Goal: Information Seeking & Learning: Learn about a topic

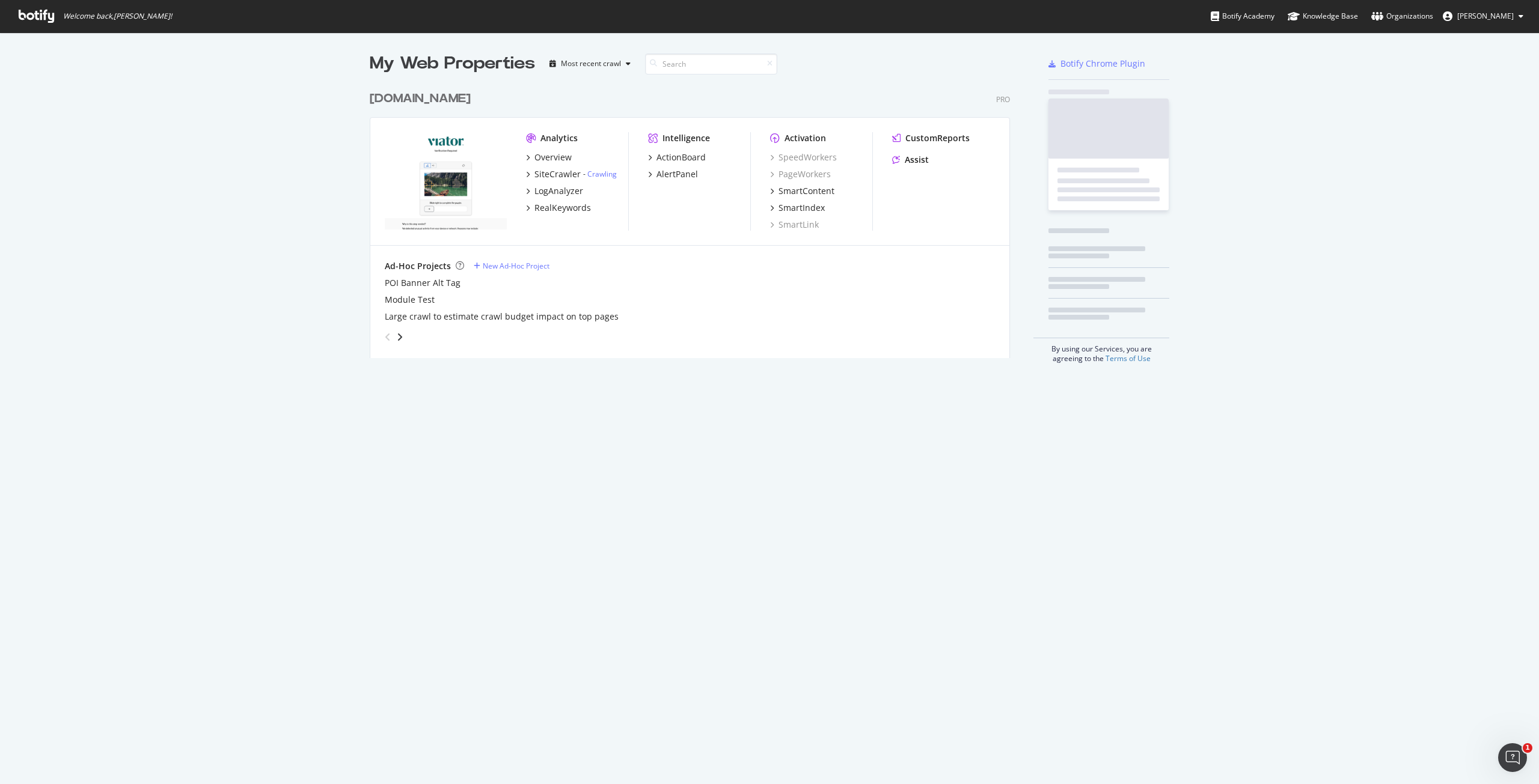
scroll to position [273, 640]
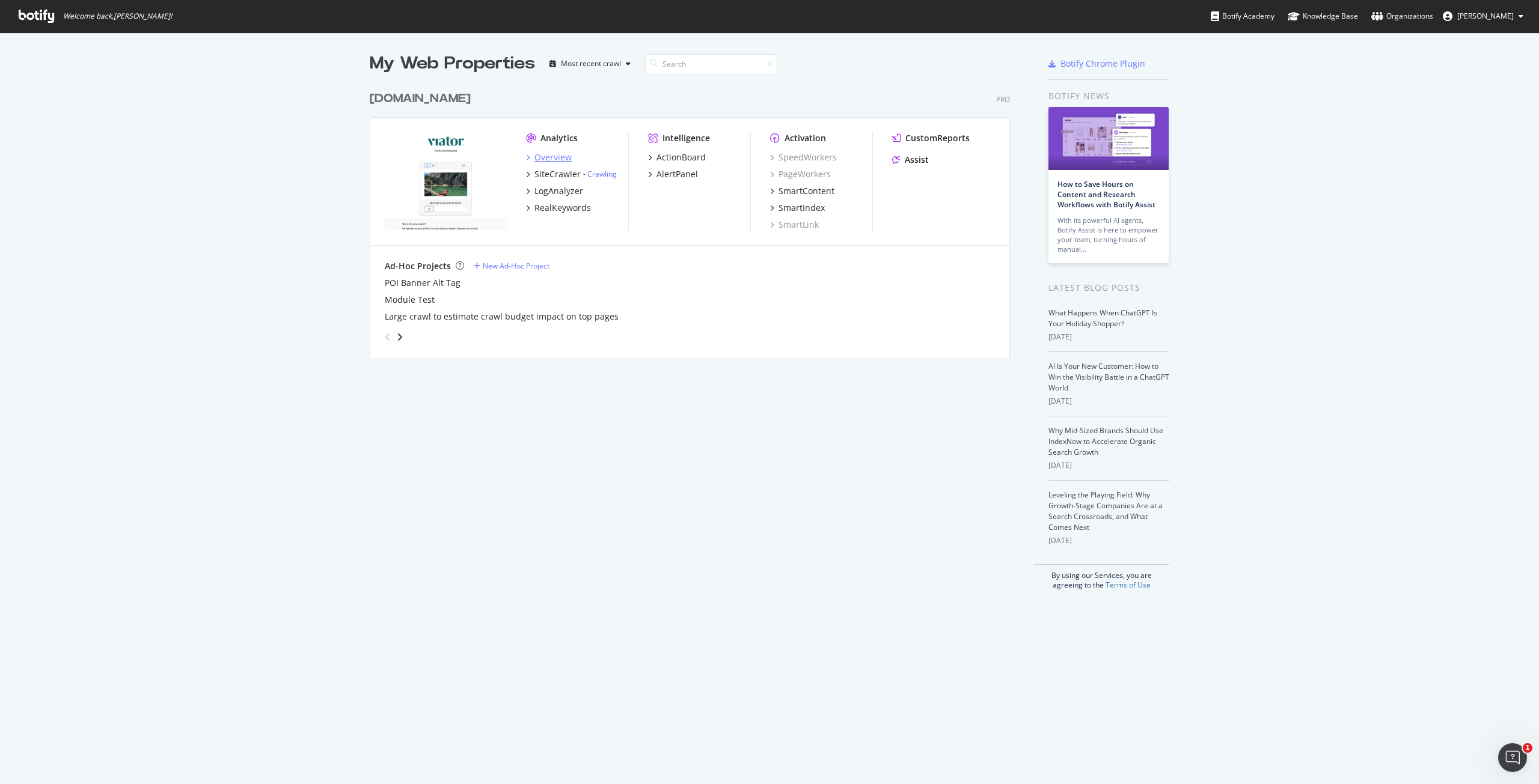
click at [545, 157] on div "Overview" at bounding box center [553, 158] width 37 height 12
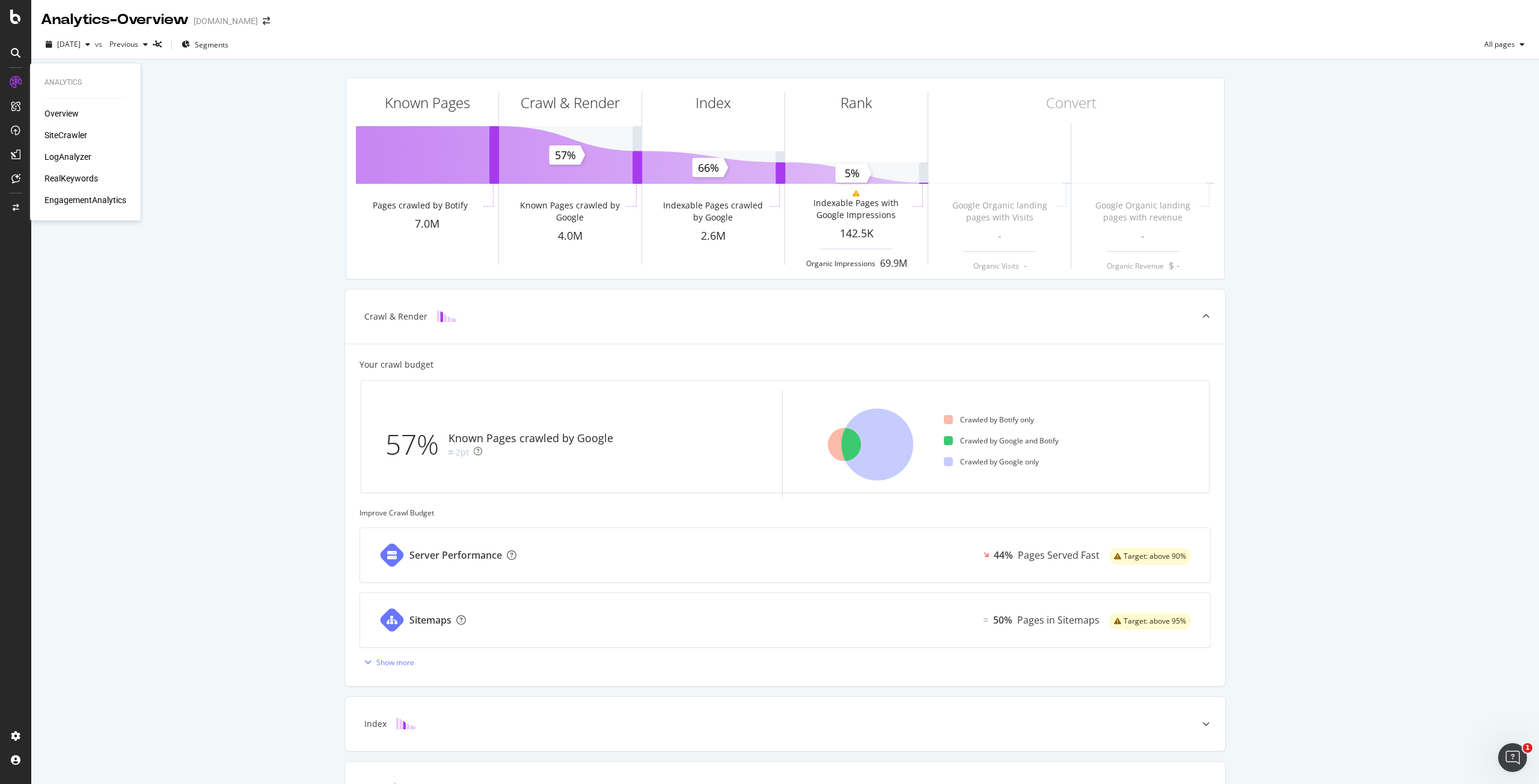
click at [71, 132] on div "SiteCrawler" at bounding box center [66, 136] width 42 height 12
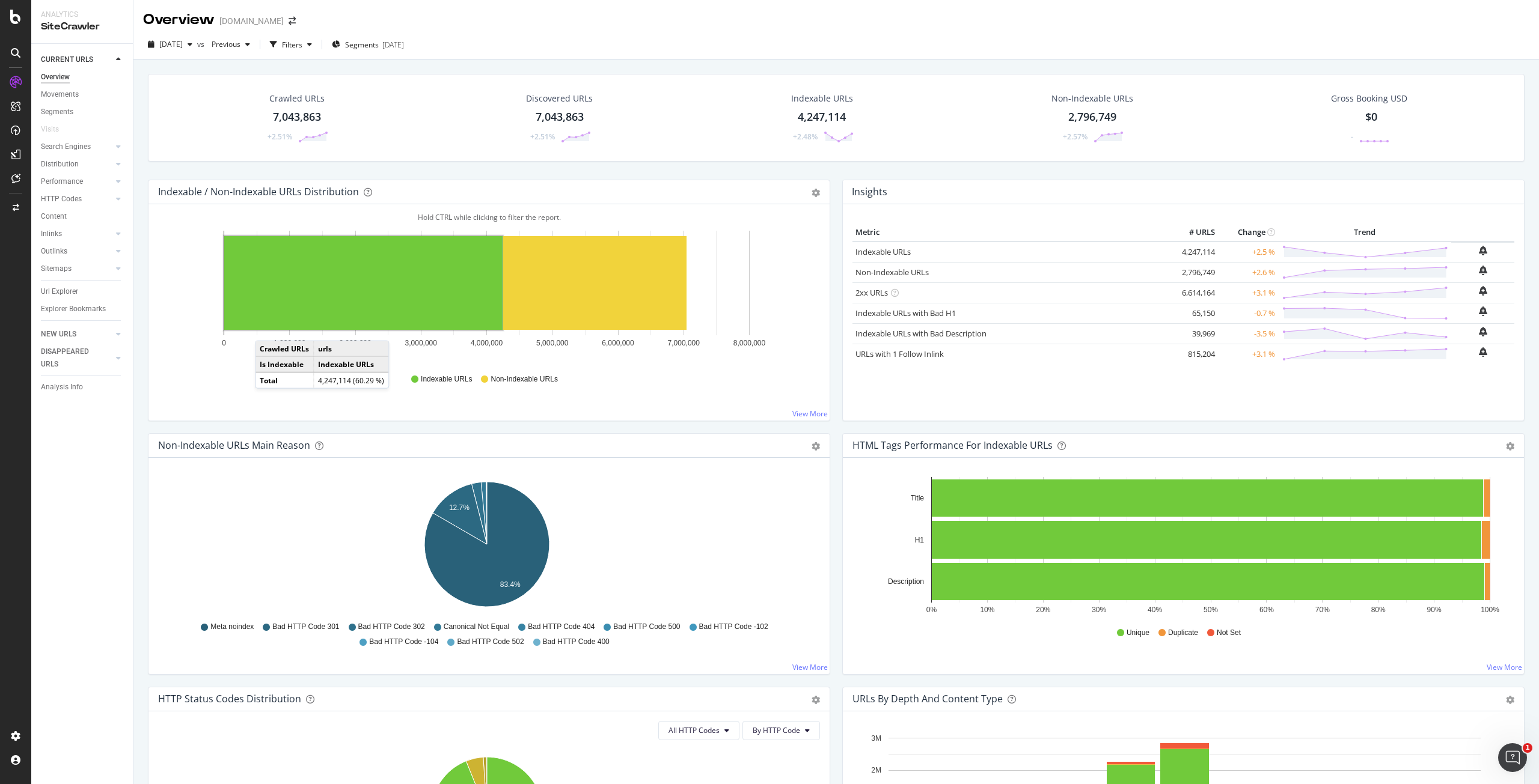
click at [786, 12] on div "Overview [DOMAIN_NAME]" at bounding box center [836, 15] width 1405 height 30
click at [62, 289] on div "Url Explorer" at bounding box center [59, 291] width 37 height 12
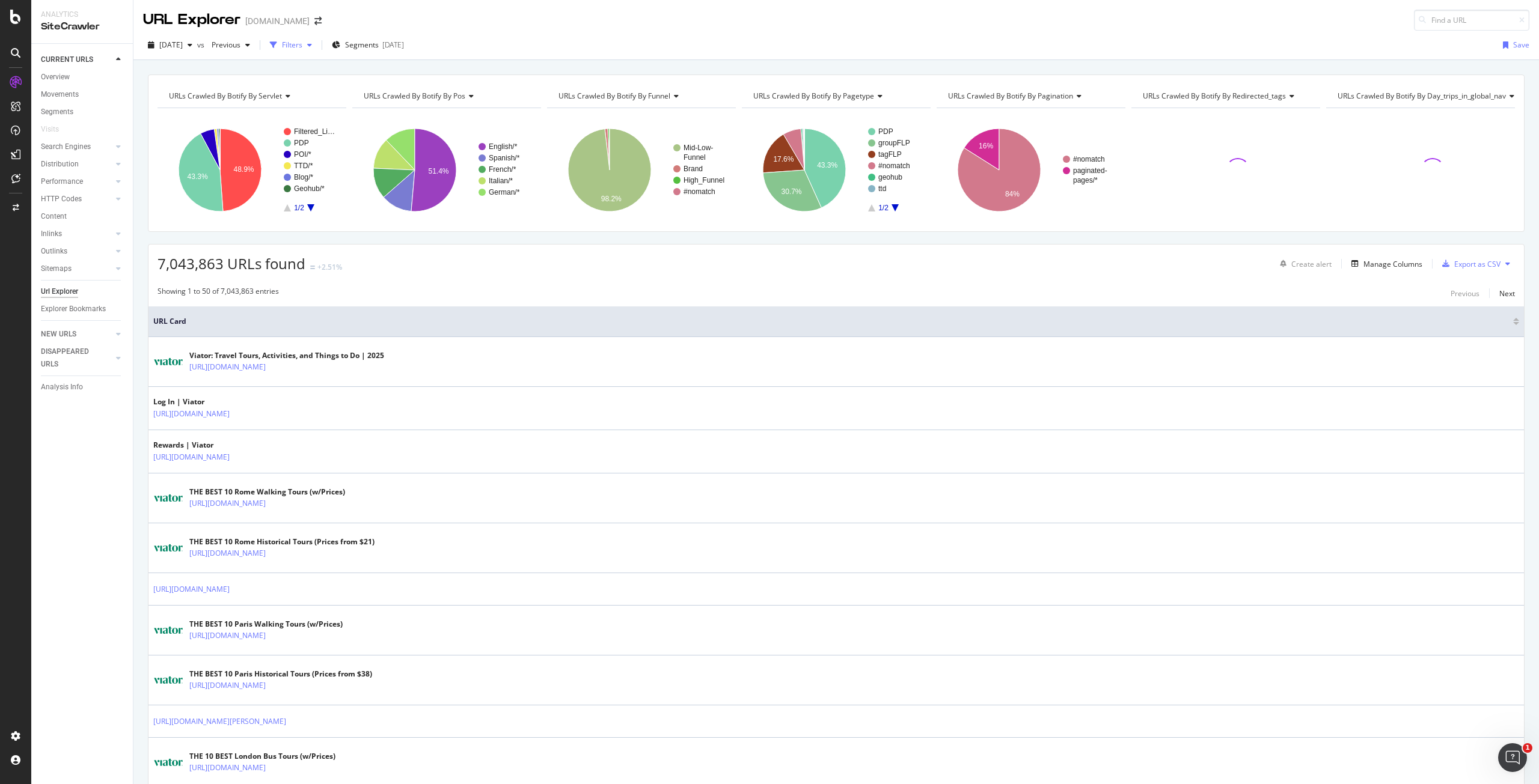
click at [303, 45] on div "Filters" at bounding box center [291, 45] width 20 height 11
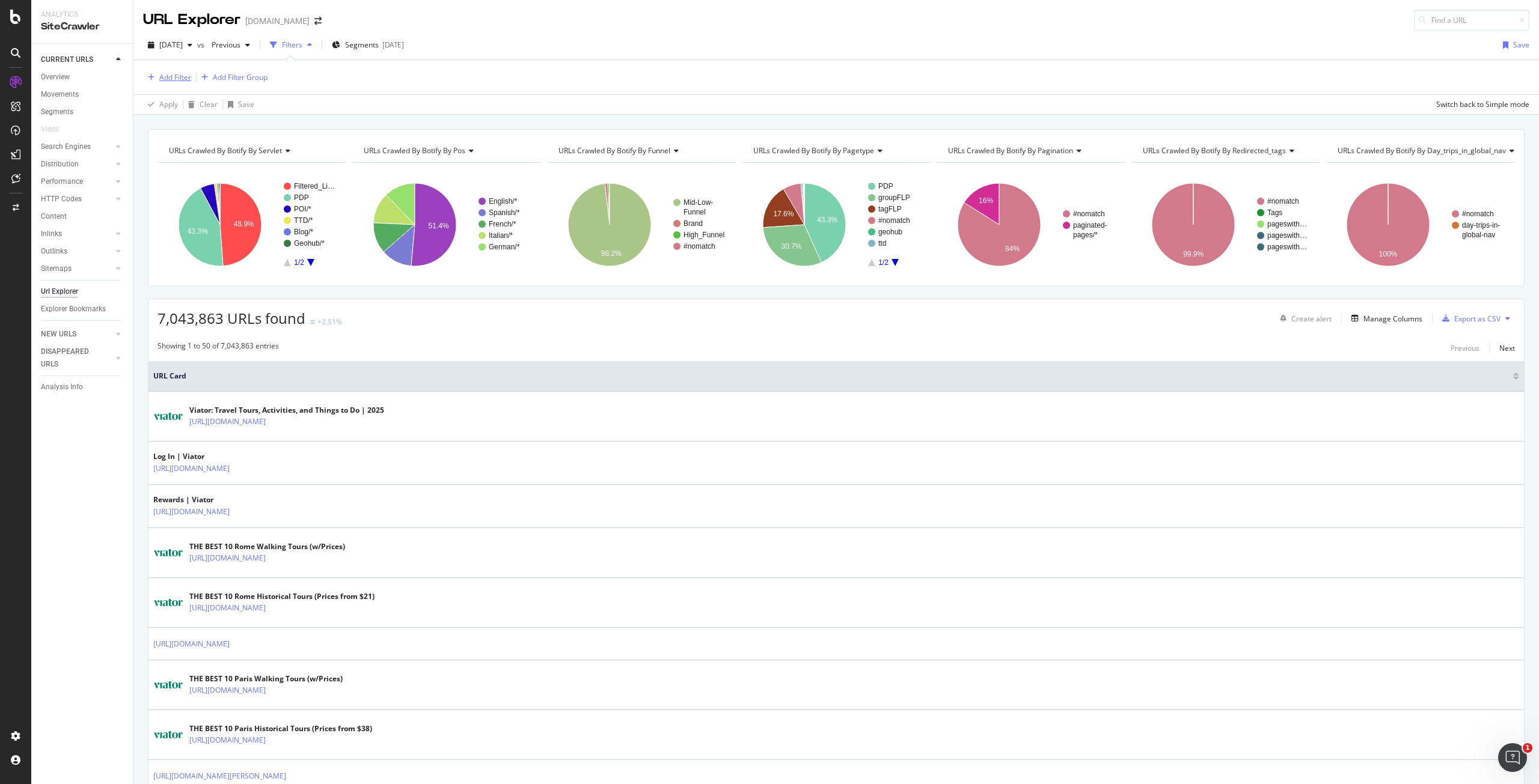
click at [171, 77] on div "Add Filter" at bounding box center [175, 77] width 32 height 11
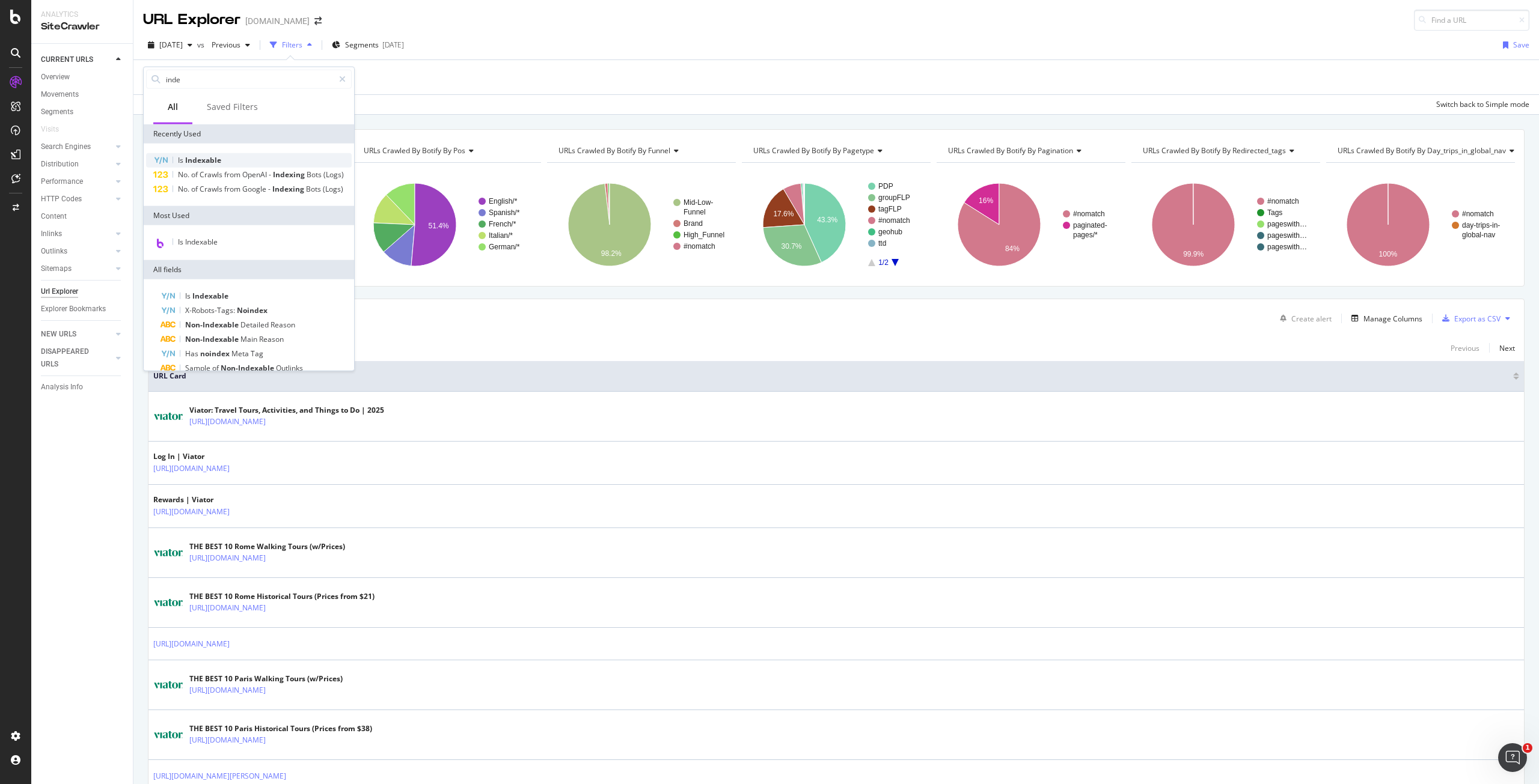
type input "inde"
click at [202, 153] on div "Is Indexable" at bounding box center [249, 160] width 206 height 14
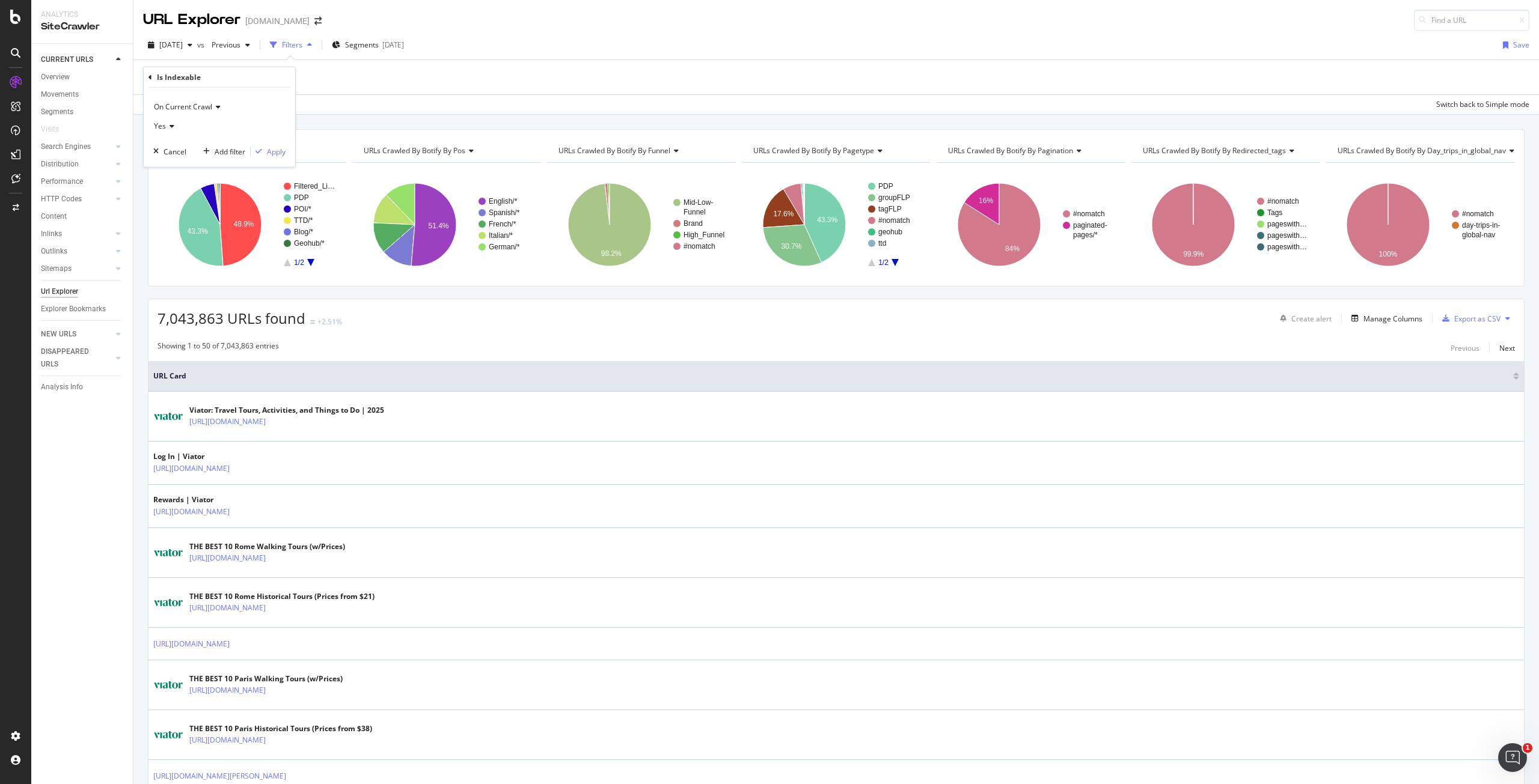
click at [167, 129] on icon at bounding box center [171, 126] width 9 height 7
click at [280, 121] on div "Yes" at bounding box center [219, 127] width 132 height 19
click at [279, 150] on div "Apply" at bounding box center [275, 151] width 18 height 11
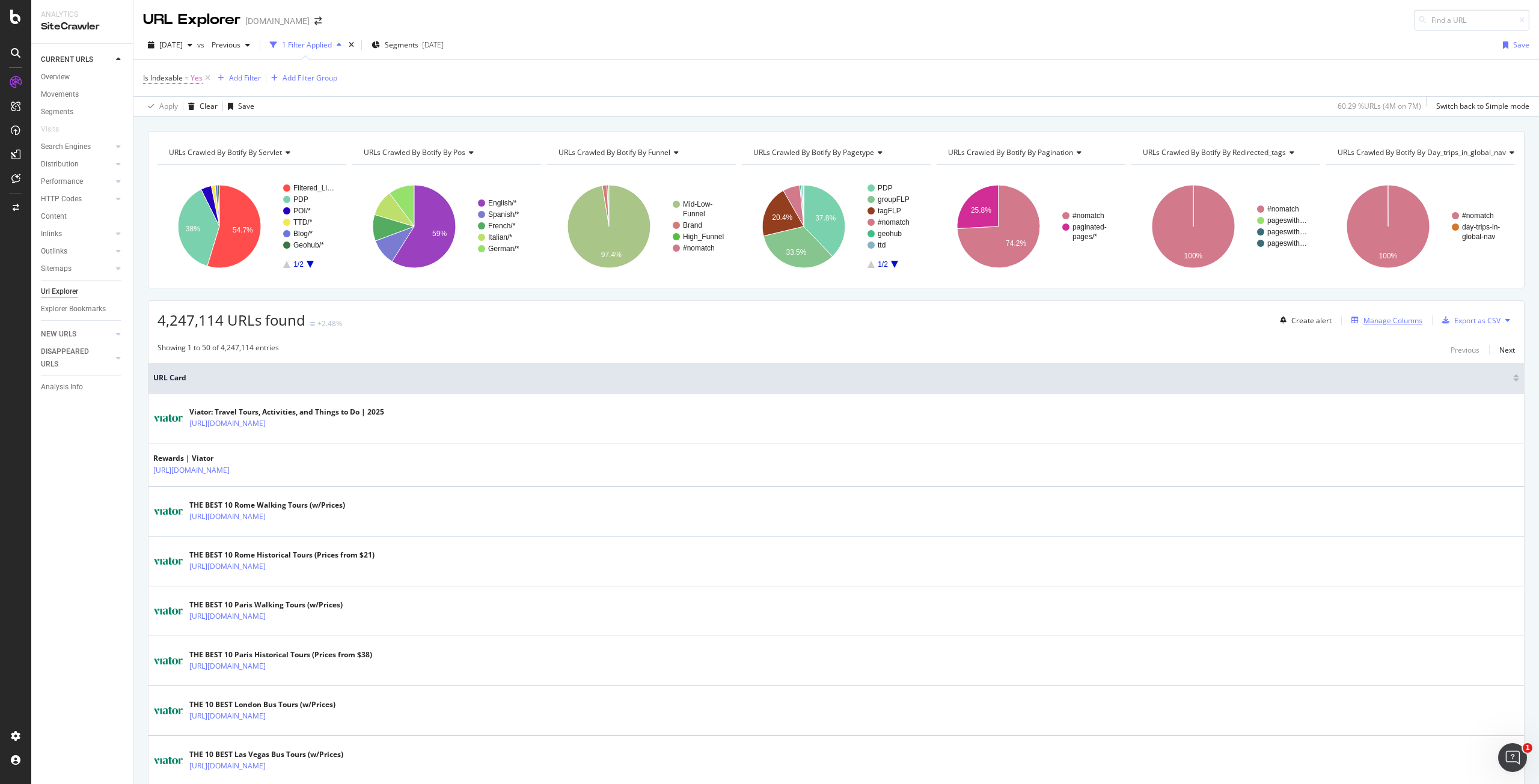
click at [1386, 319] on div "Manage Columns" at bounding box center [1392, 321] width 59 height 11
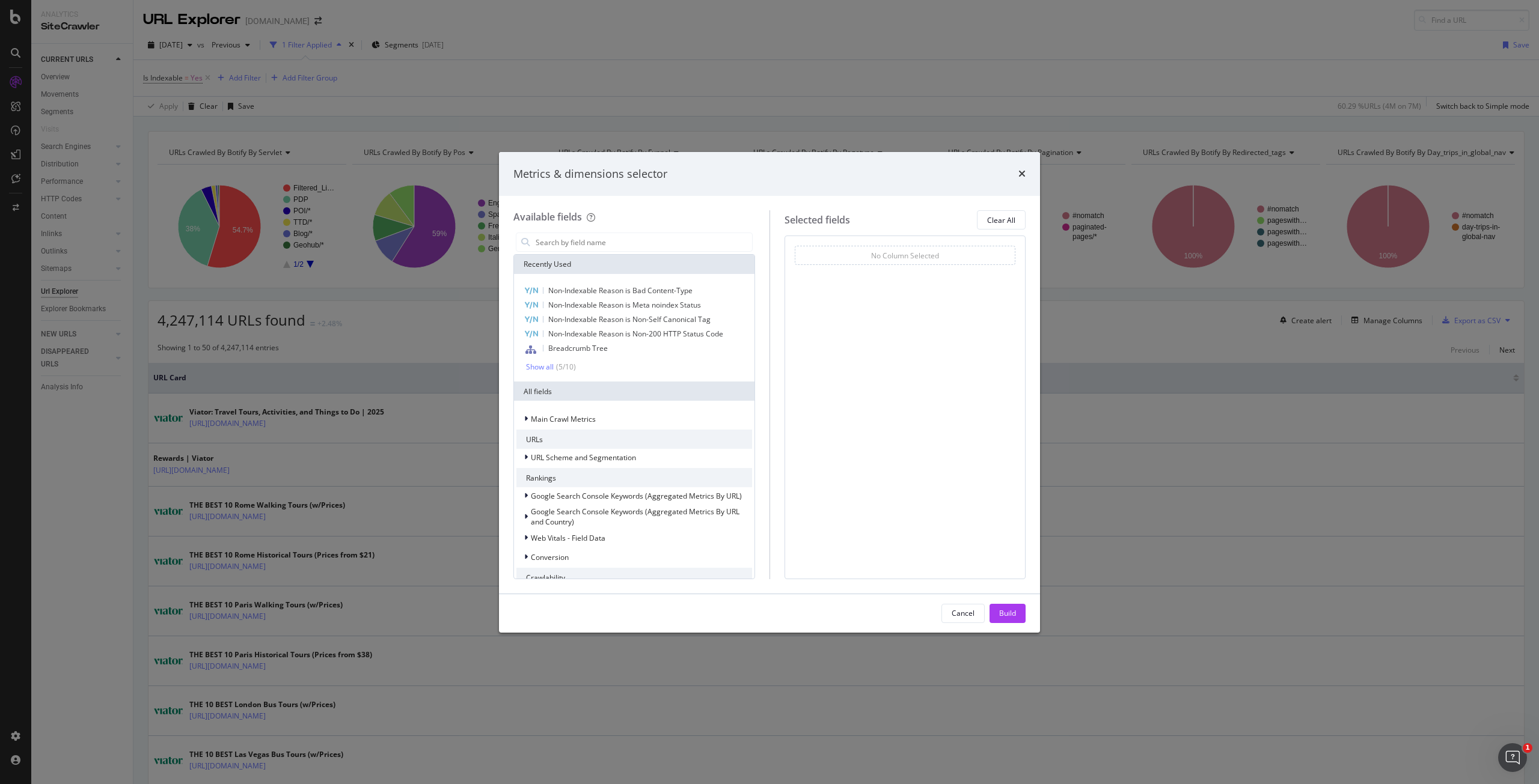
click at [374, 88] on div "Metrics & dimensions selector Available fields Recently Used Non-Indexable Reas…" at bounding box center [769, 392] width 1539 height 784
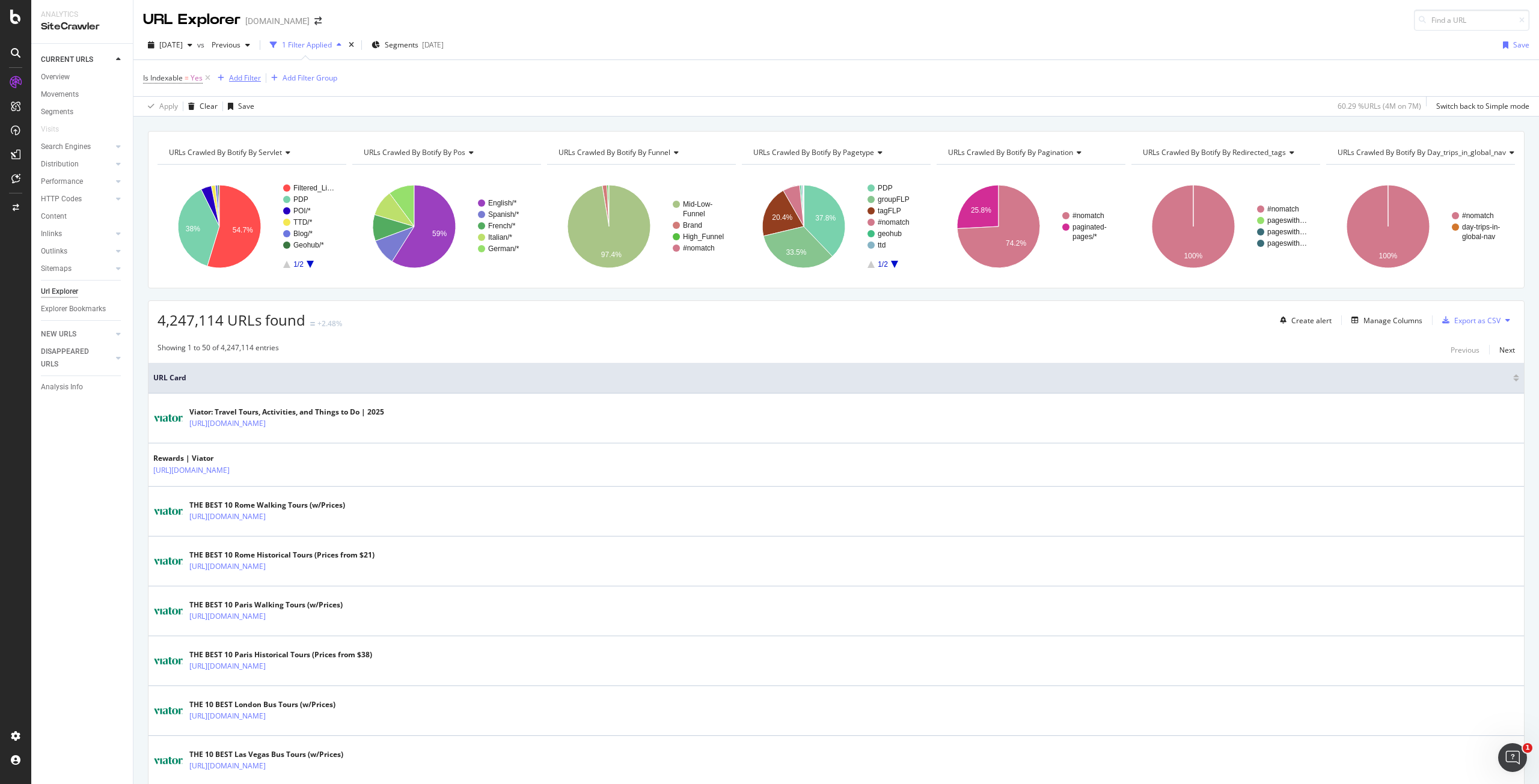
click at [233, 75] on div "Add Filter" at bounding box center [245, 78] width 32 height 11
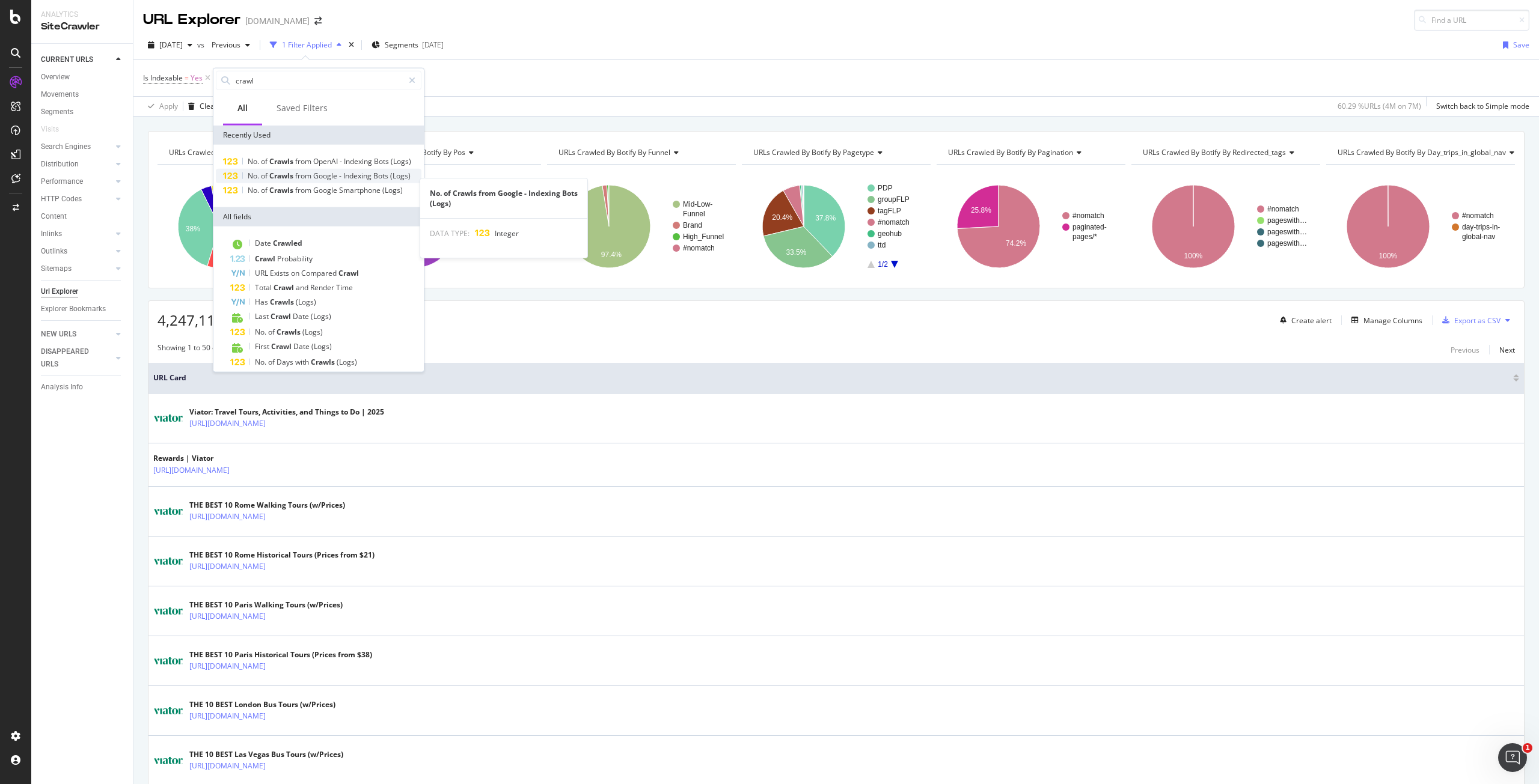
type input "crawl"
click at [377, 181] on span "Bots" at bounding box center [381, 176] width 17 height 11
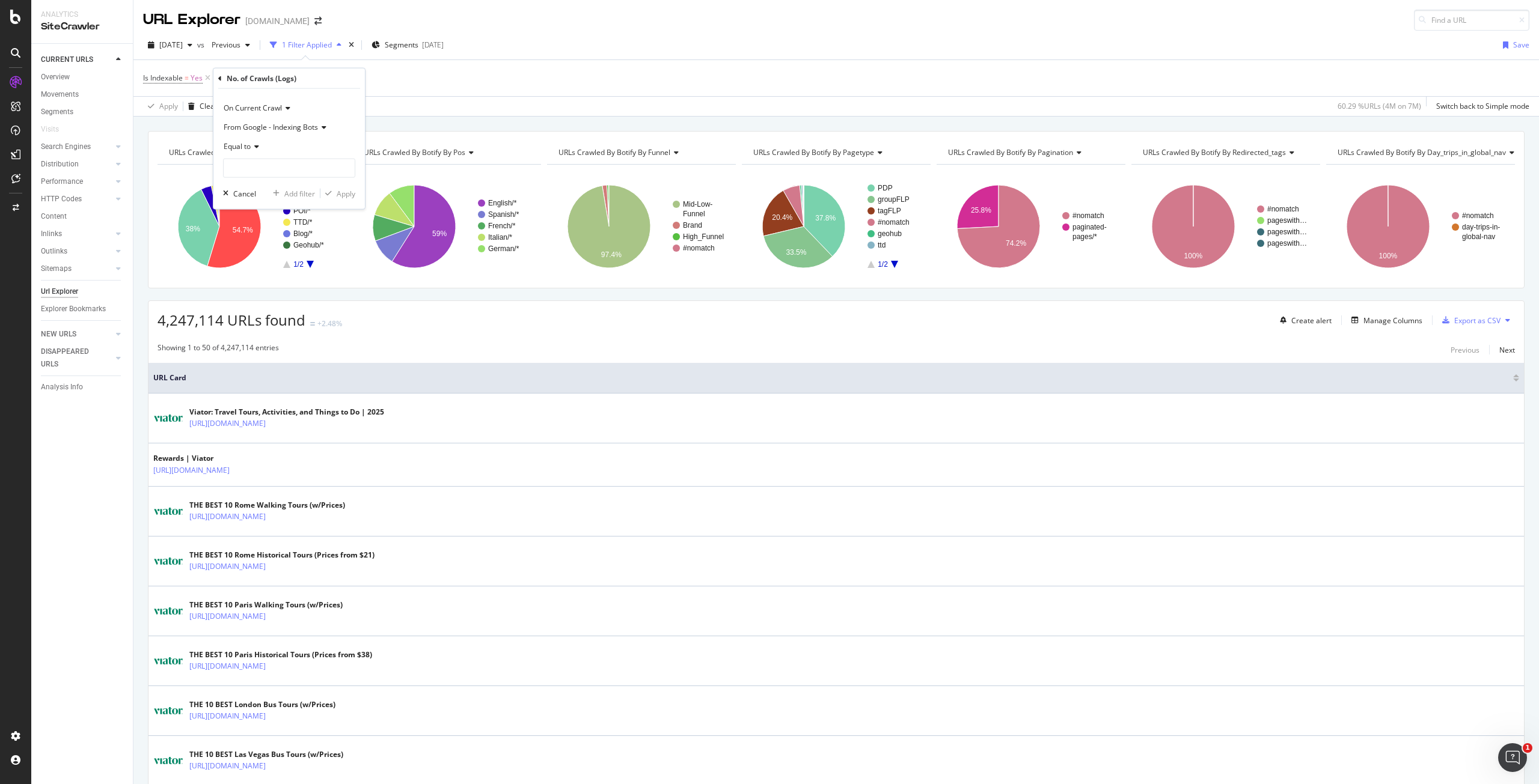
click at [251, 150] on icon at bounding box center [255, 147] width 9 height 7
click at [265, 197] on div "Less than" at bounding box center [290, 202] width 128 height 16
click at [264, 175] on input "number" at bounding box center [289, 168] width 132 height 19
type input "1"
click at [345, 194] on div "Apply" at bounding box center [345, 194] width 18 height 11
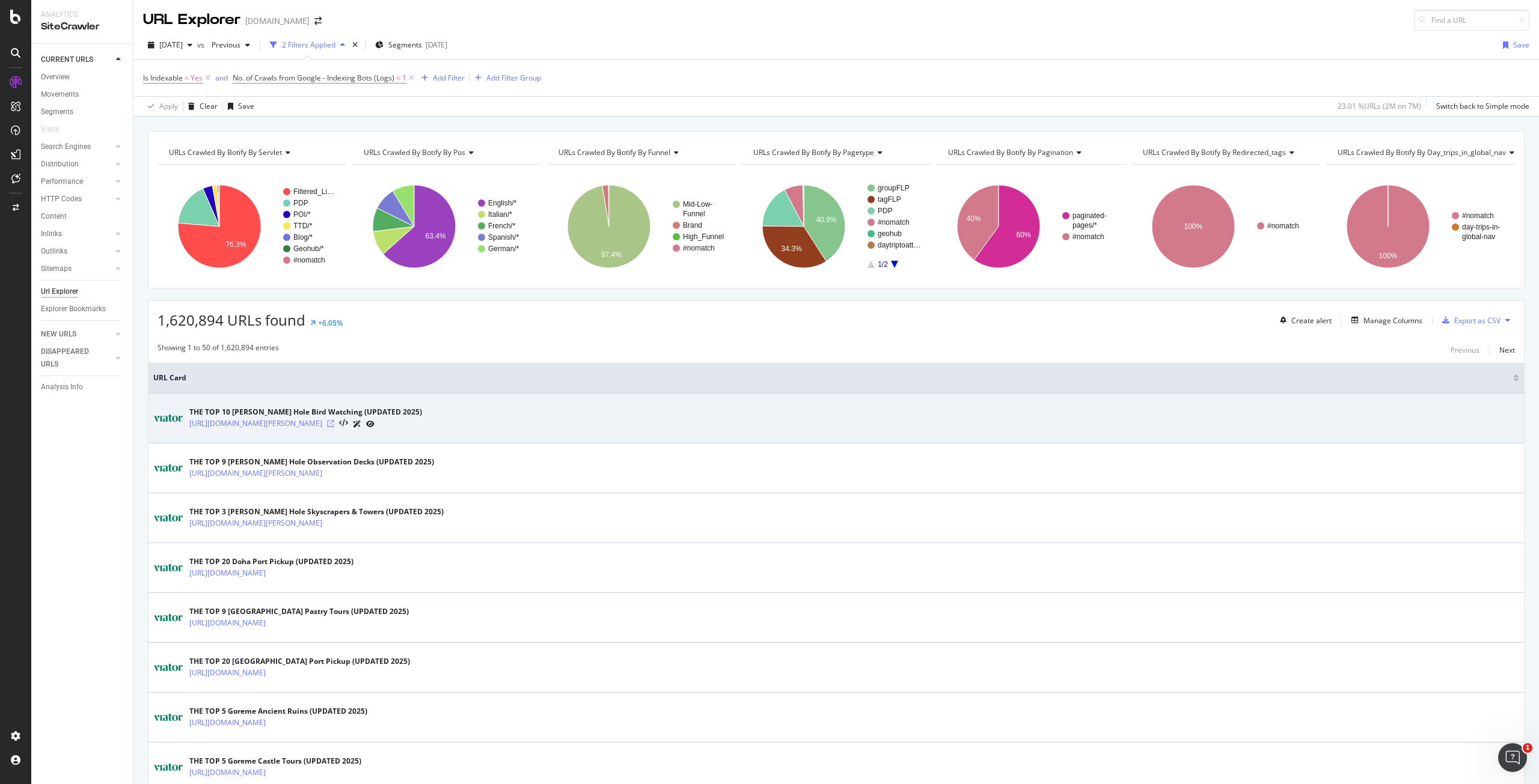
click at [334, 421] on icon at bounding box center [331, 423] width 7 height 7
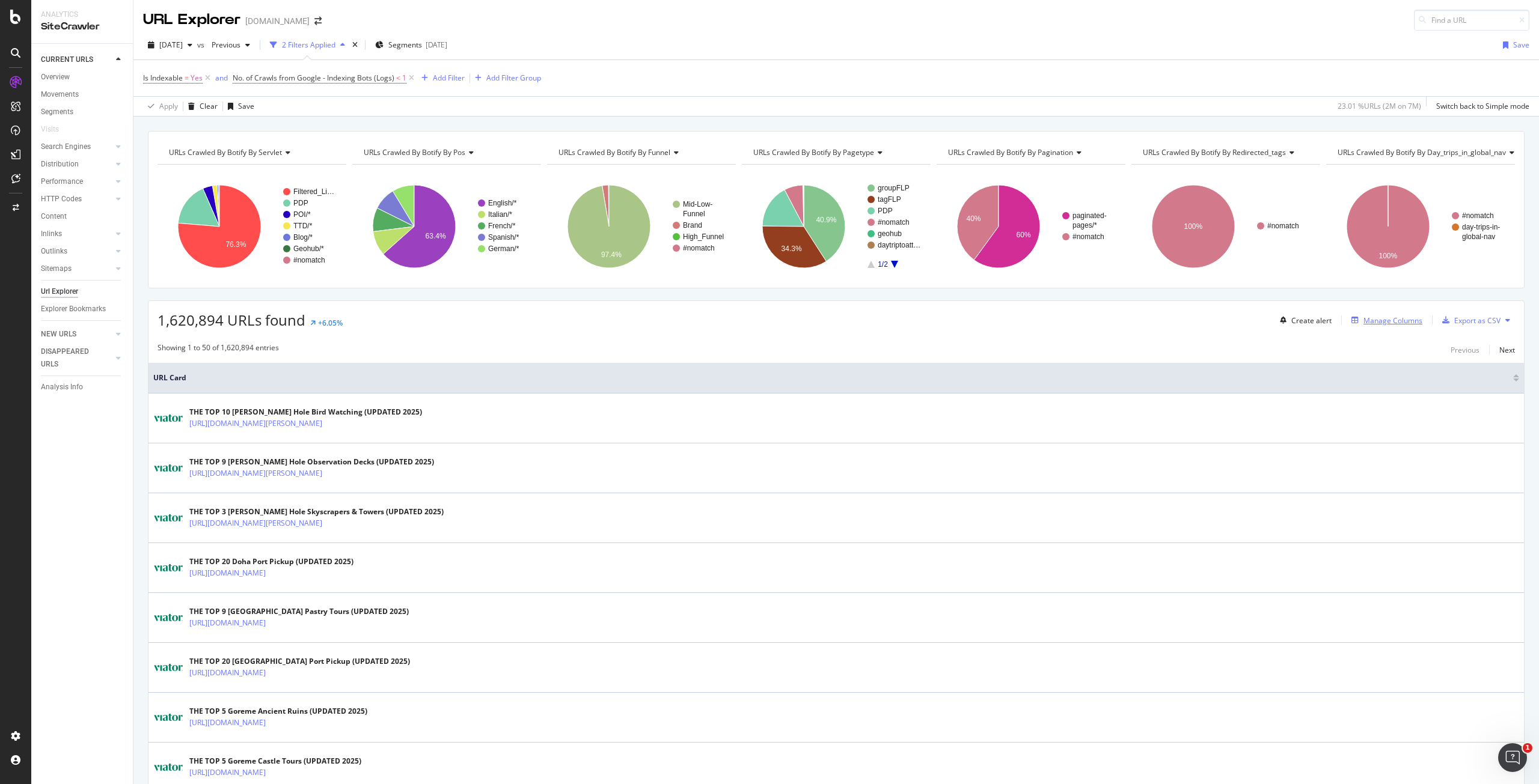
click at [1389, 320] on div "Manage Columns" at bounding box center [1392, 321] width 59 height 11
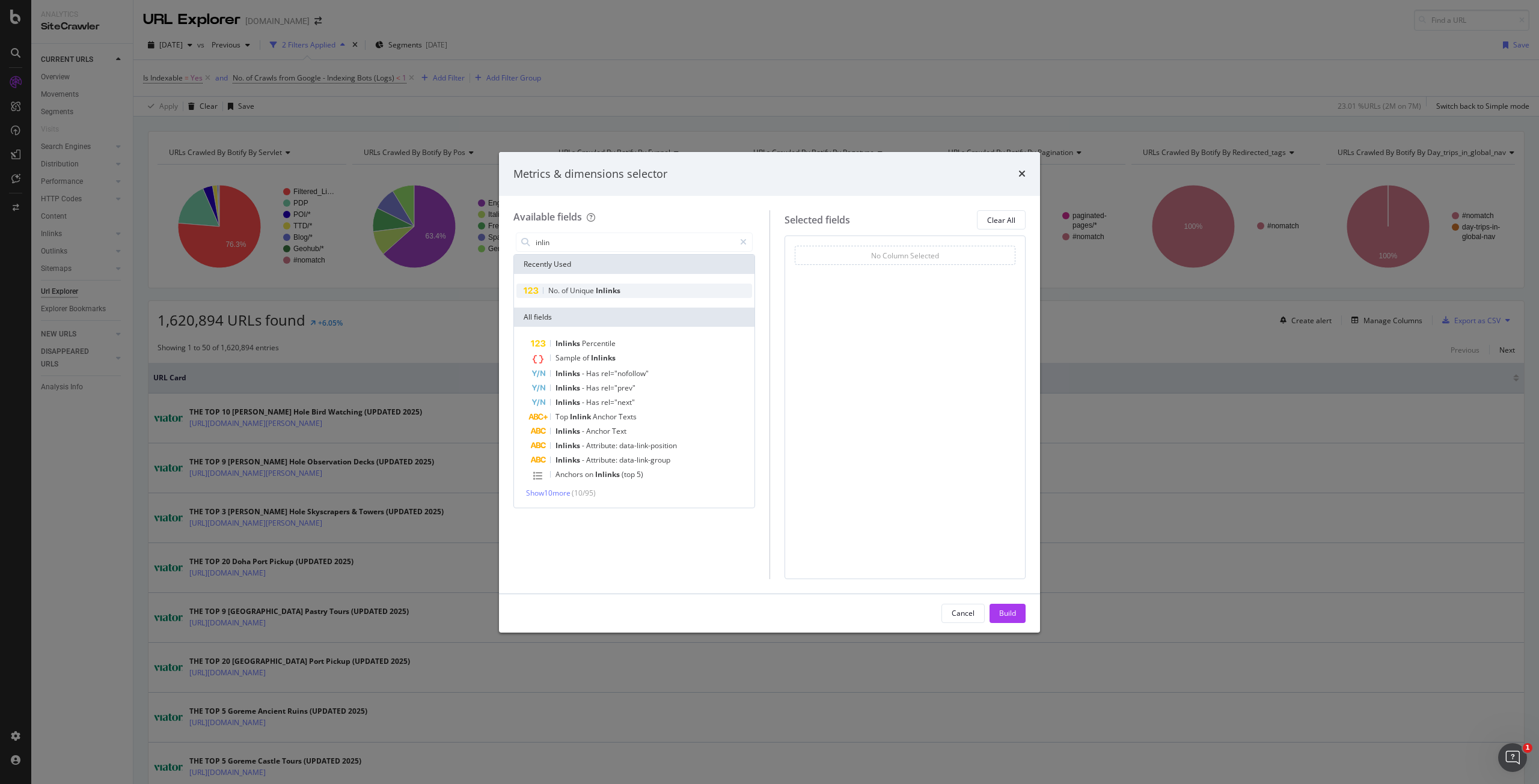
type input "inlin"
click at [656, 295] on div "No. of Unique Inlinks" at bounding box center [634, 290] width 236 height 14
click at [1012, 605] on div "Build" at bounding box center [1007, 613] width 17 height 18
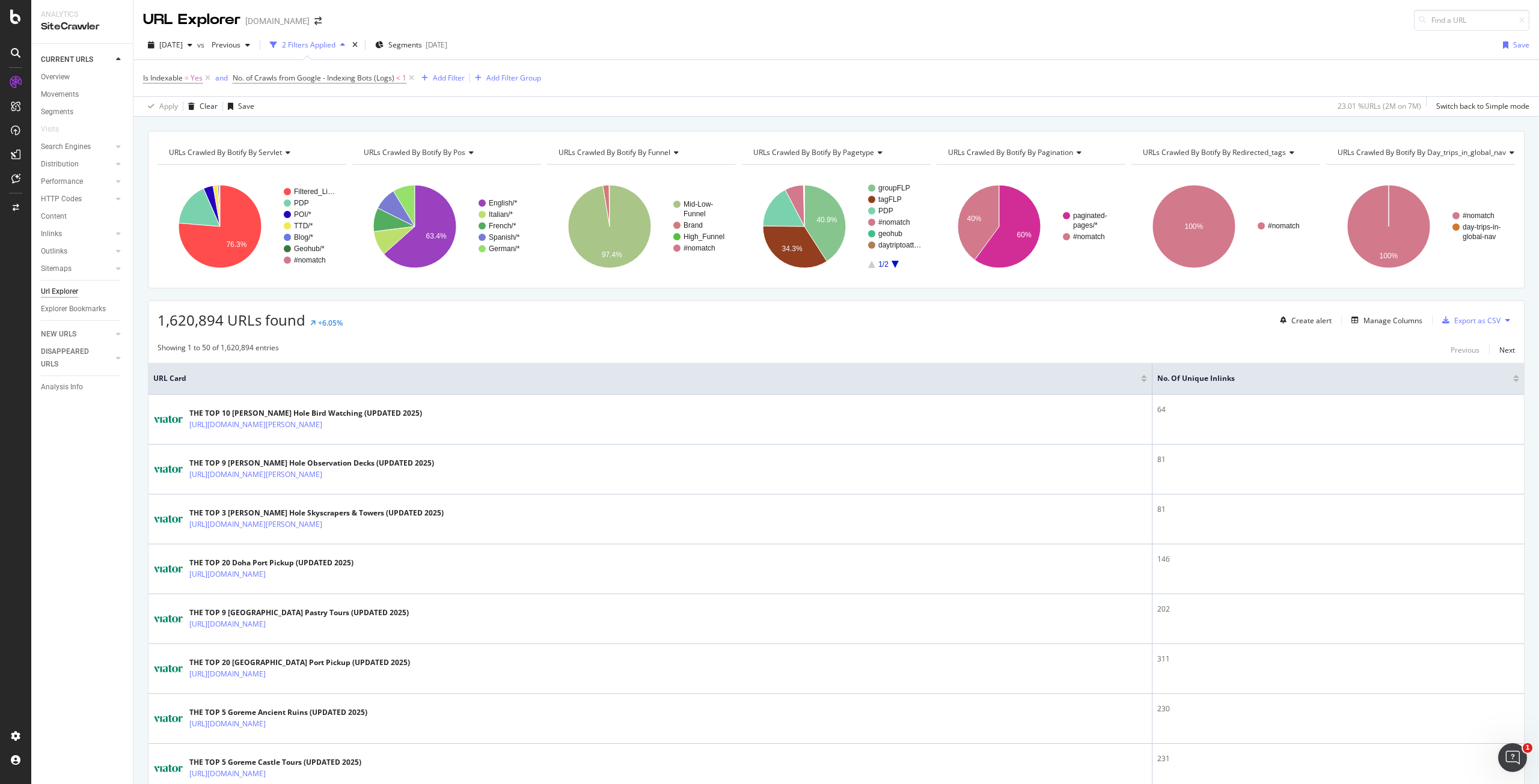
click at [1513, 380] on div at bounding box center [1515, 380] width 6 height 3
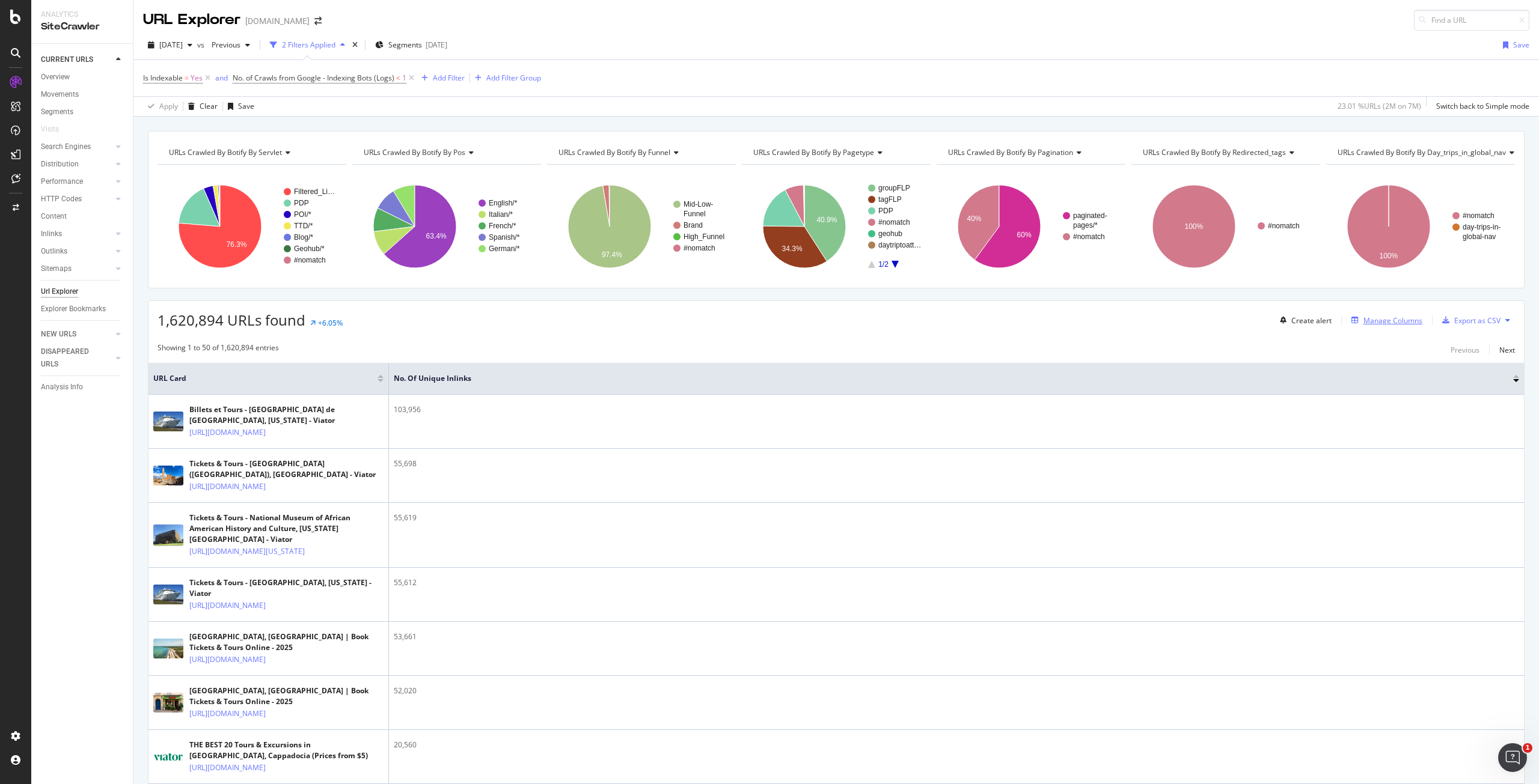
click at [1367, 319] on div "Manage Columns" at bounding box center [1392, 321] width 59 height 11
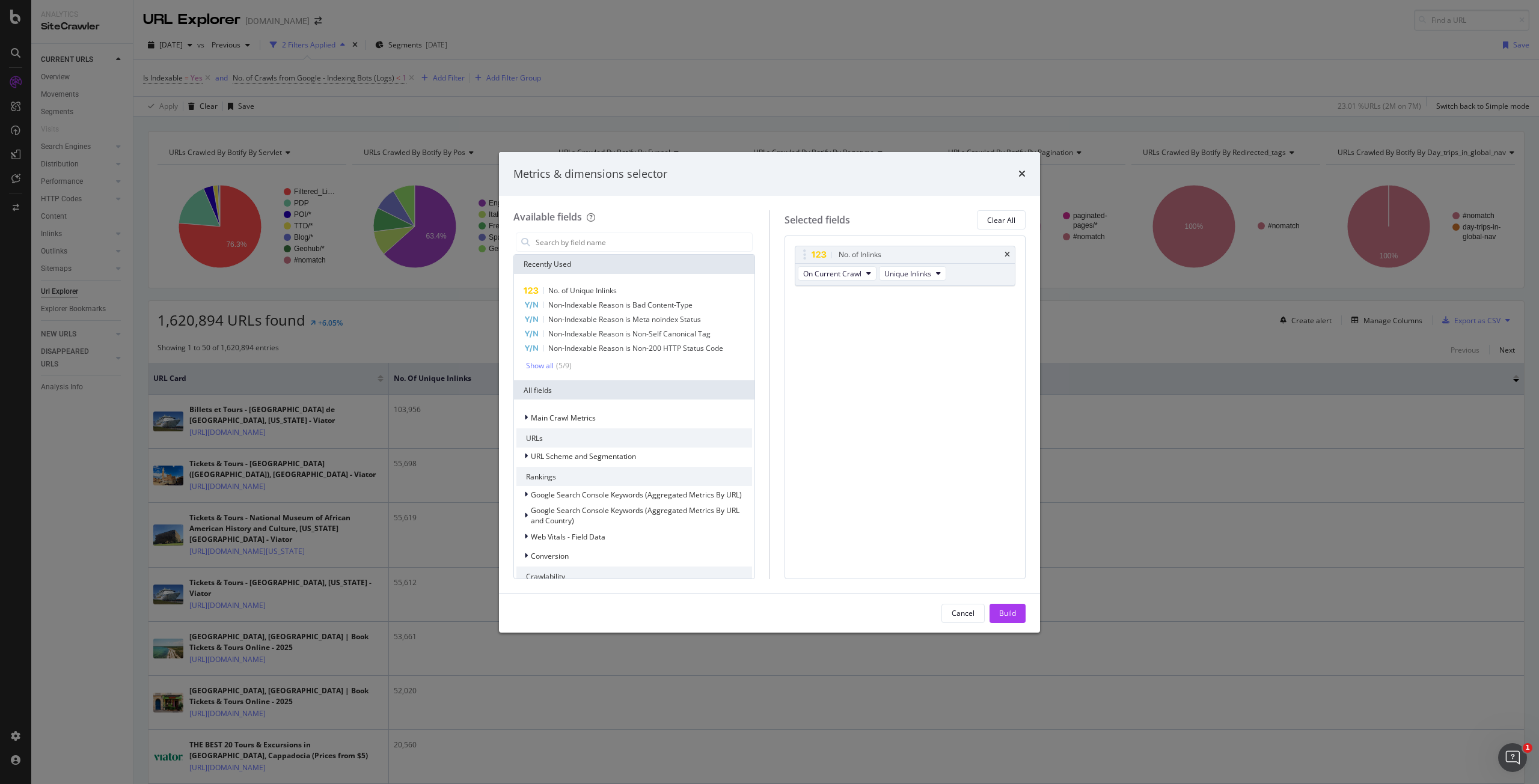
click at [483, 321] on div "Metrics & dimensions selector Available fields Recently Used No. of Unique Inli…" at bounding box center [769, 392] width 1539 height 784
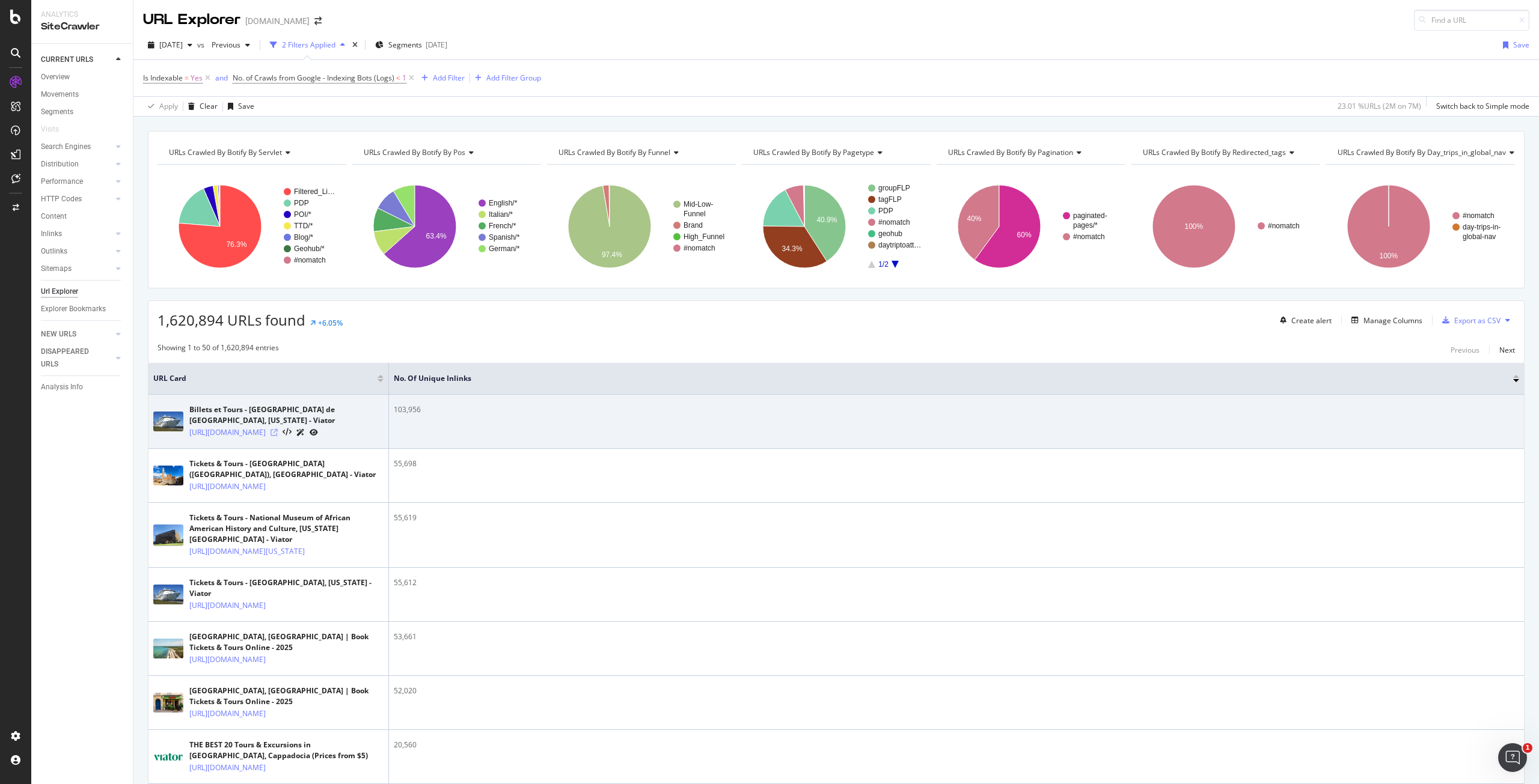
click at [278, 436] on icon at bounding box center [274, 433] width 7 height 7
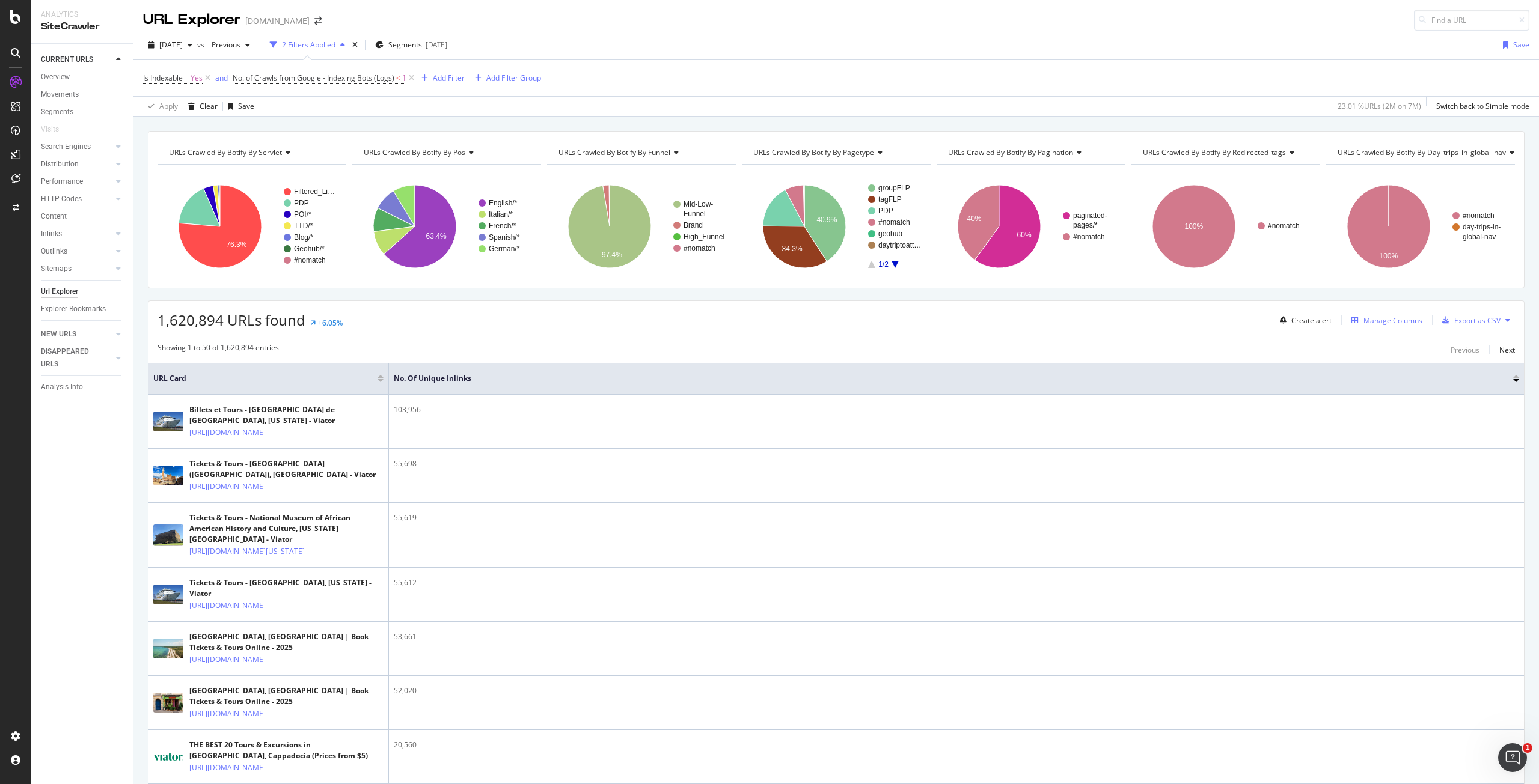
click at [1363, 316] on div "Manage Columns" at bounding box center [1392, 321] width 59 height 11
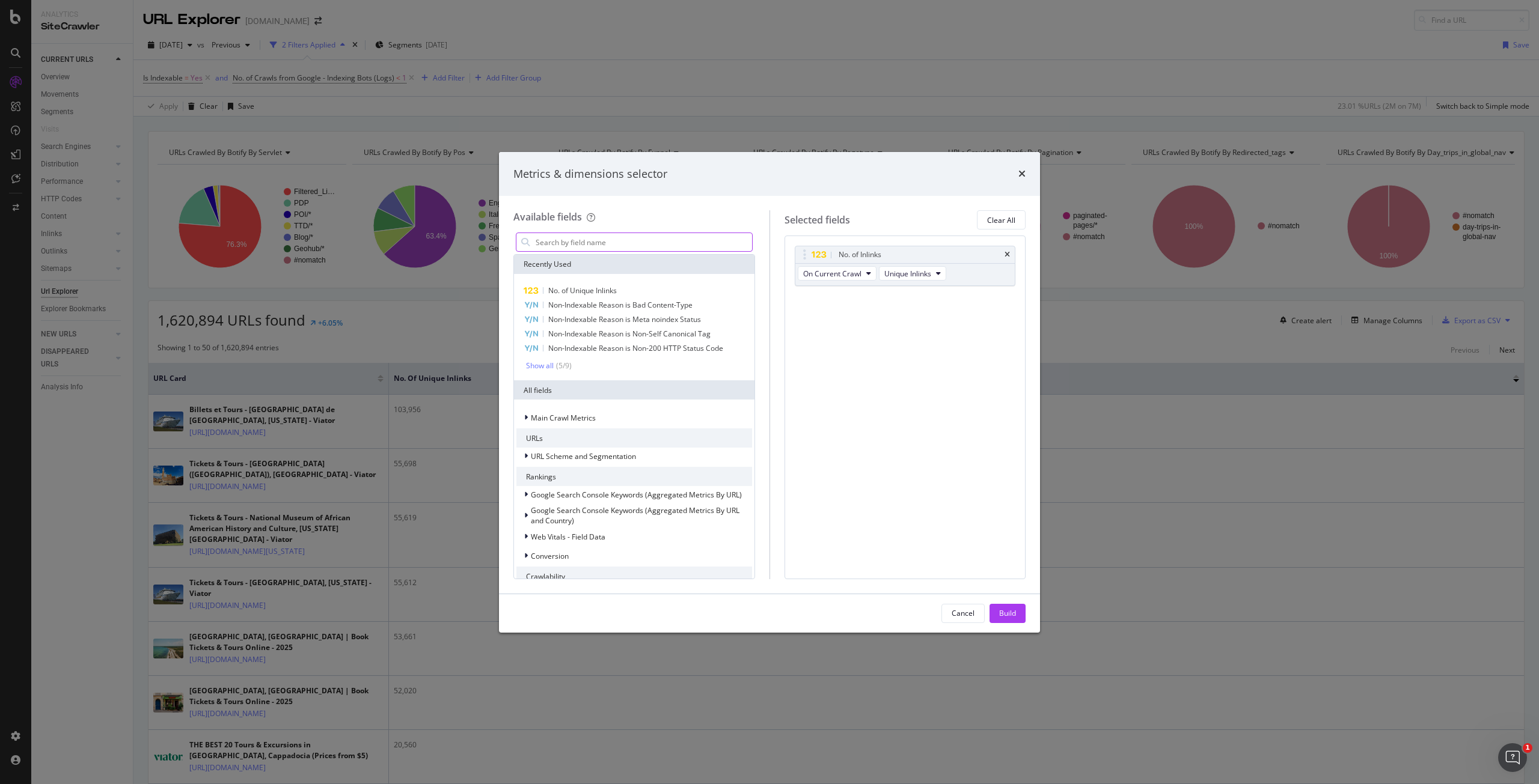
click at [718, 238] on input "modal" at bounding box center [642, 242] width 217 height 18
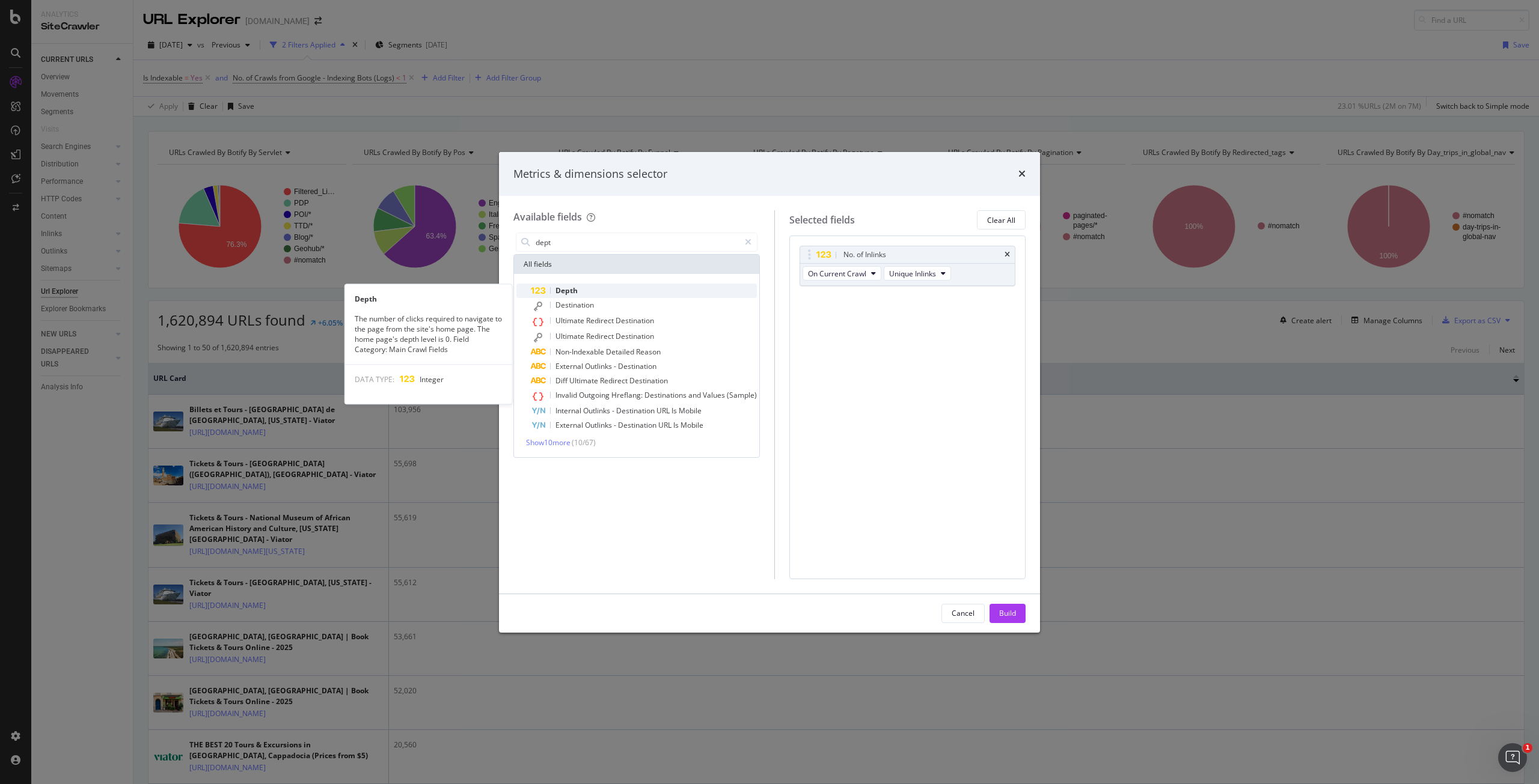
type input "dept"
click at [655, 286] on div "Depth" at bounding box center [643, 290] width 226 height 14
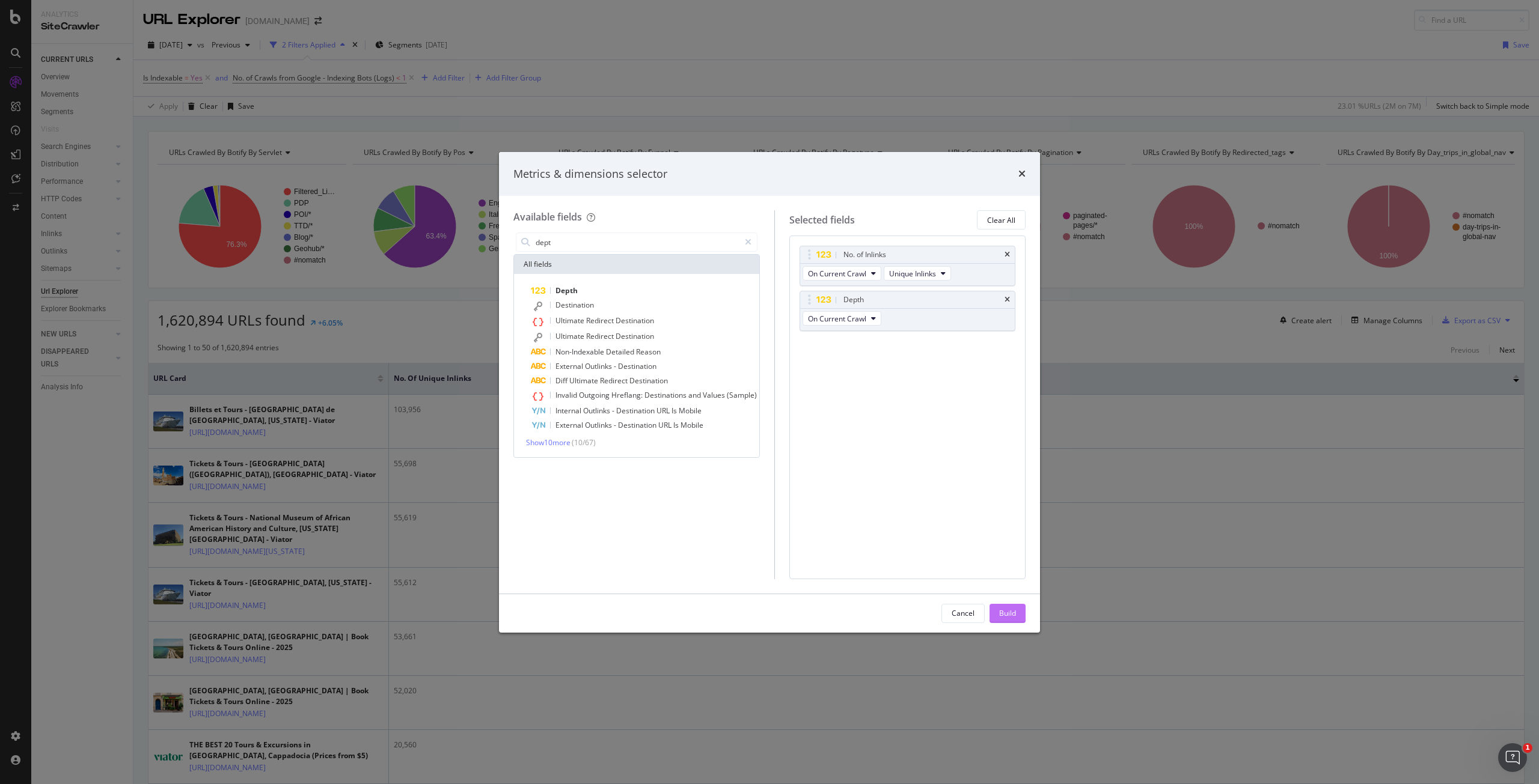
click at [1006, 610] on div "Build" at bounding box center [1007, 613] width 17 height 11
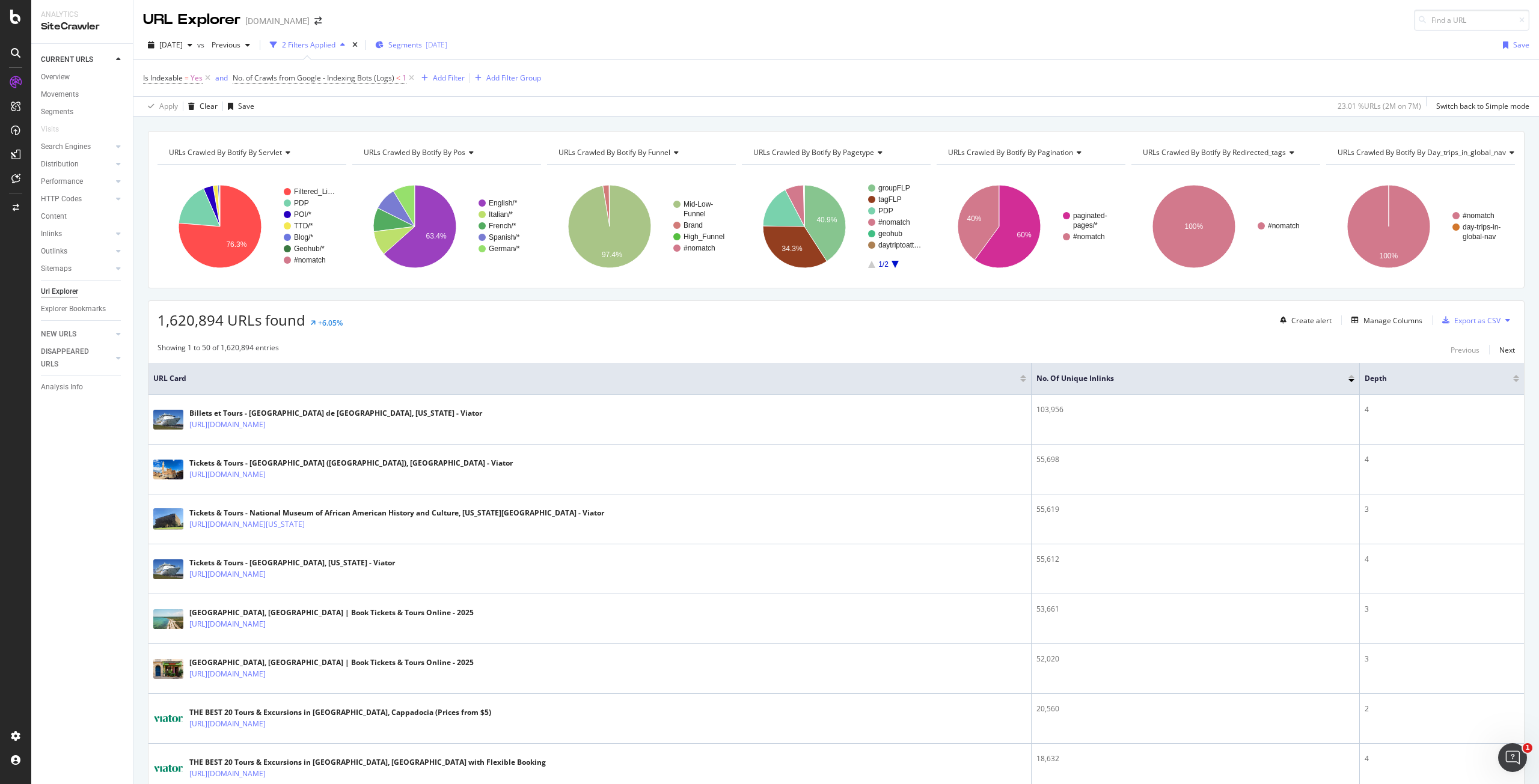
click at [447, 41] on div "[DATE]" at bounding box center [436, 45] width 22 height 11
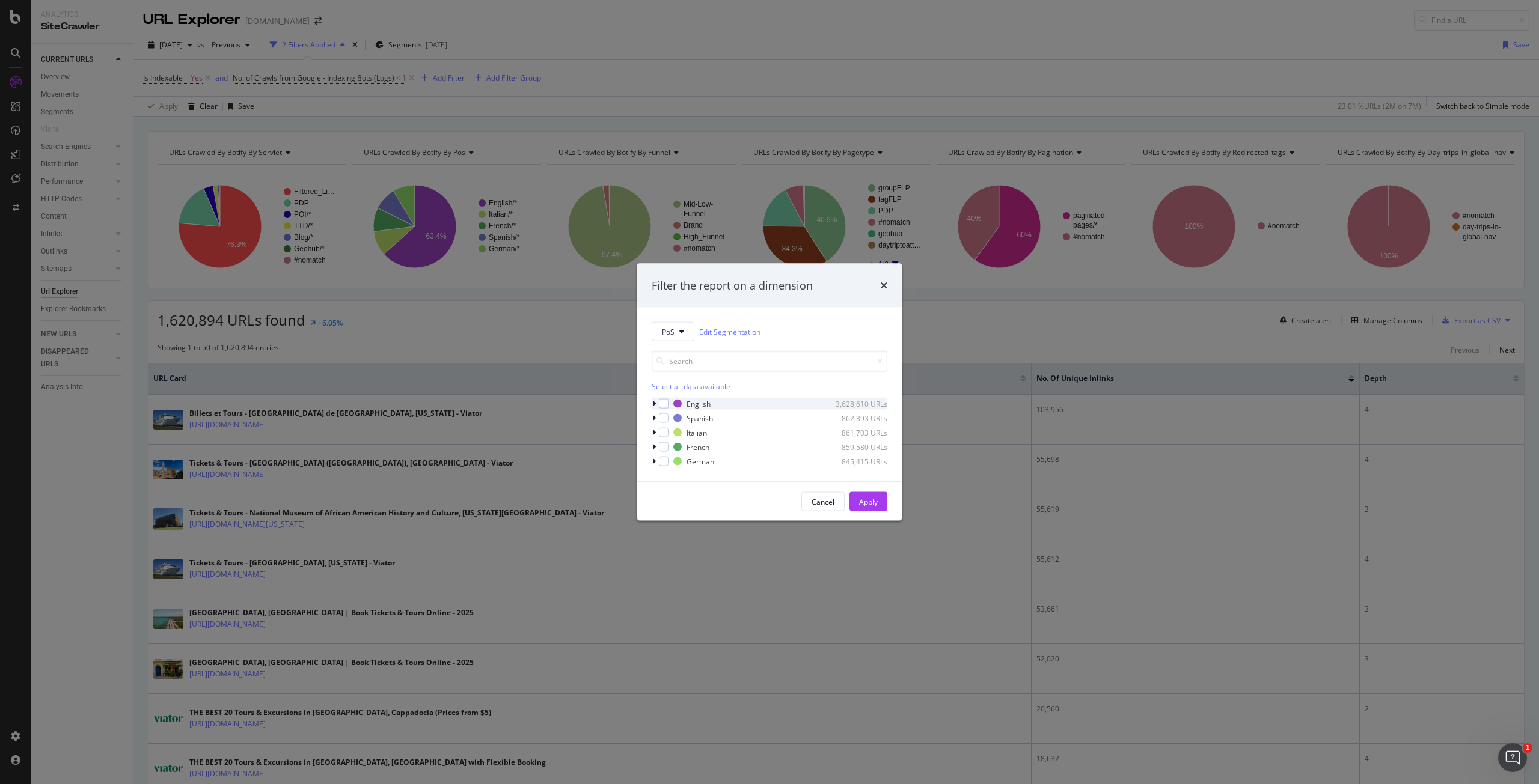
click at [654, 401] on icon "modal" at bounding box center [654, 404] width 4 height 7
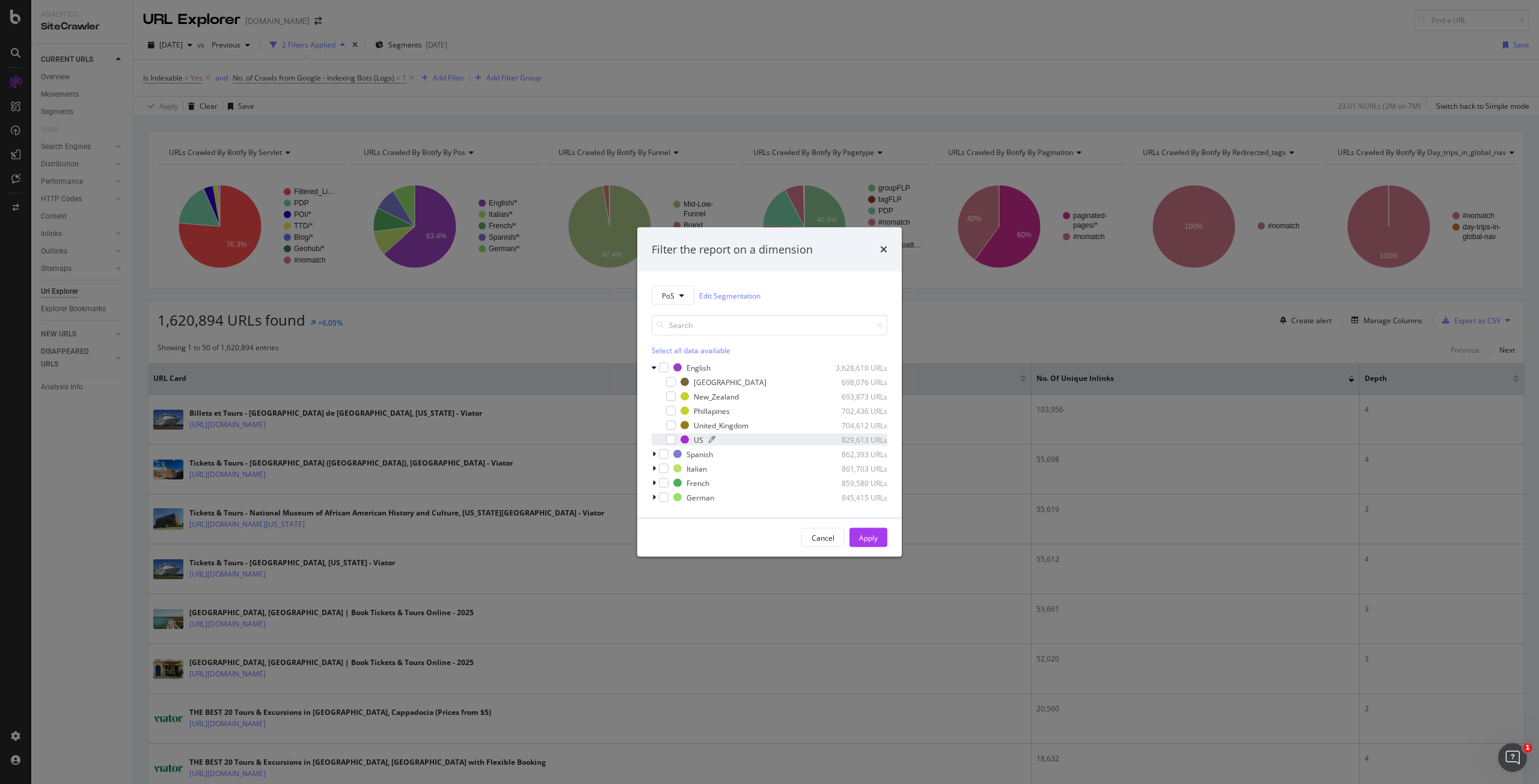
click at [719, 436] on div "modal" at bounding box center [766, 440] width 115 height 7
click at [874, 546] on div "Apply" at bounding box center [868, 538] width 18 height 18
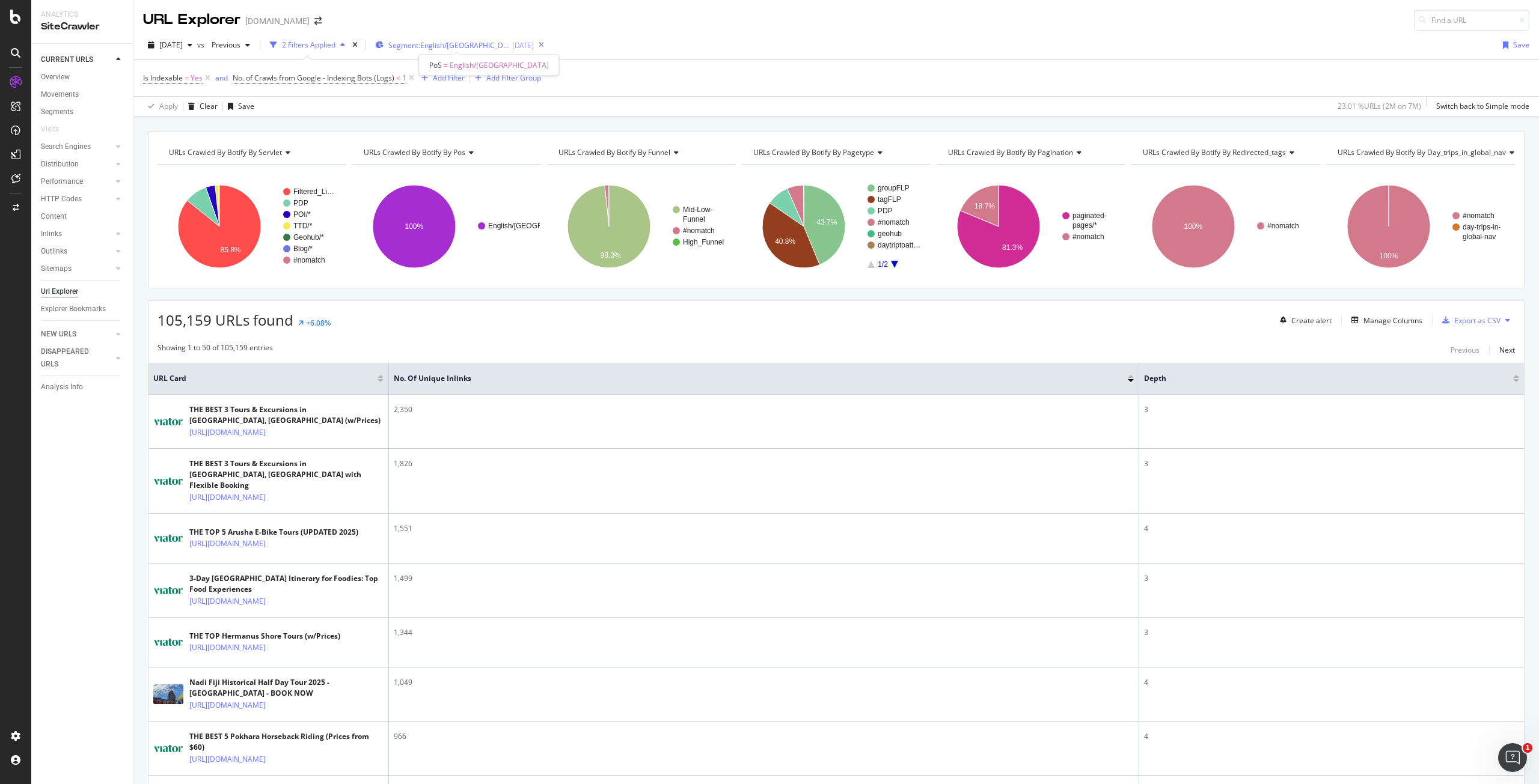
click at [455, 47] on span "Segment: English/[GEOGRAPHIC_DATA]" at bounding box center [448, 46] width 121 height 11
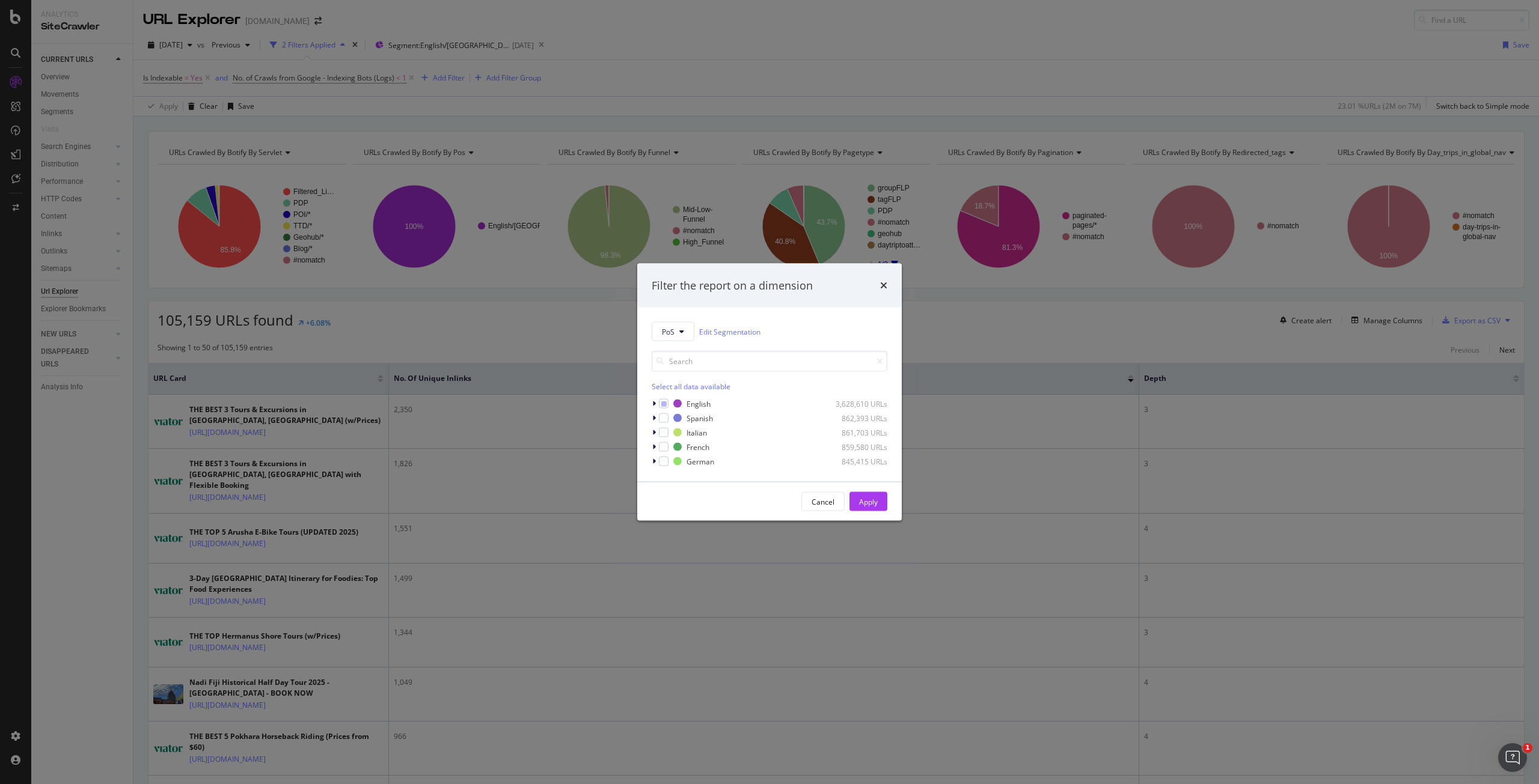
click at [649, 405] on div "PoS Edit Segmentation Select all data available English 3,628,610 URLs Spanish …" at bounding box center [769, 395] width 265 height 174
click at [651, 405] on div "PoS Edit Segmentation Select all data available English 3,628,610 URLs Spanish …" at bounding box center [769, 395] width 265 height 174
click at [654, 403] on icon "modal" at bounding box center [654, 404] width 4 height 7
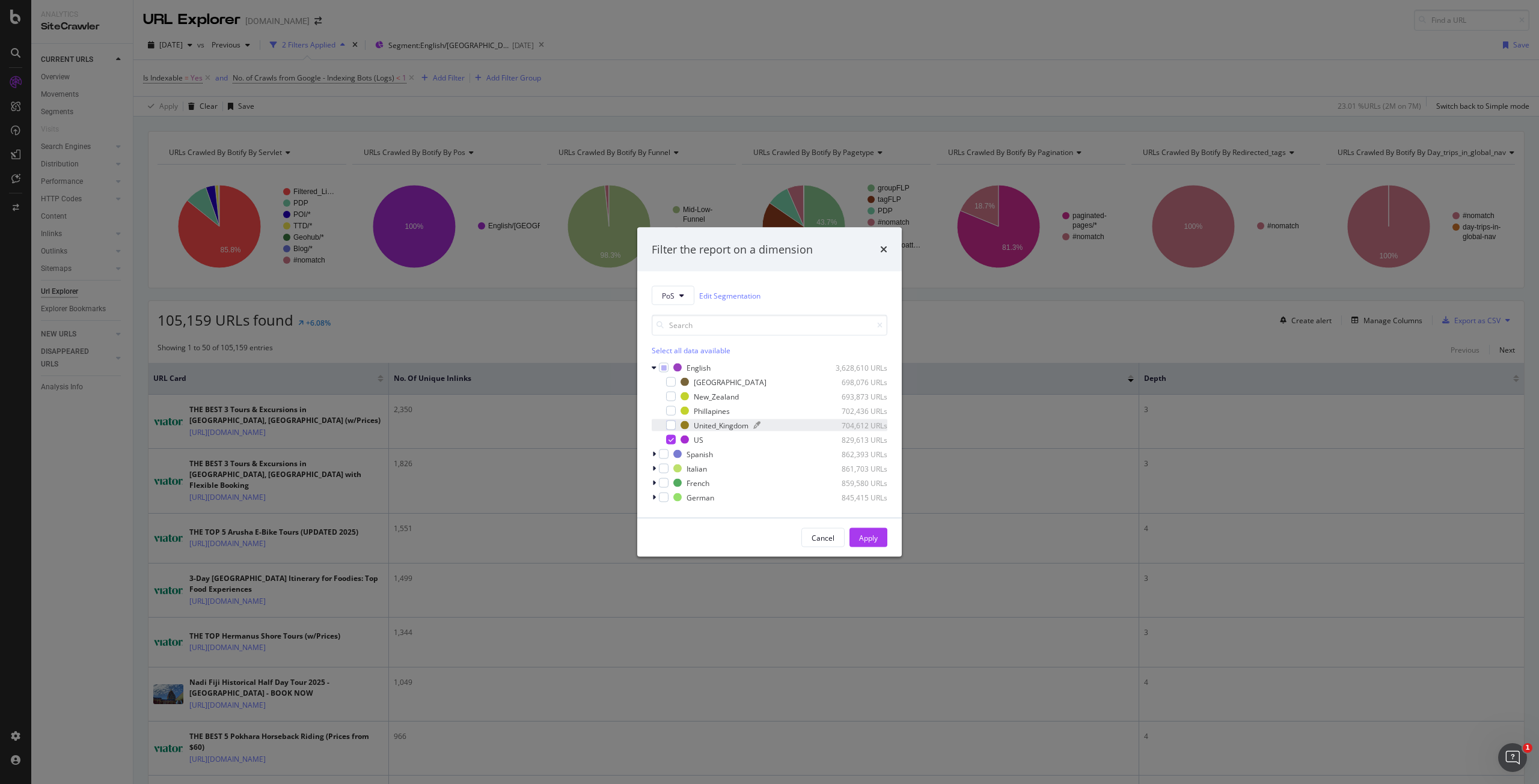
click at [778, 421] on div "modal" at bounding box center [788, 425] width 70 height 7
click at [653, 454] on icon "modal" at bounding box center [654, 454] width 4 height 7
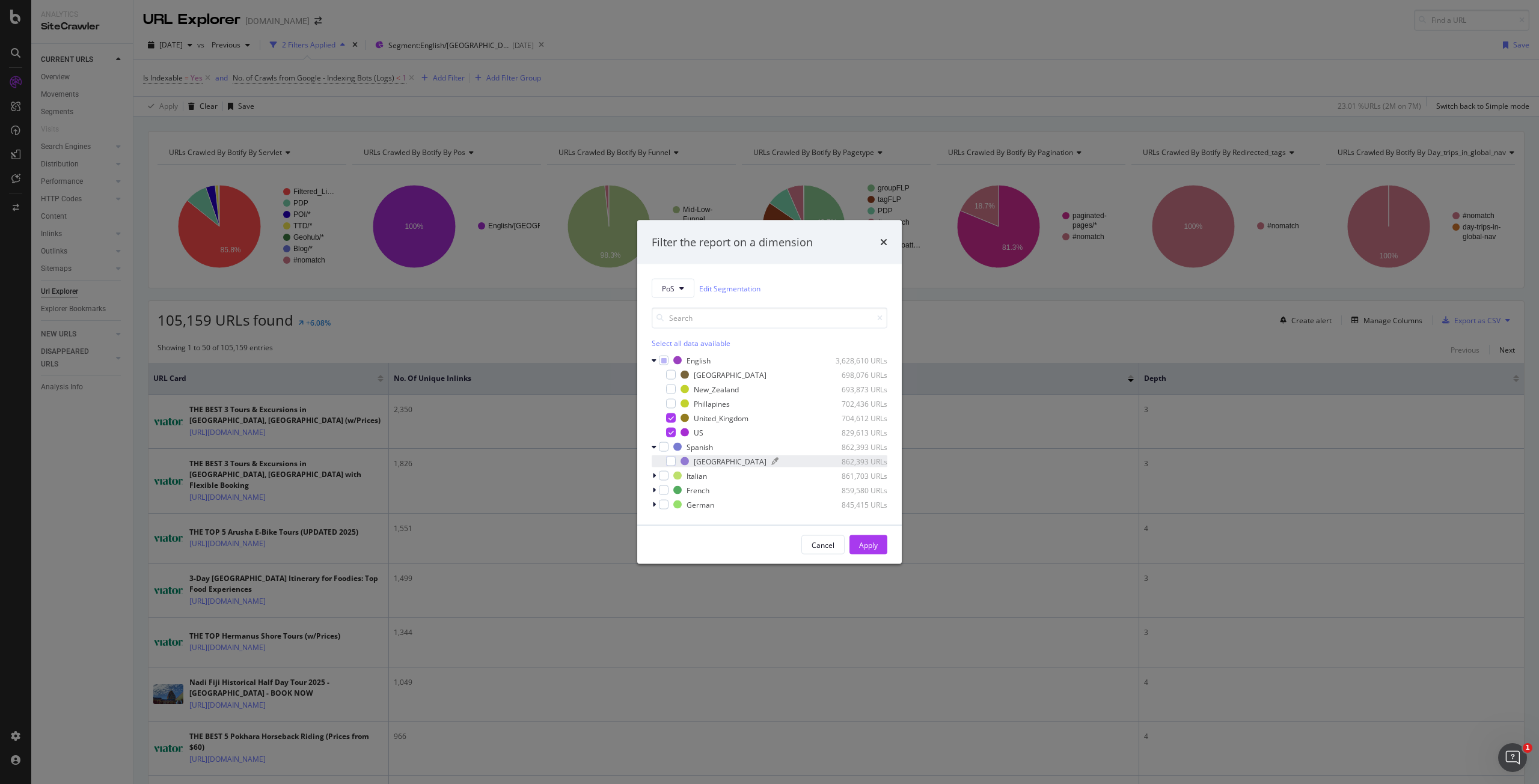
click at [771, 462] on div "modal" at bounding box center [796, 461] width 52 height 7
click at [657, 473] on div "modal" at bounding box center [655, 476] width 7 height 12
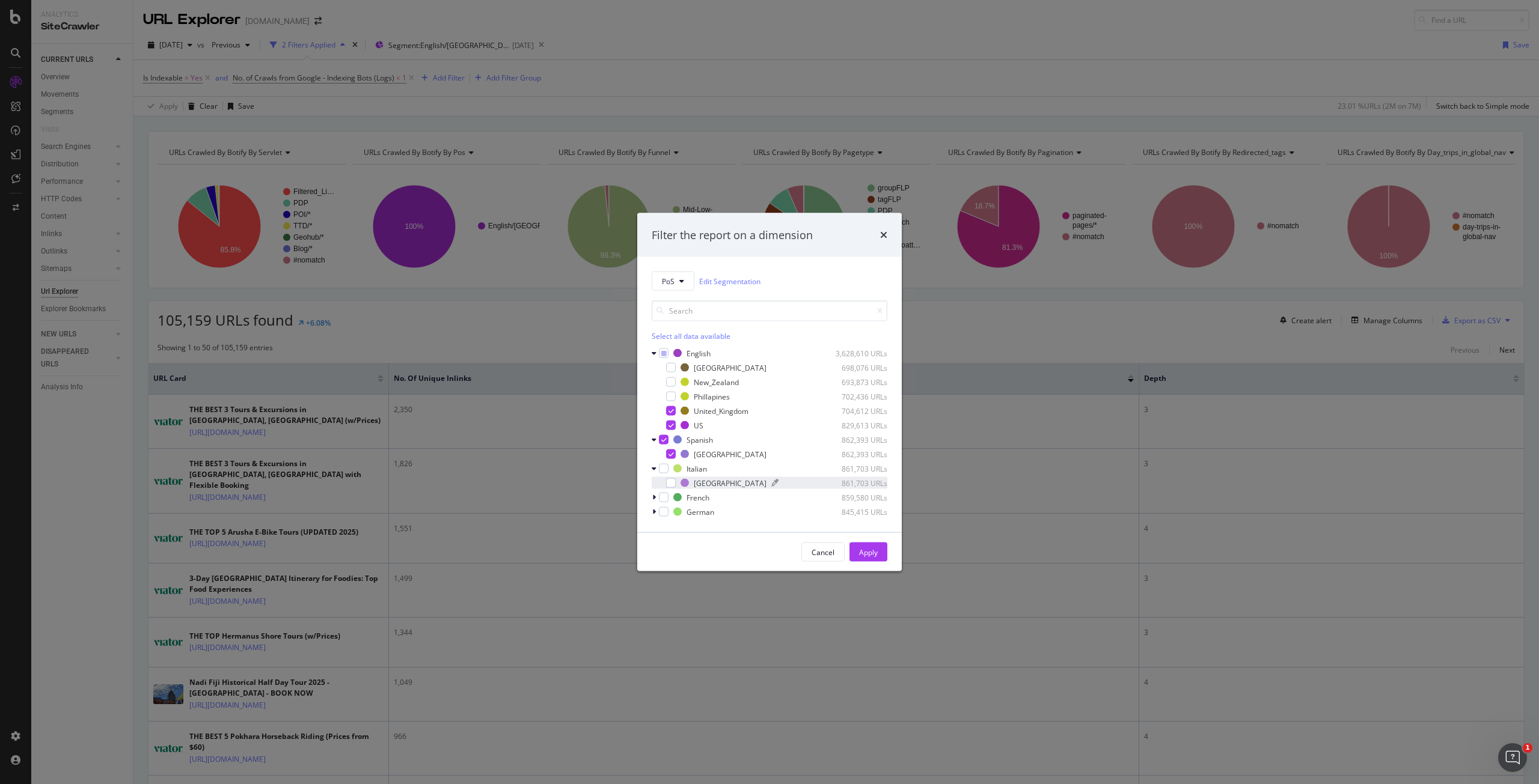
click at [771, 481] on div "modal" at bounding box center [796, 483] width 52 height 7
click at [653, 495] on icon "modal" at bounding box center [654, 497] width 4 height 7
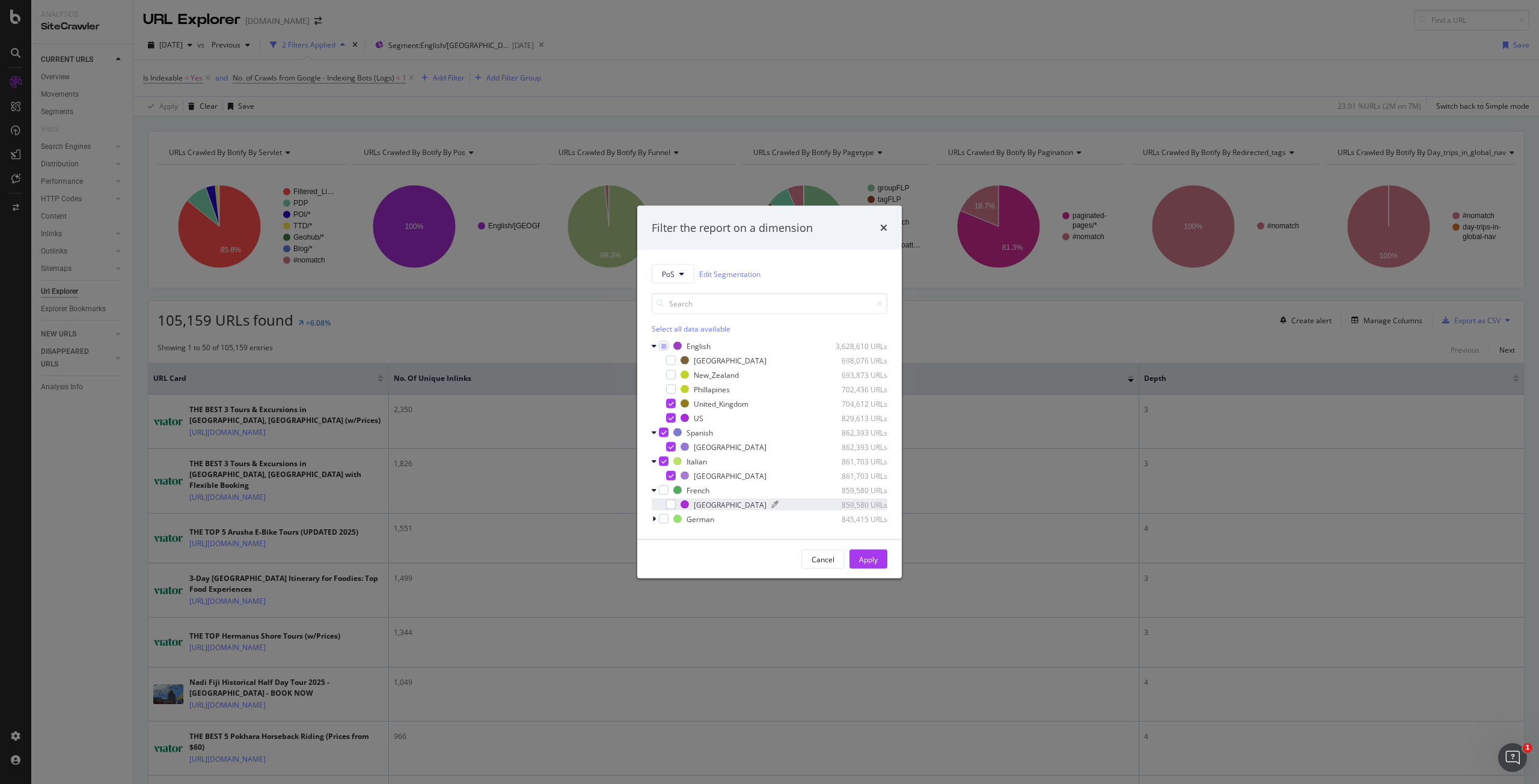
click at [771, 503] on div "modal" at bounding box center [796, 505] width 52 height 7
click at [651, 520] on div "modal" at bounding box center [655, 519] width 7 height 12
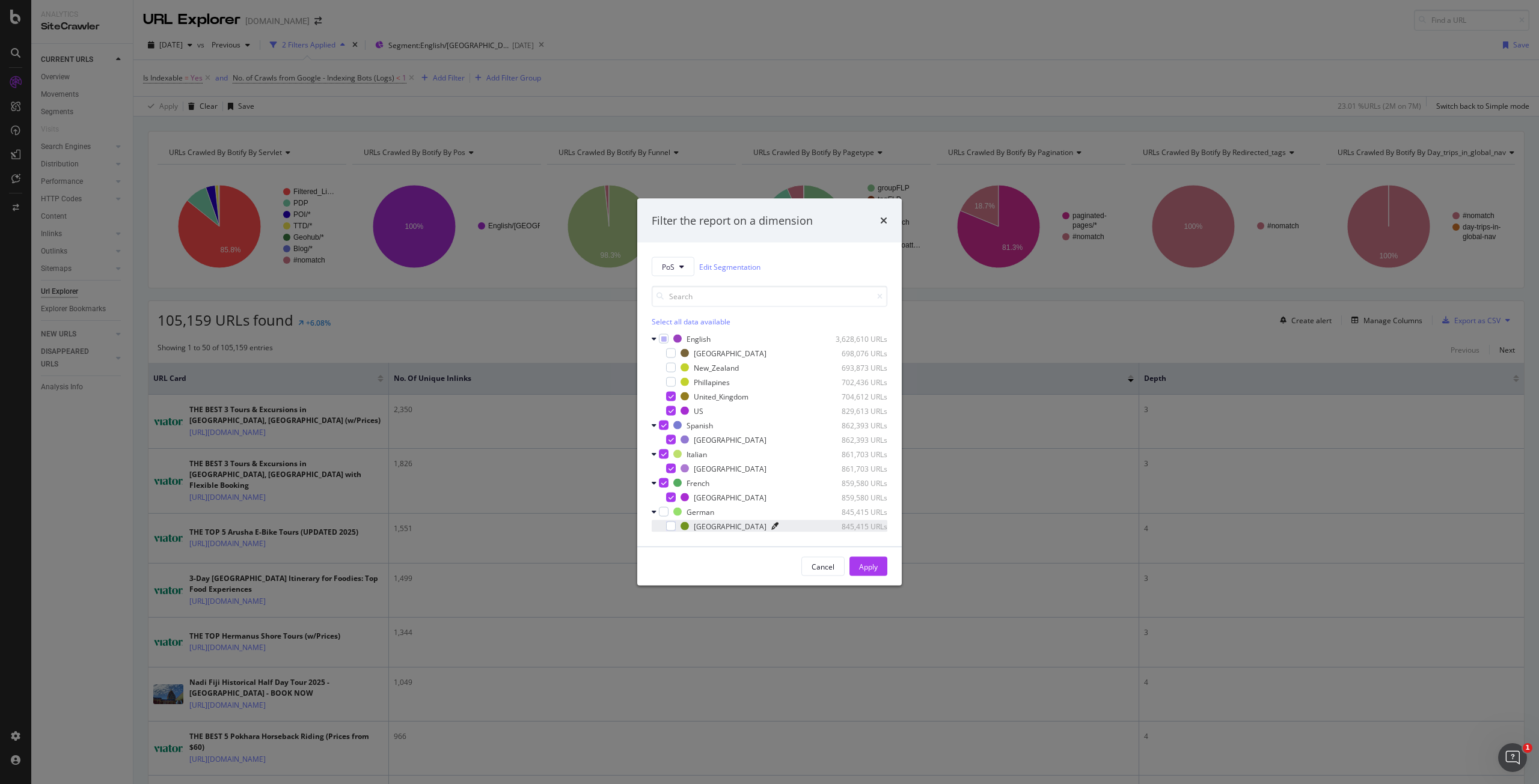
click at [771, 526] on icon "modal" at bounding box center [774, 526] width 7 height 7
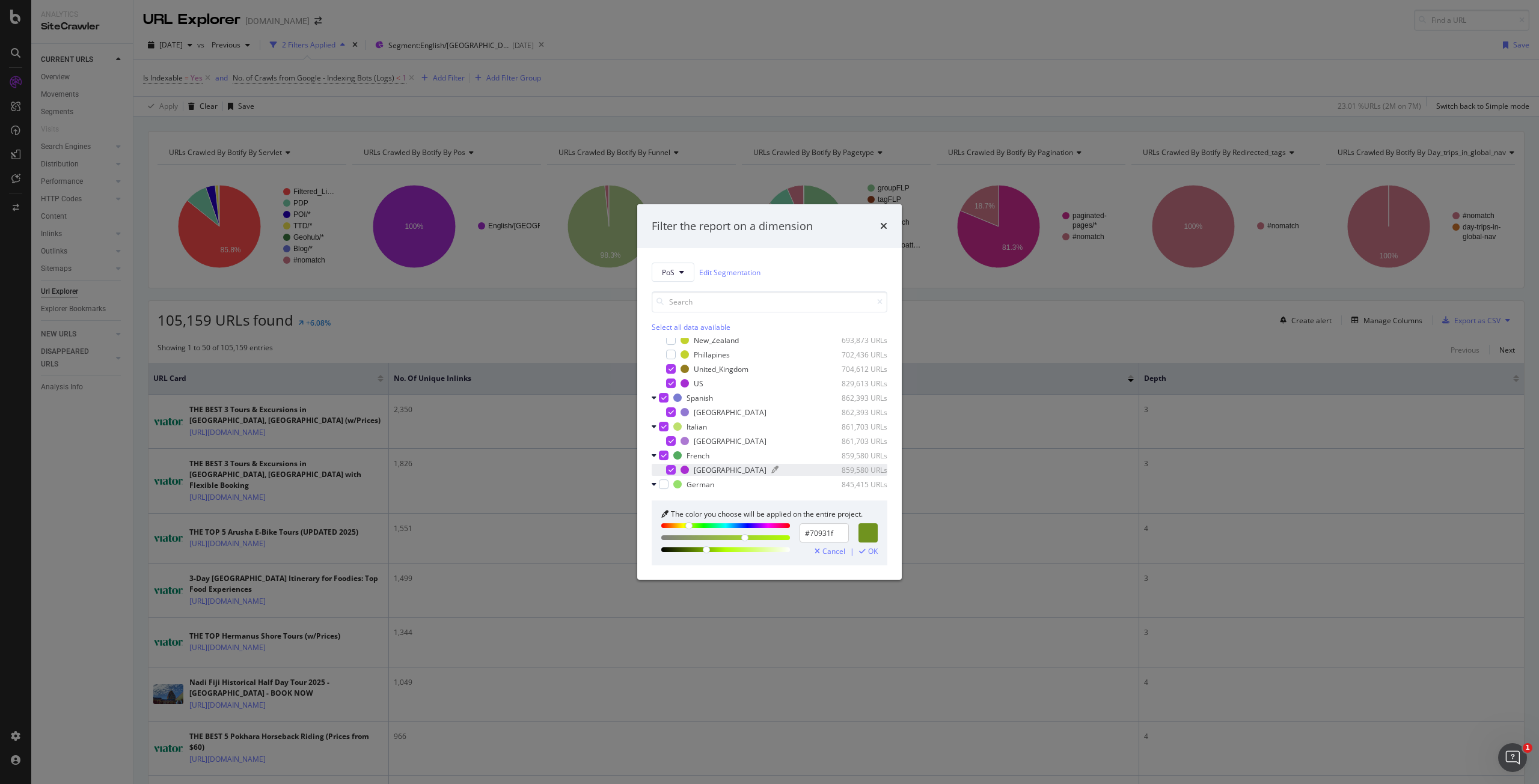
scroll to position [47, 0]
click at [674, 487] on div "modal" at bounding box center [671, 485] width 10 height 10
click at [869, 554] on span "OK" at bounding box center [872, 552] width 10 height 9
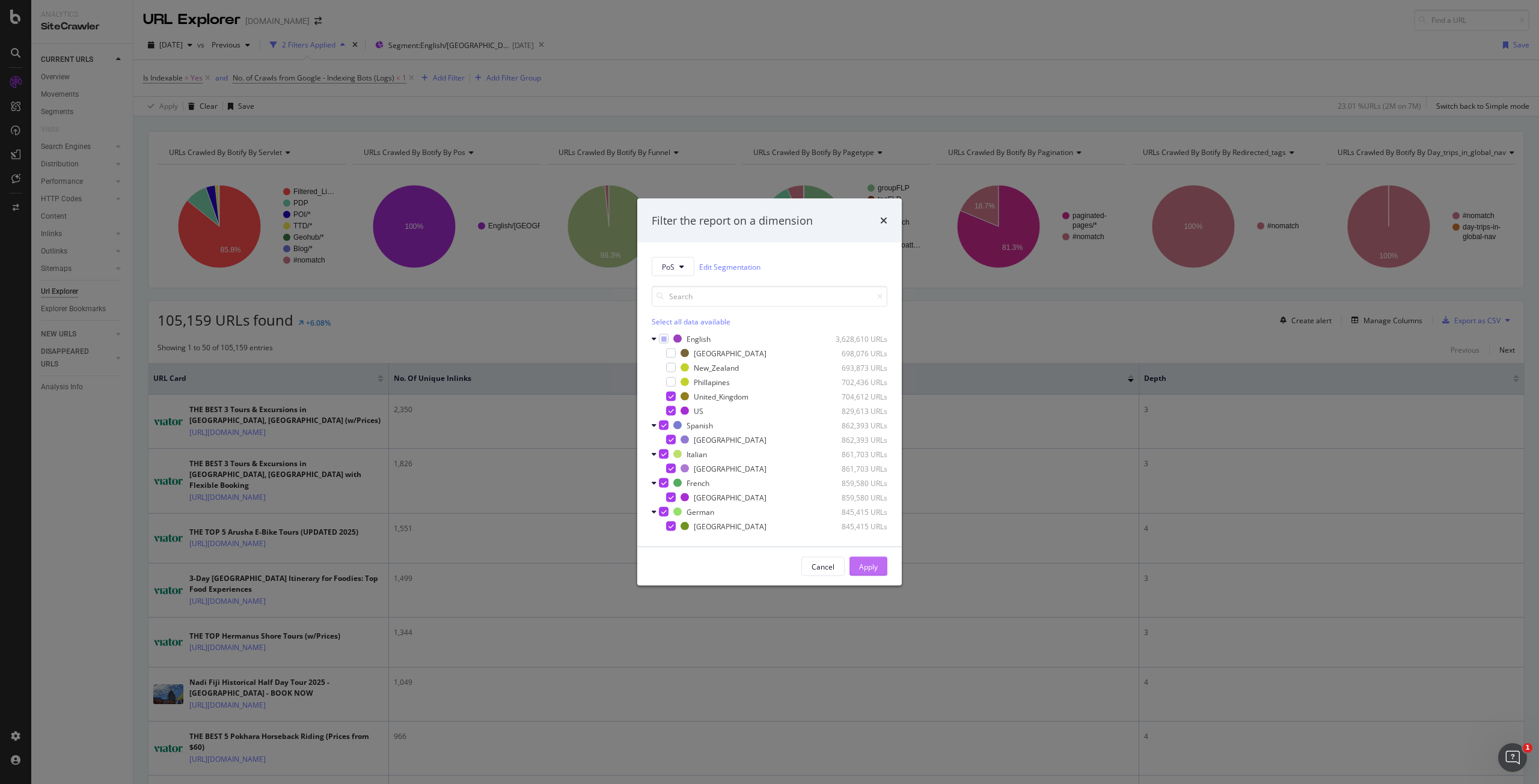
click at [871, 568] on div "Apply" at bounding box center [868, 567] width 18 height 11
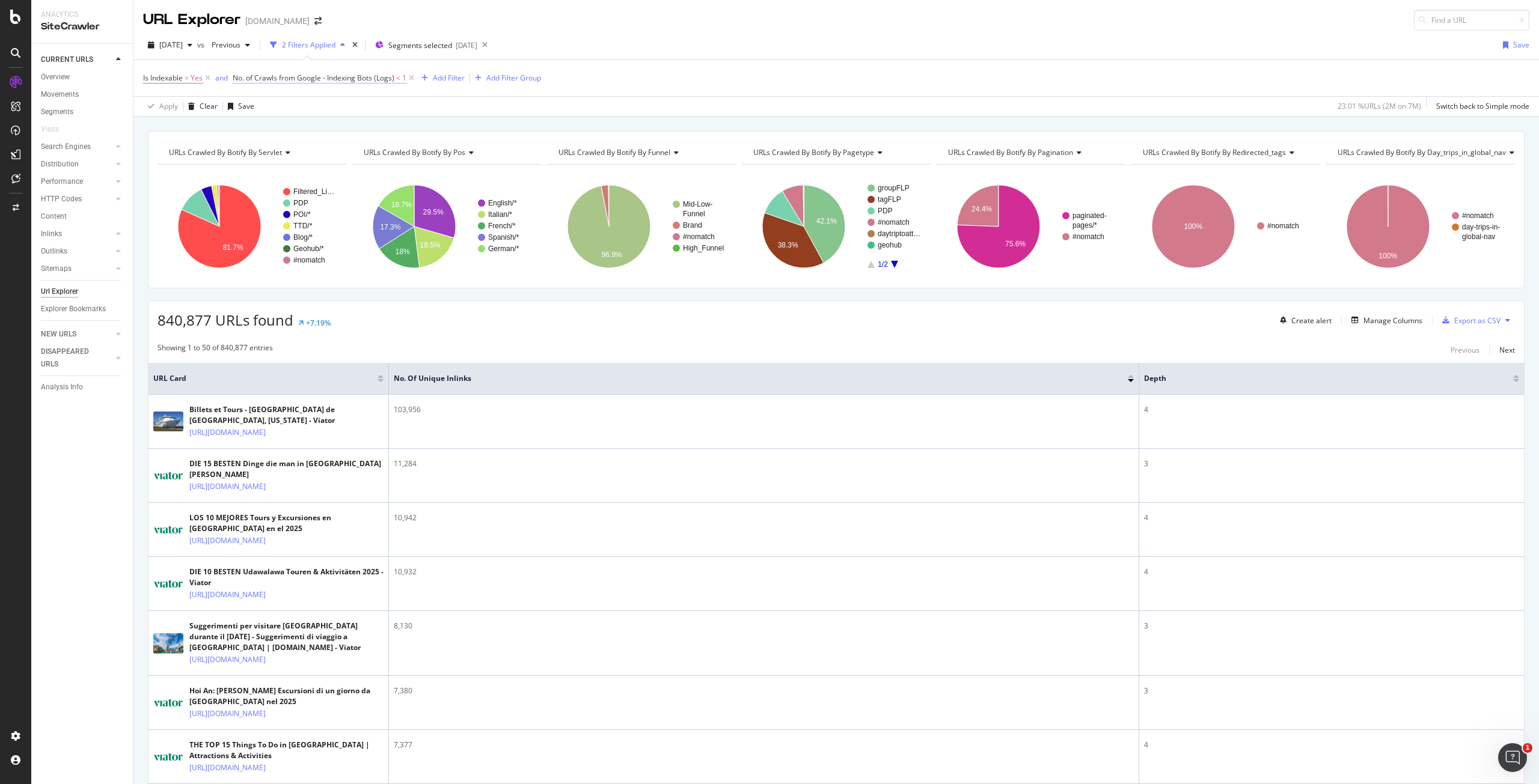
click at [387, 81] on span "No. of Crawls from Google - Indexing Bots (Logs)" at bounding box center [313, 78] width 162 height 11
click at [289, 149] on div "Less than" at bounding box center [310, 144] width 132 height 19
click at [296, 224] on div "Greater than" at bounding box center [311, 231] width 128 height 16
drag, startPoint x: 270, startPoint y: 165, endPoint x: 242, endPoint y: 162, distance: 28.2
click at [244, 163] on input "1" at bounding box center [310, 166] width 132 height 19
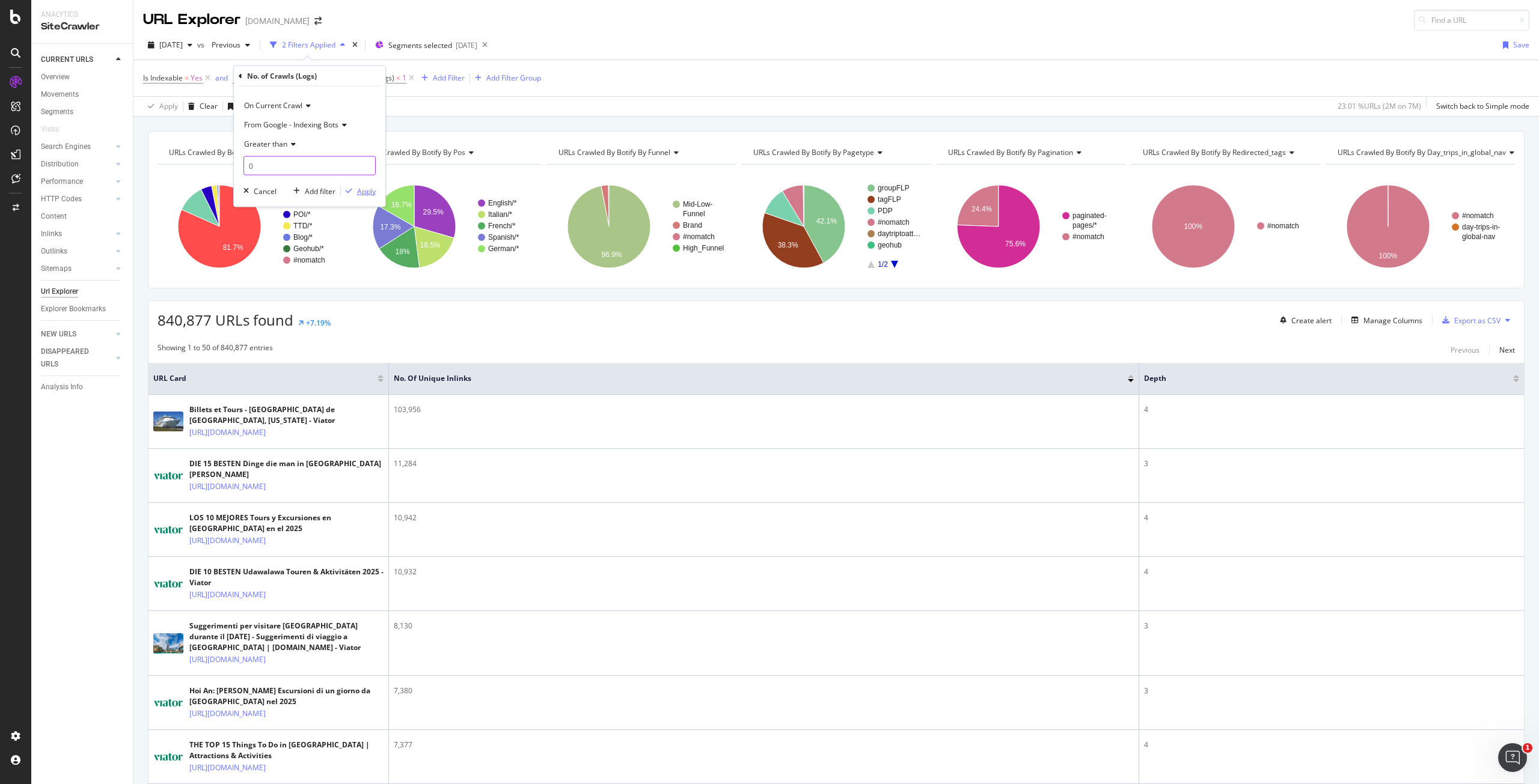
type input "0"
click at [374, 190] on div "Apply" at bounding box center [366, 191] width 18 height 11
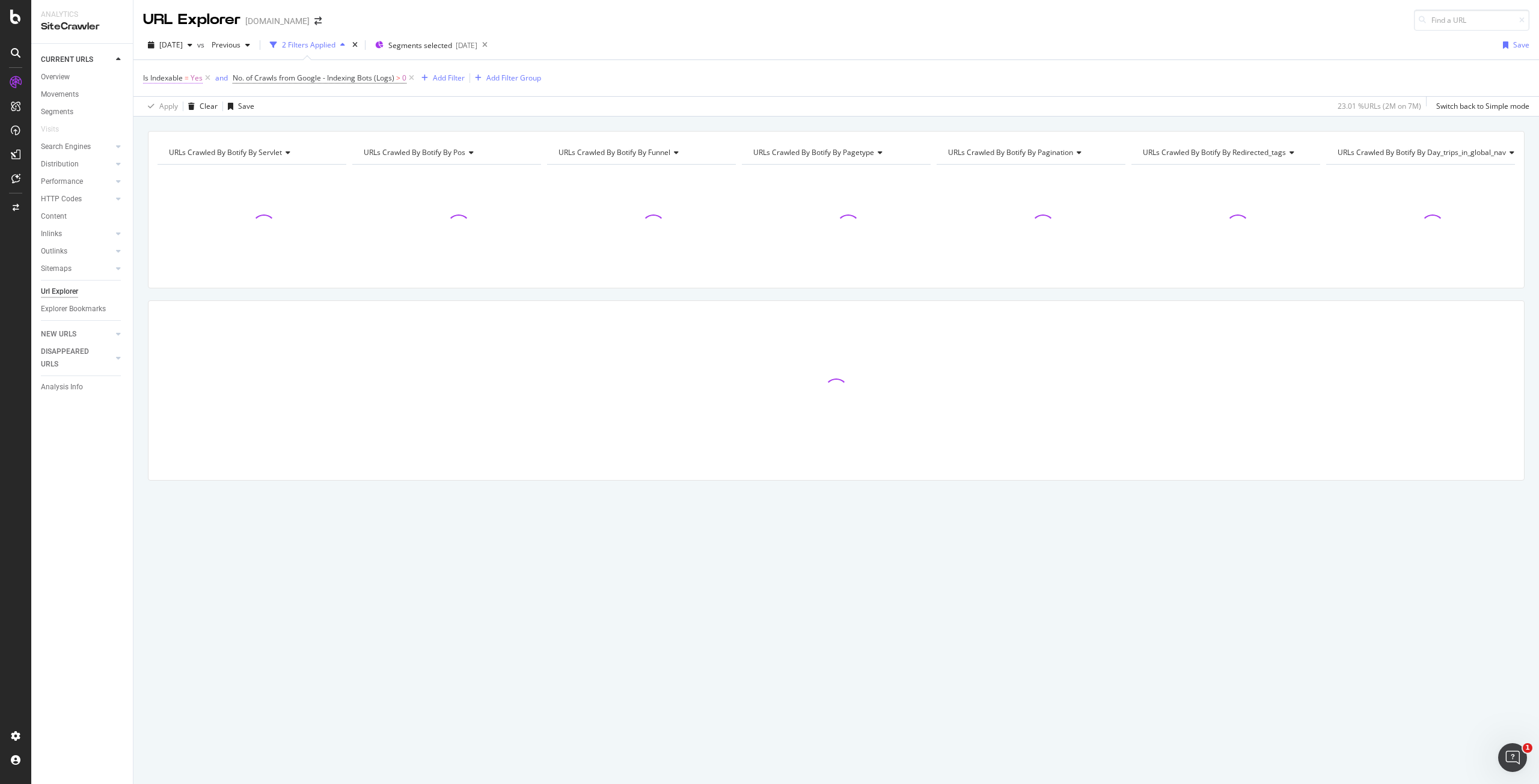
click at [178, 77] on span "Is Indexable" at bounding box center [163, 78] width 40 height 11
click at [175, 121] on div "Yes" at bounding box center [219, 125] width 132 height 19
click at [172, 162] on div "No" at bounding box center [221, 165] width 128 height 16
click at [272, 153] on div "Apply" at bounding box center [275, 150] width 18 height 11
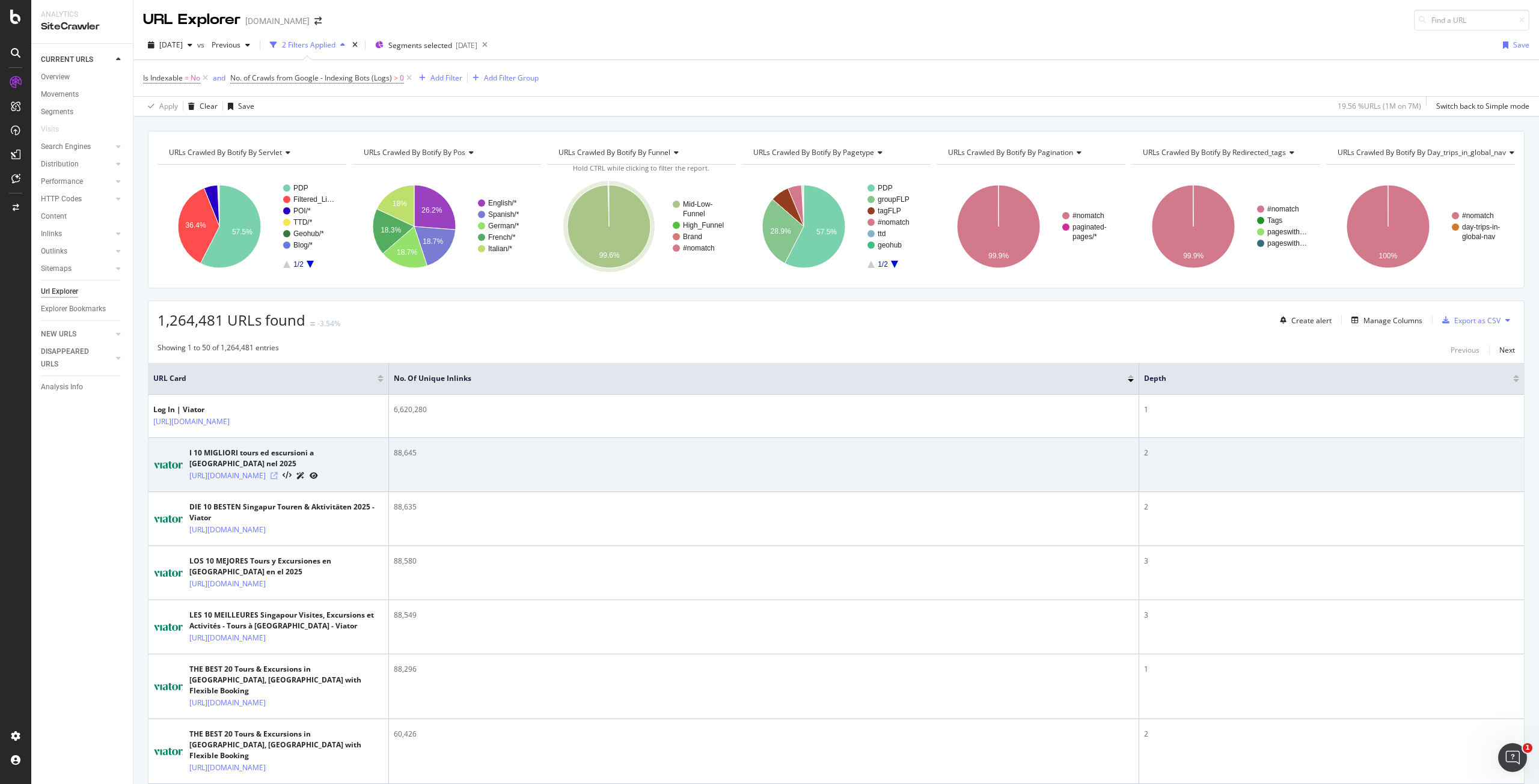
click at [278, 473] on icon at bounding box center [274, 476] width 7 height 7
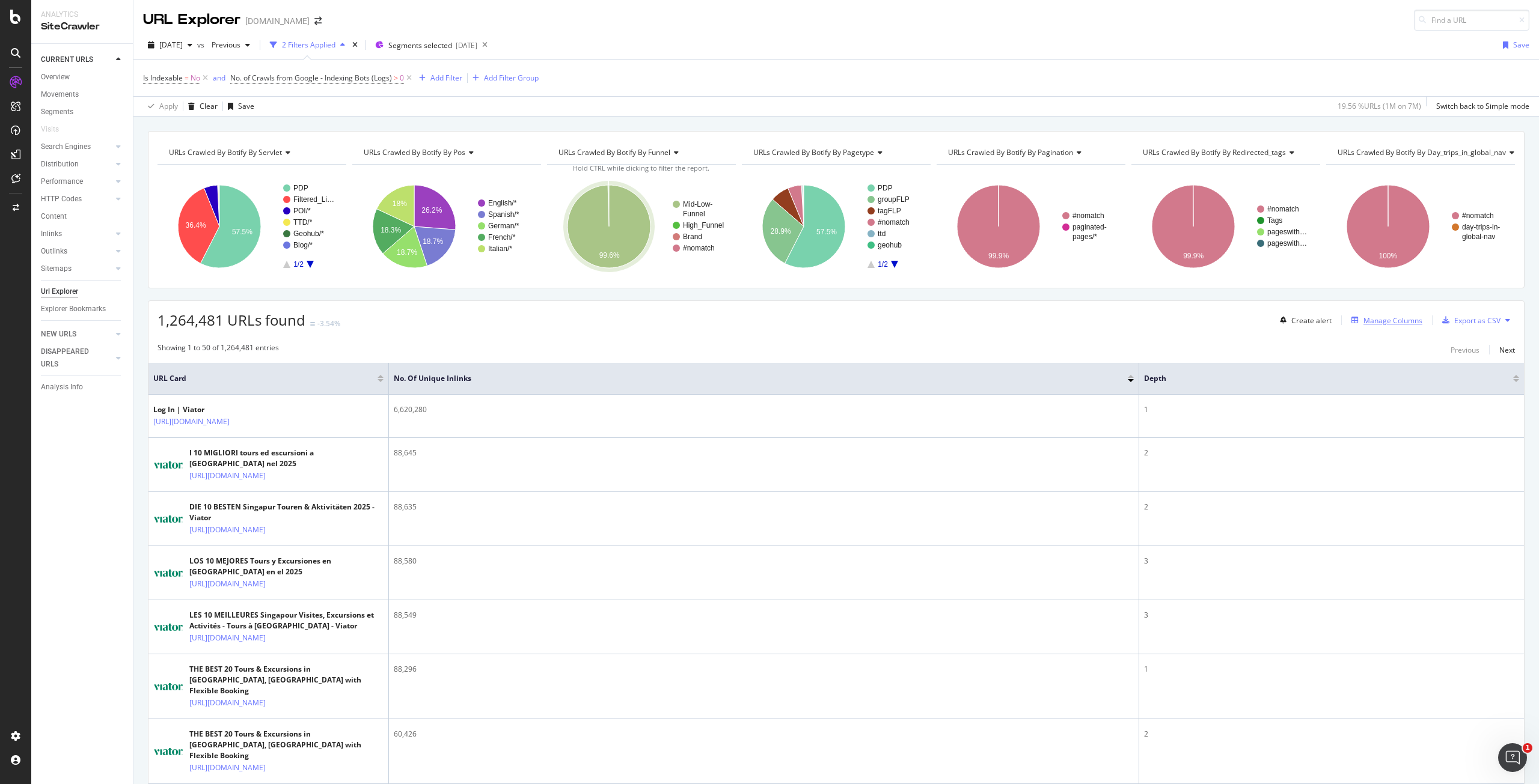
click at [1373, 323] on div "Manage Columns" at bounding box center [1392, 321] width 59 height 11
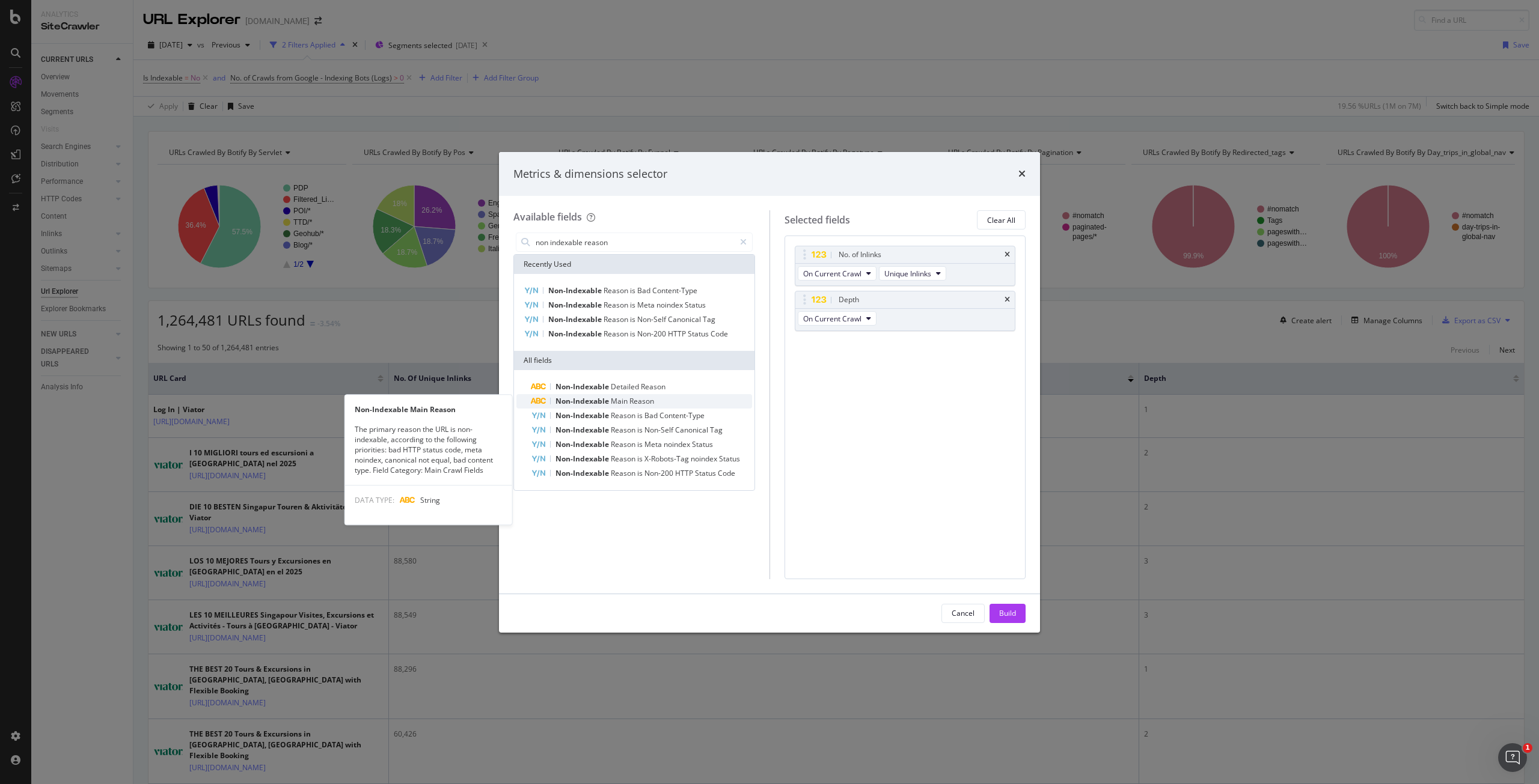
type input "non indexable reason"
click at [590, 401] on span "Non-Indexable" at bounding box center [583, 401] width 55 height 11
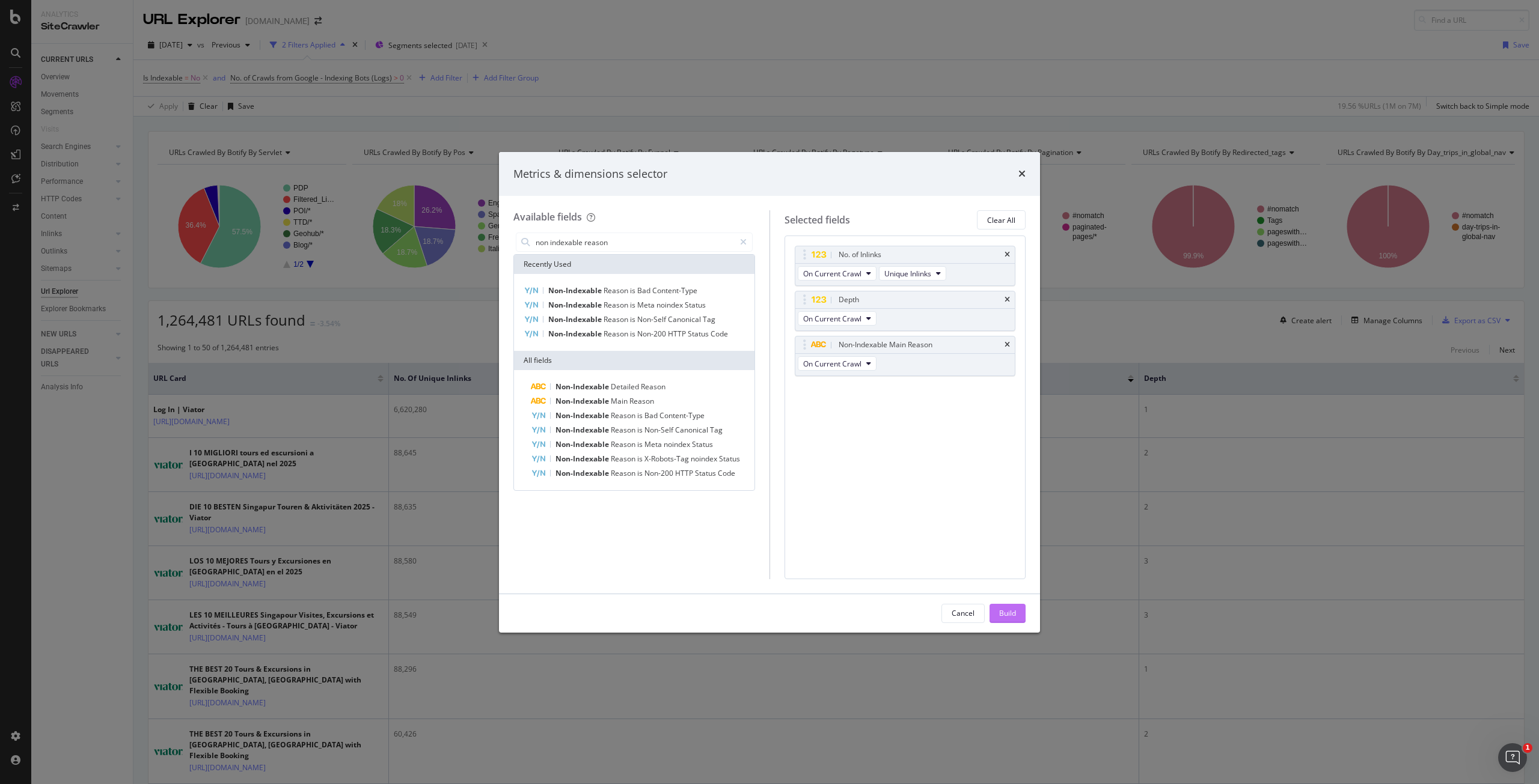
click at [1007, 608] on div "Build" at bounding box center [1007, 613] width 17 height 18
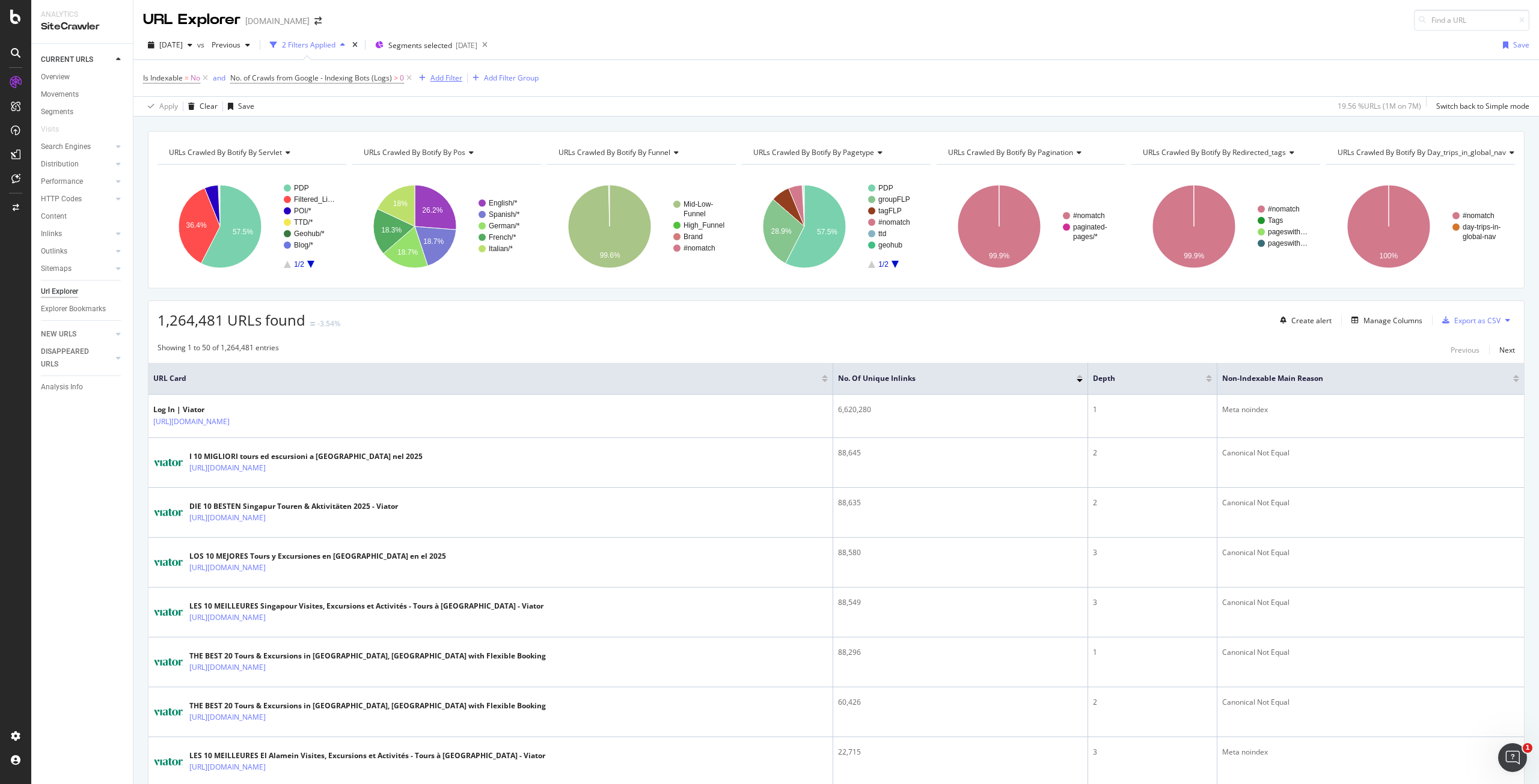
click at [453, 78] on div "Add Filter" at bounding box center [446, 78] width 32 height 11
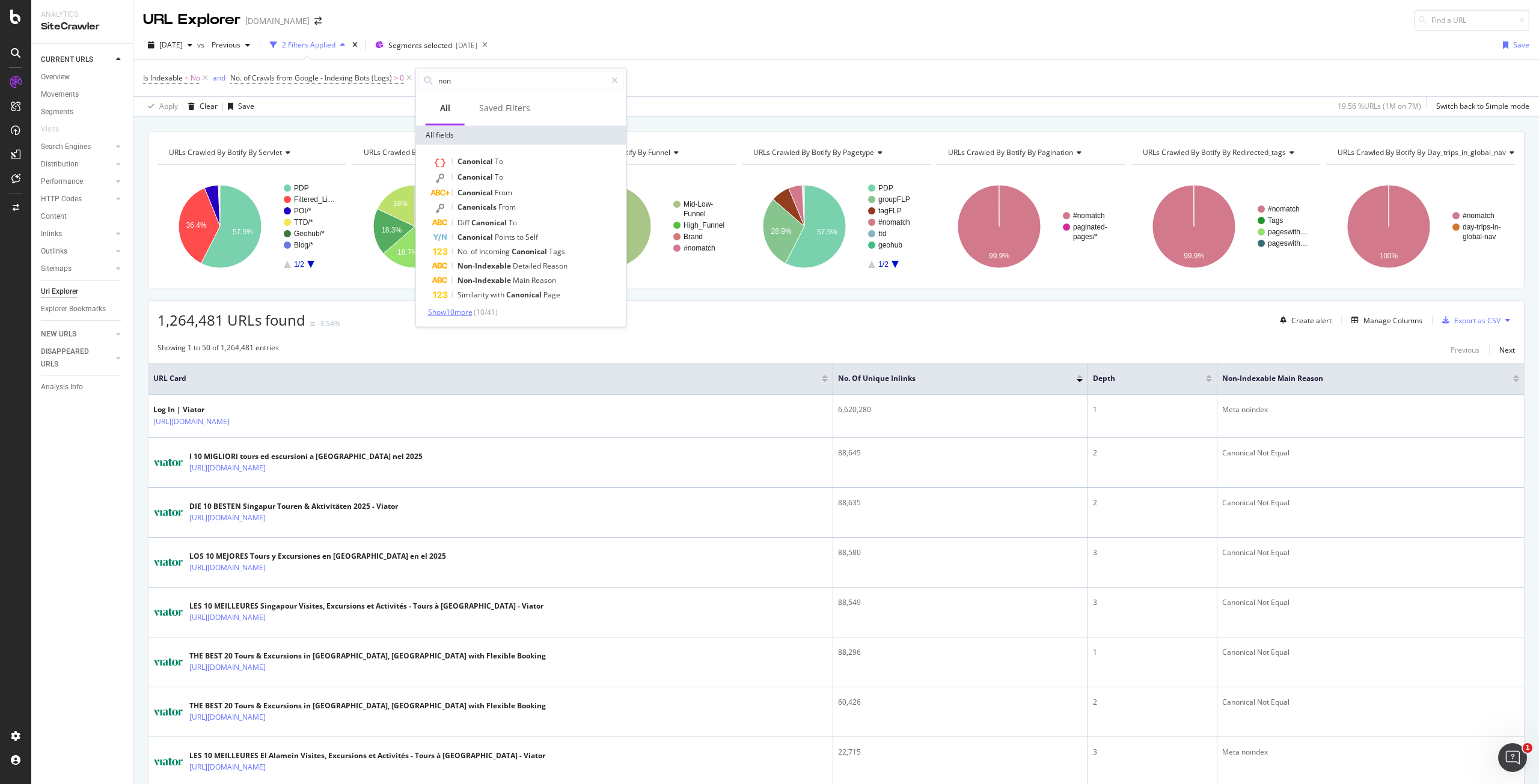
type input "non"
click at [457, 310] on span "Show 10 more" at bounding box center [450, 312] width 45 height 11
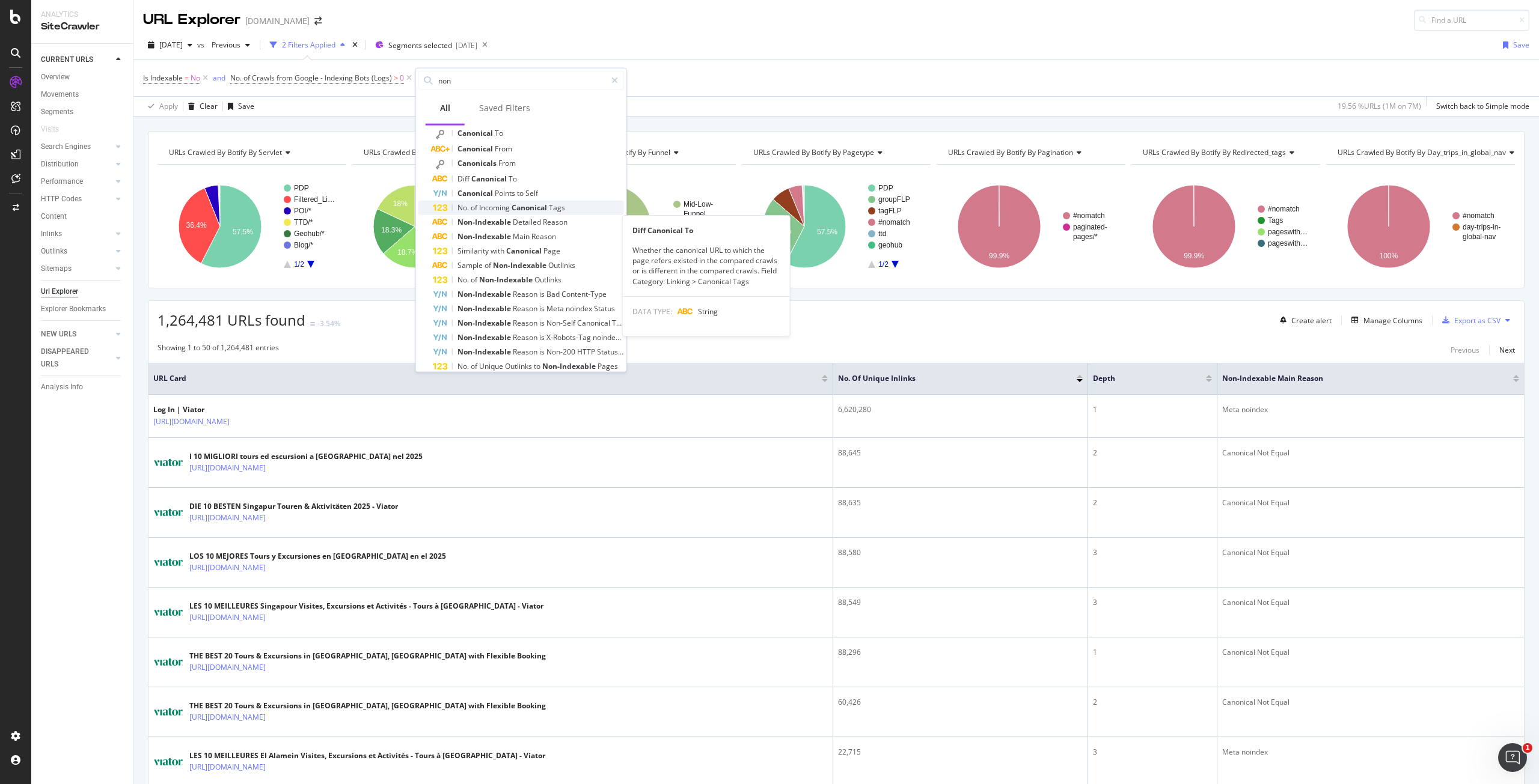
scroll to position [60, 0]
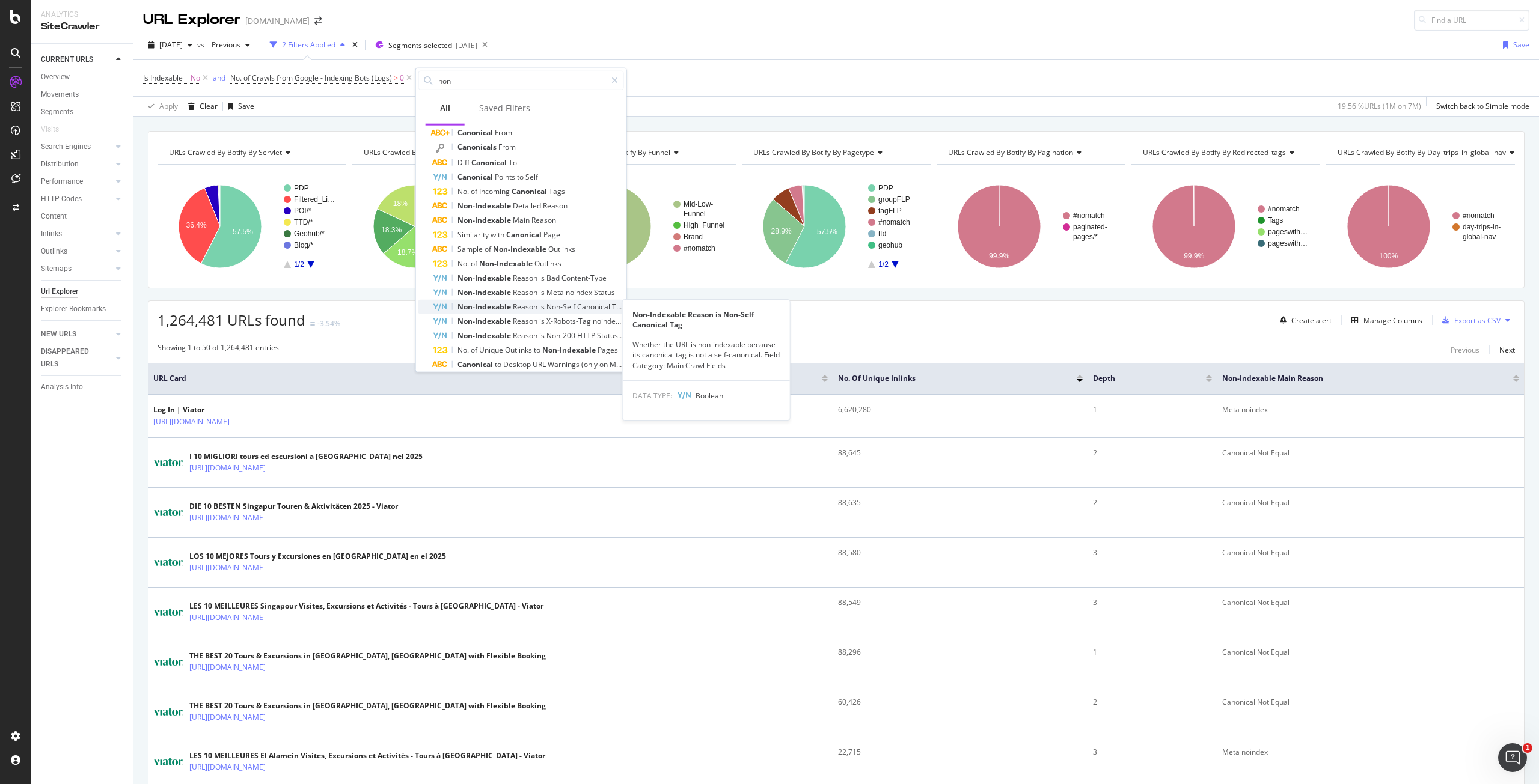
click at [533, 306] on span "Reason" at bounding box center [526, 307] width 26 height 11
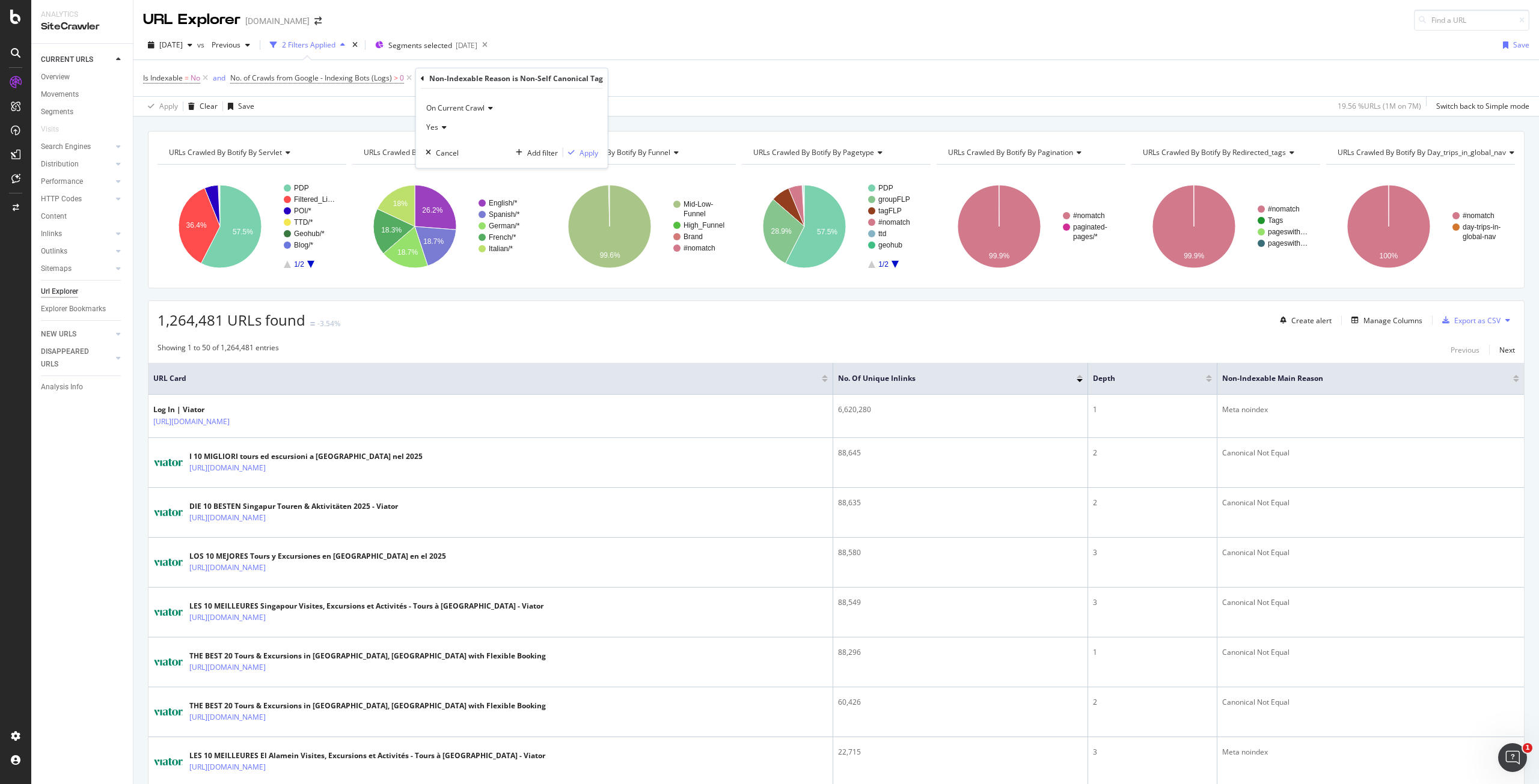
click at [446, 128] on div "Yes" at bounding box center [512, 128] width 172 height 19
click at [439, 167] on span "No" at bounding box center [436, 167] width 10 height 11
click at [579, 155] on div "Apply" at bounding box center [588, 152] width 18 height 11
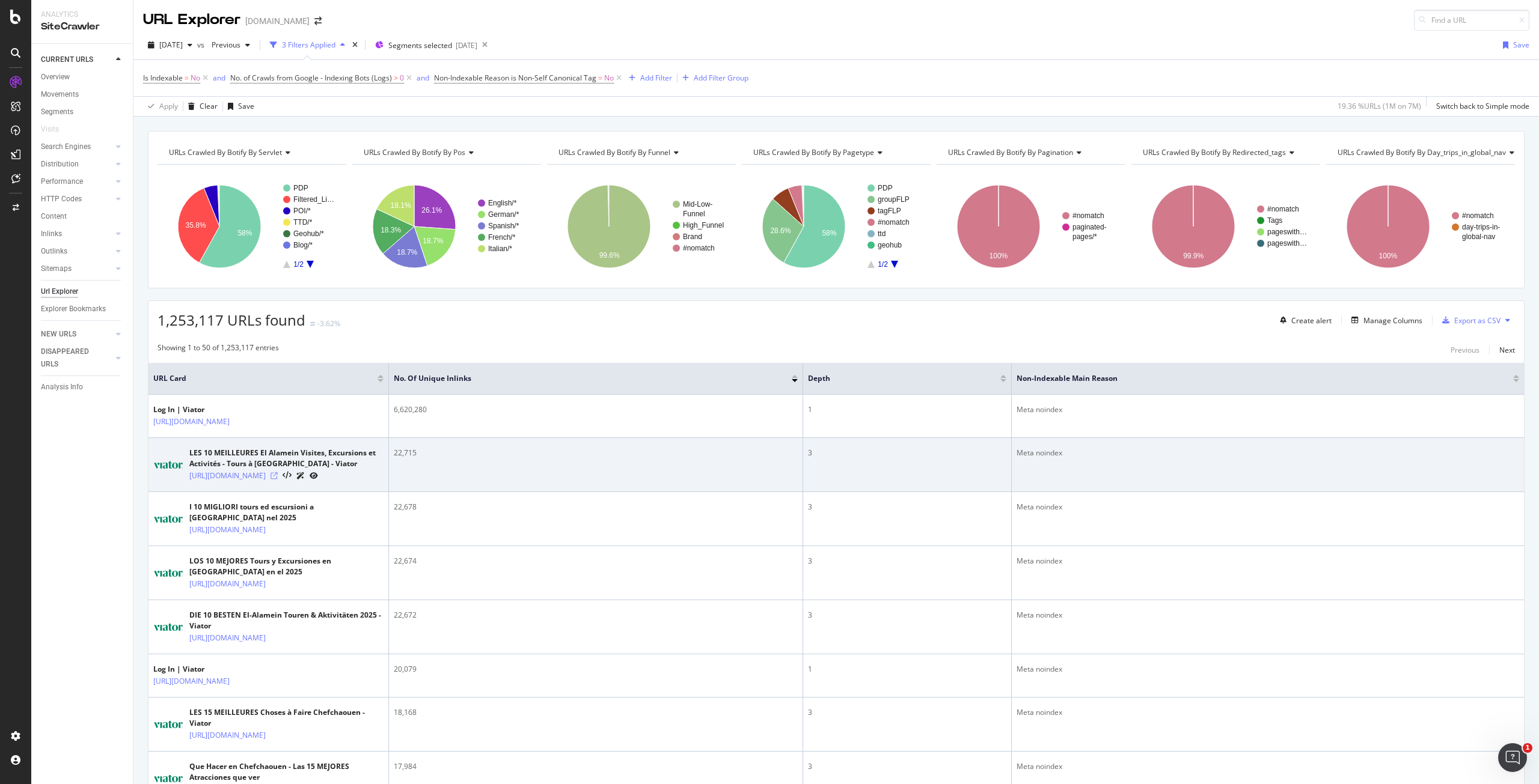
click at [278, 480] on icon at bounding box center [274, 476] width 7 height 7
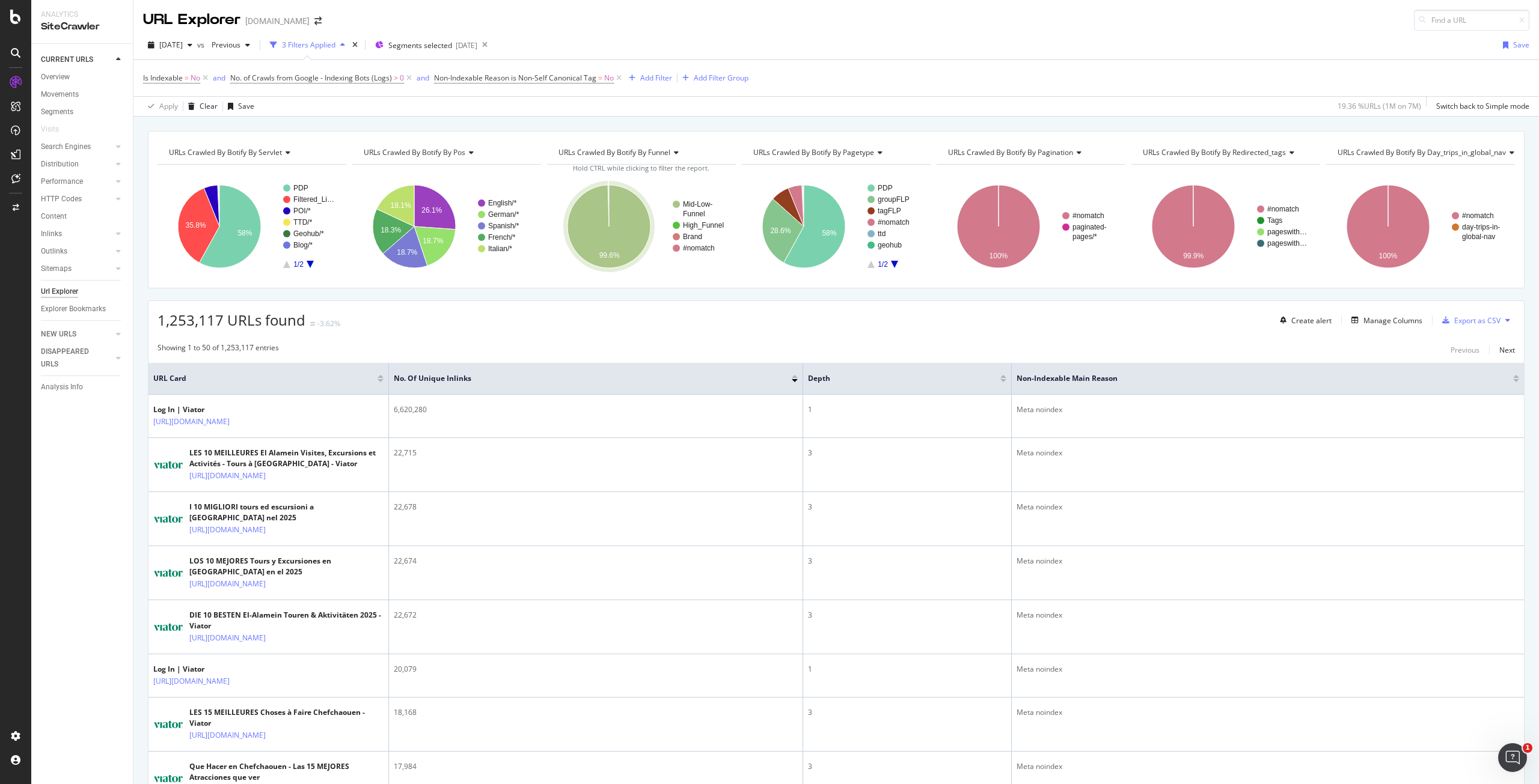
click at [1036, 325] on div "1,253,117 URLs found -3.62% Create alert Manage Columns Export as CSV" at bounding box center [836, 315] width 1375 height 29
click at [115, 148] on div at bounding box center [119, 147] width 12 height 12
click at [75, 160] on div "Top Charts" at bounding box center [64, 165] width 35 height 12
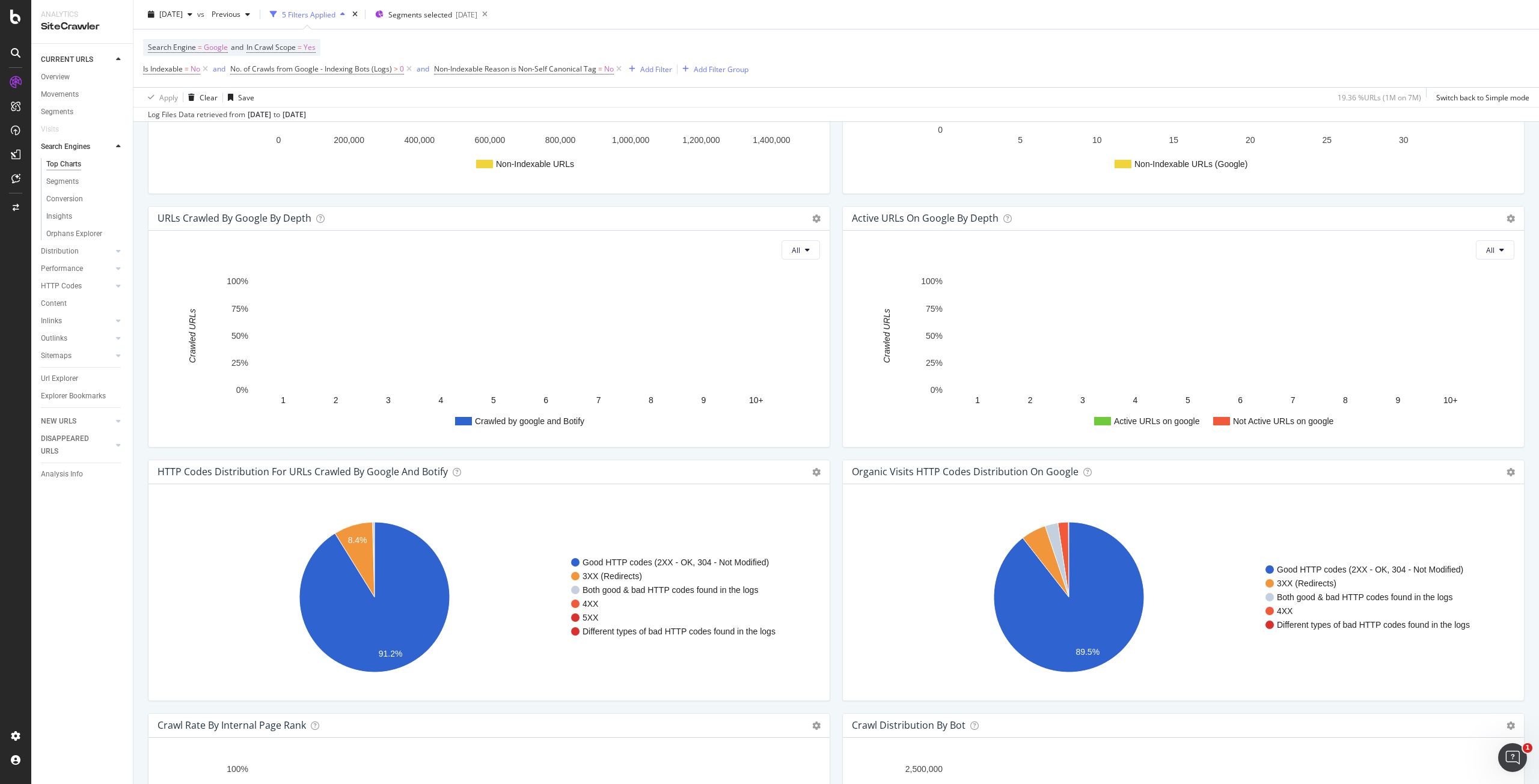
scroll to position [601, 0]
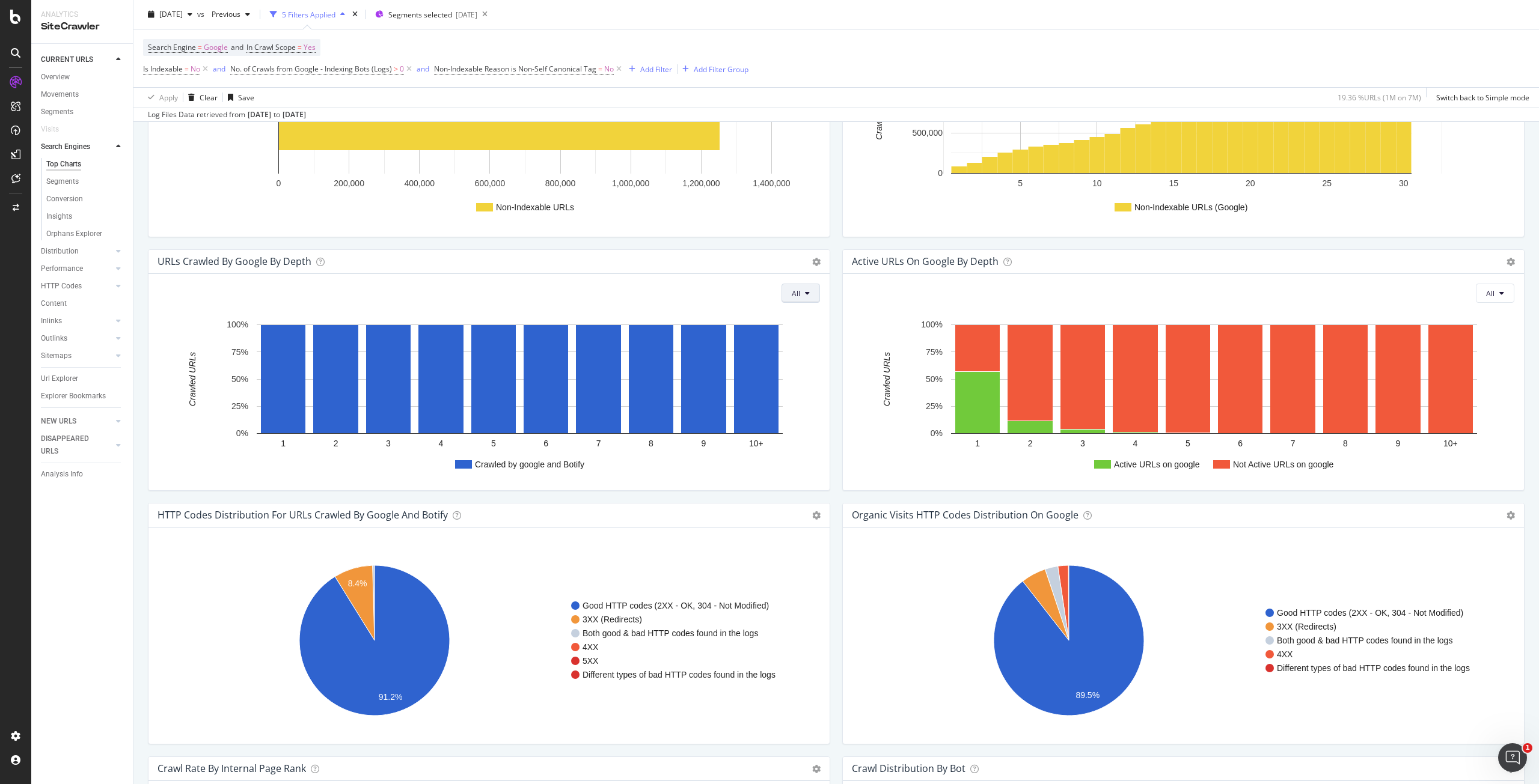
click at [794, 296] on span "All" at bounding box center [796, 294] width 9 height 11
click at [815, 260] on icon at bounding box center [817, 262] width 9 height 9
click at [773, 282] on span "Chart (by Value)" at bounding box center [766, 282] width 125 height 16
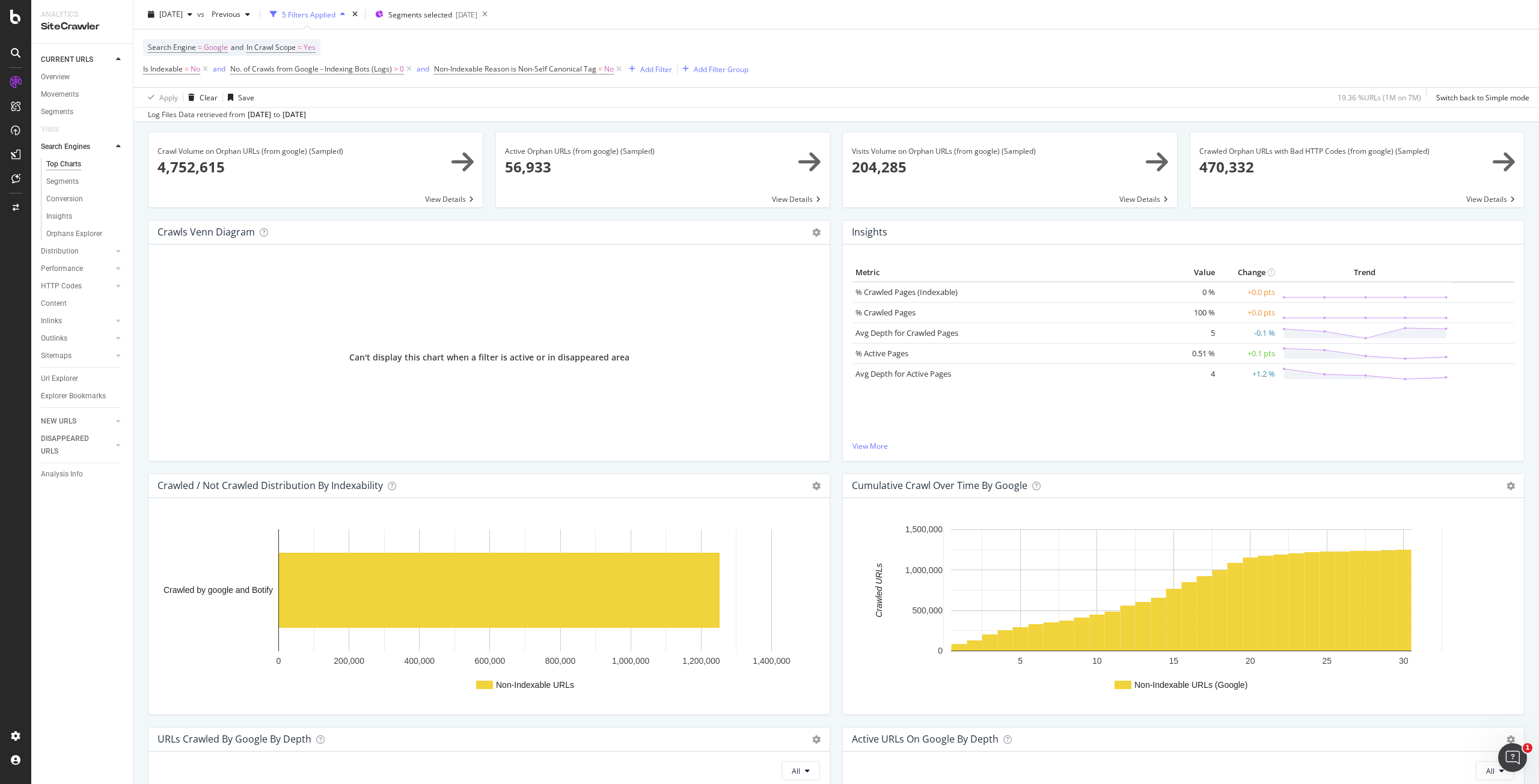
scroll to position [0, 0]
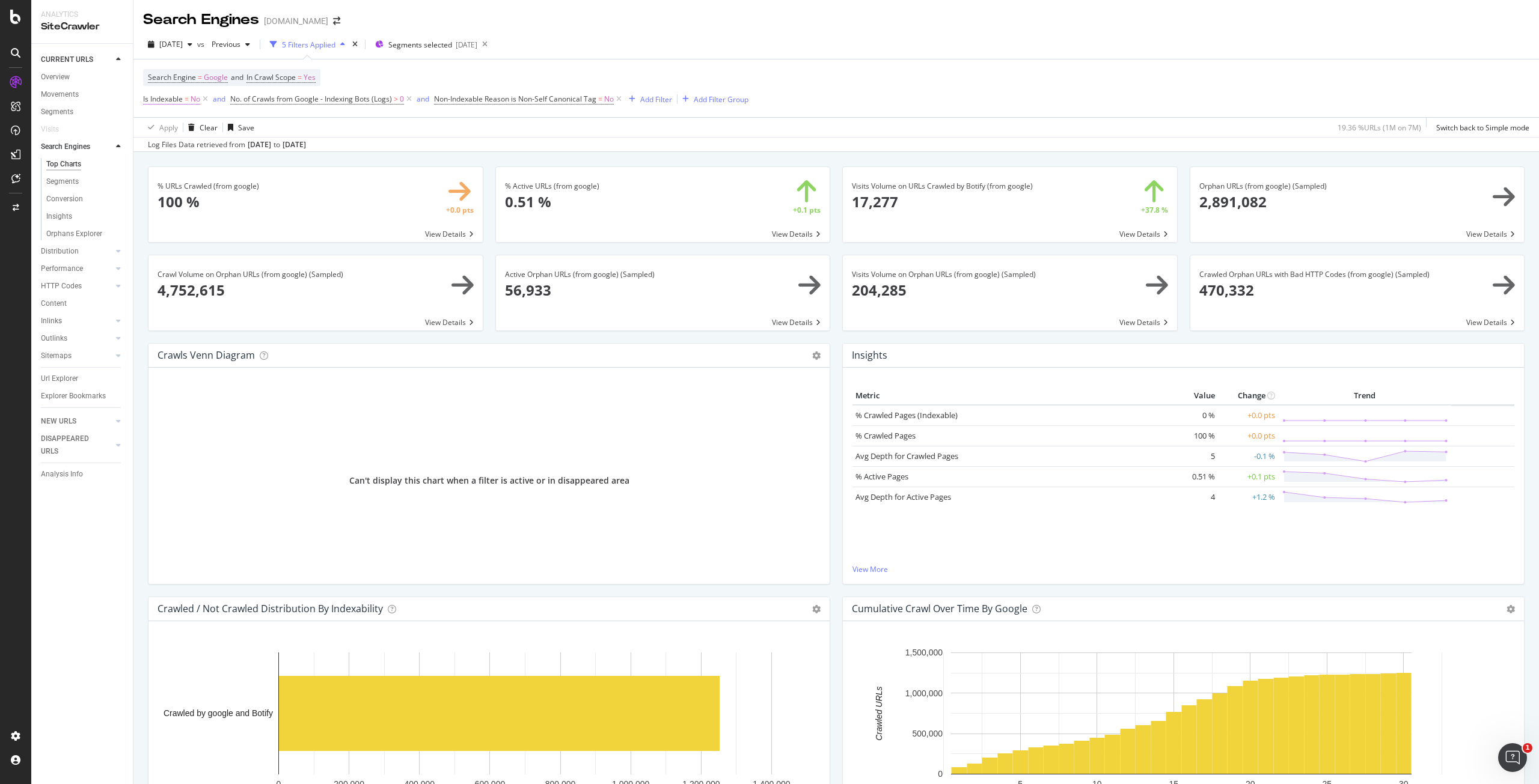
click at [174, 96] on span "Is Indexable" at bounding box center [163, 99] width 40 height 11
click at [173, 148] on div "No" at bounding box center [219, 147] width 132 height 19
click at [172, 170] on div "Yes" at bounding box center [221, 172] width 128 height 16
click at [282, 172] on div "Apply" at bounding box center [275, 172] width 18 height 11
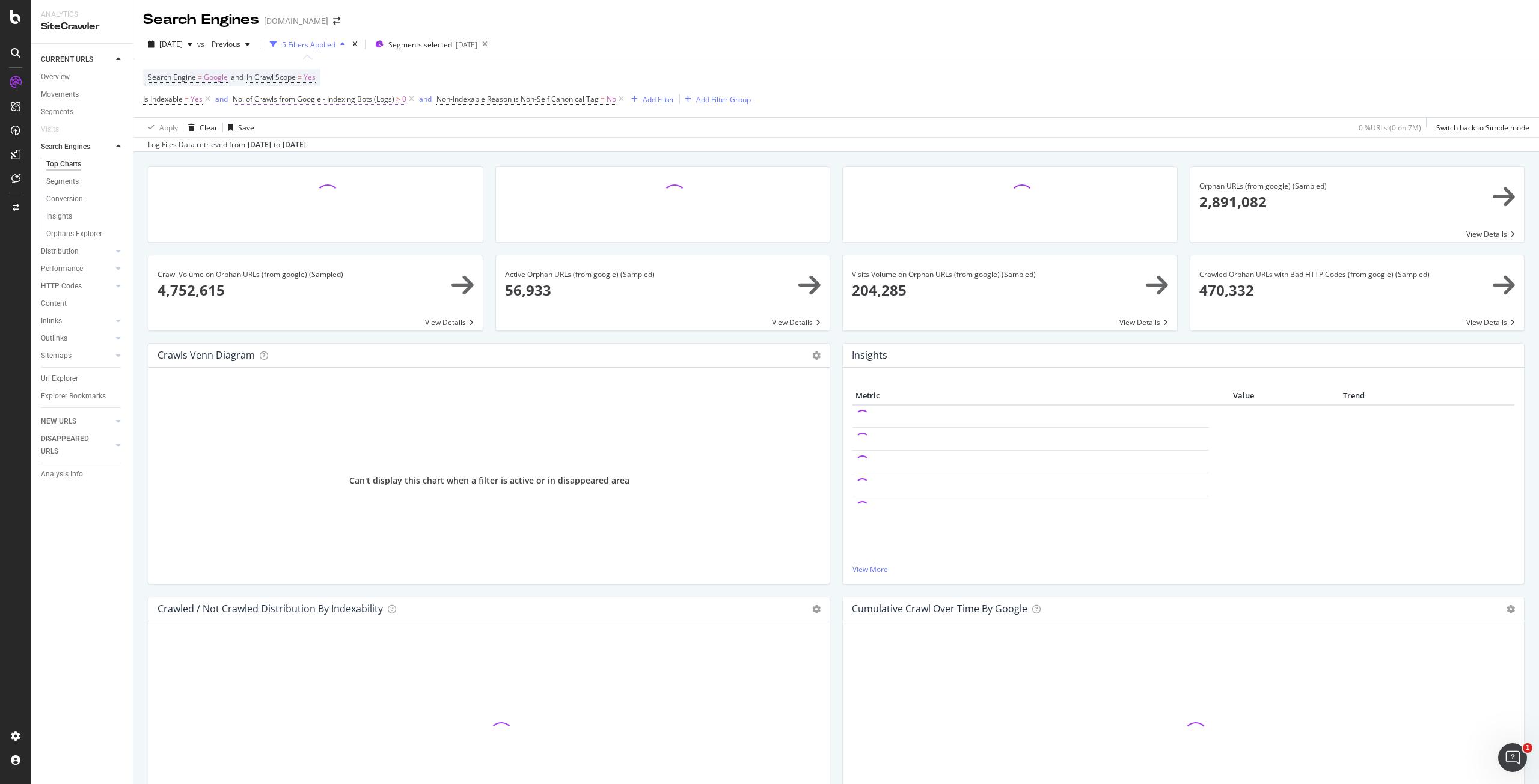
click at [374, 99] on span "No. of Crawls from Google - Indexing Bots (Logs)" at bounding box center [313, 99] width 162 height 11
drag, startPoint x: 282, startPoint y: 185, endPoint x: 263, endPoint y: 182, distance: 19.2
click at [263, 182] on input "0" at bounding box center [310, 187] width 132 height 19
click at [278, 172] on div "Greater than" at bounding box center [310, 166] width 132 height 19
click at [295, 231] on div "Less than or equal to" at bounding box center [311, 238] width 128 height 16
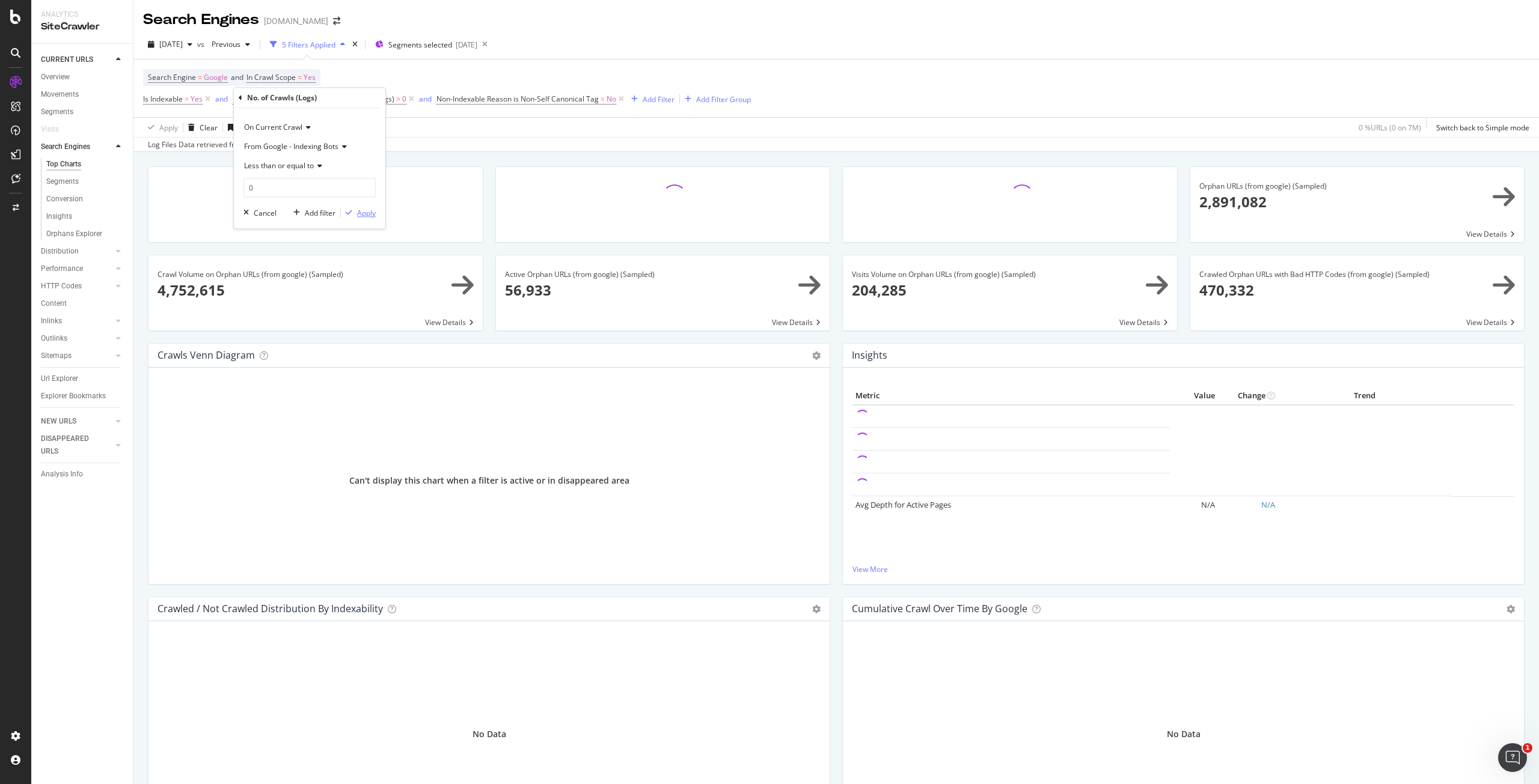
click at [361, 216] on div "Apply" at bounding box center [366, 213] width 18 height 11
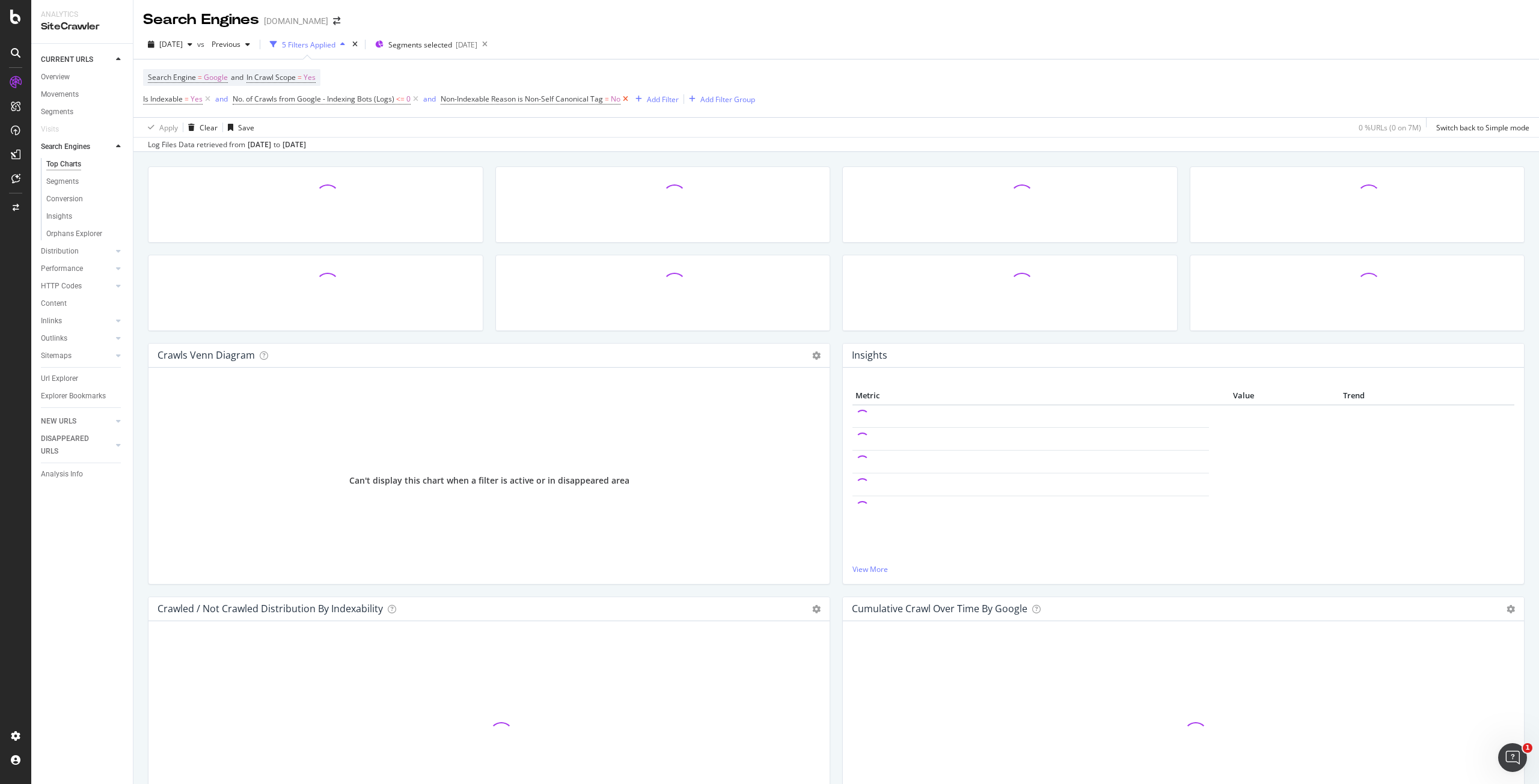
click at [628, 99] on icon at bounding box center [626, 99] width 11 height 12
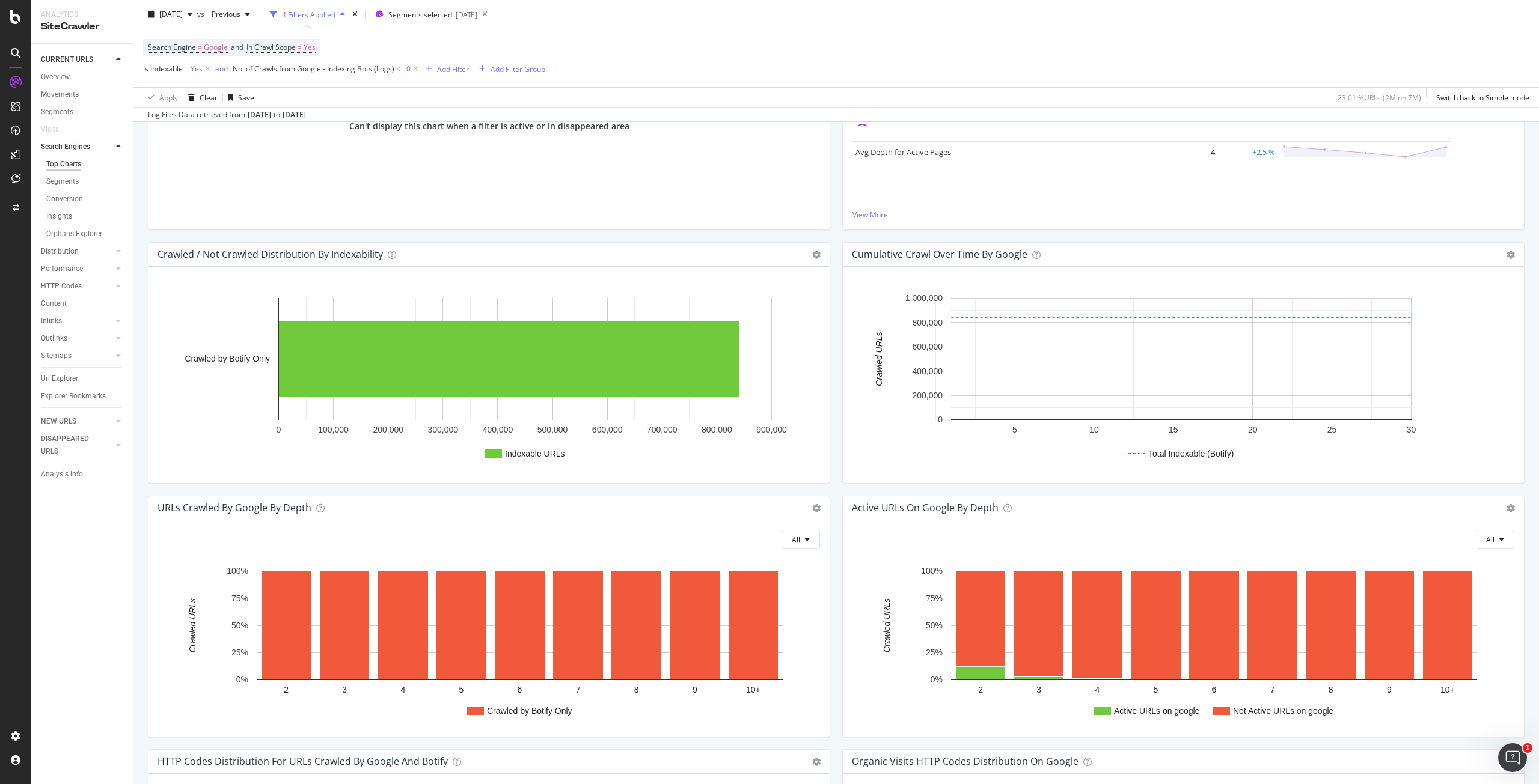
scroll to position [361, 0]
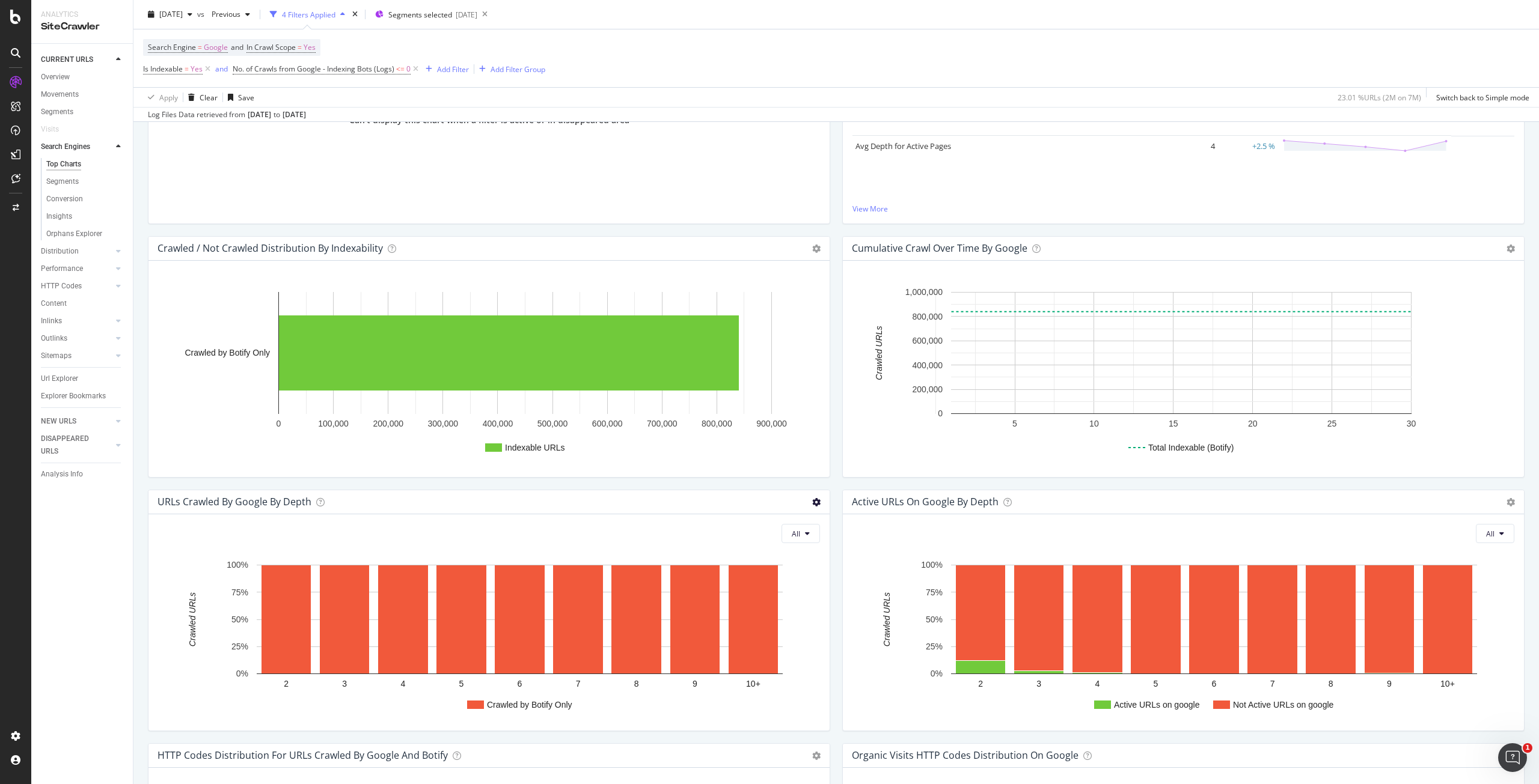
click at [812, 502] on icon at bounding box center [817, 502] width 9 height 9
click at [795, 529] on span "Chart (by Value)" at bounding box center [766, 523] width 125 height 16
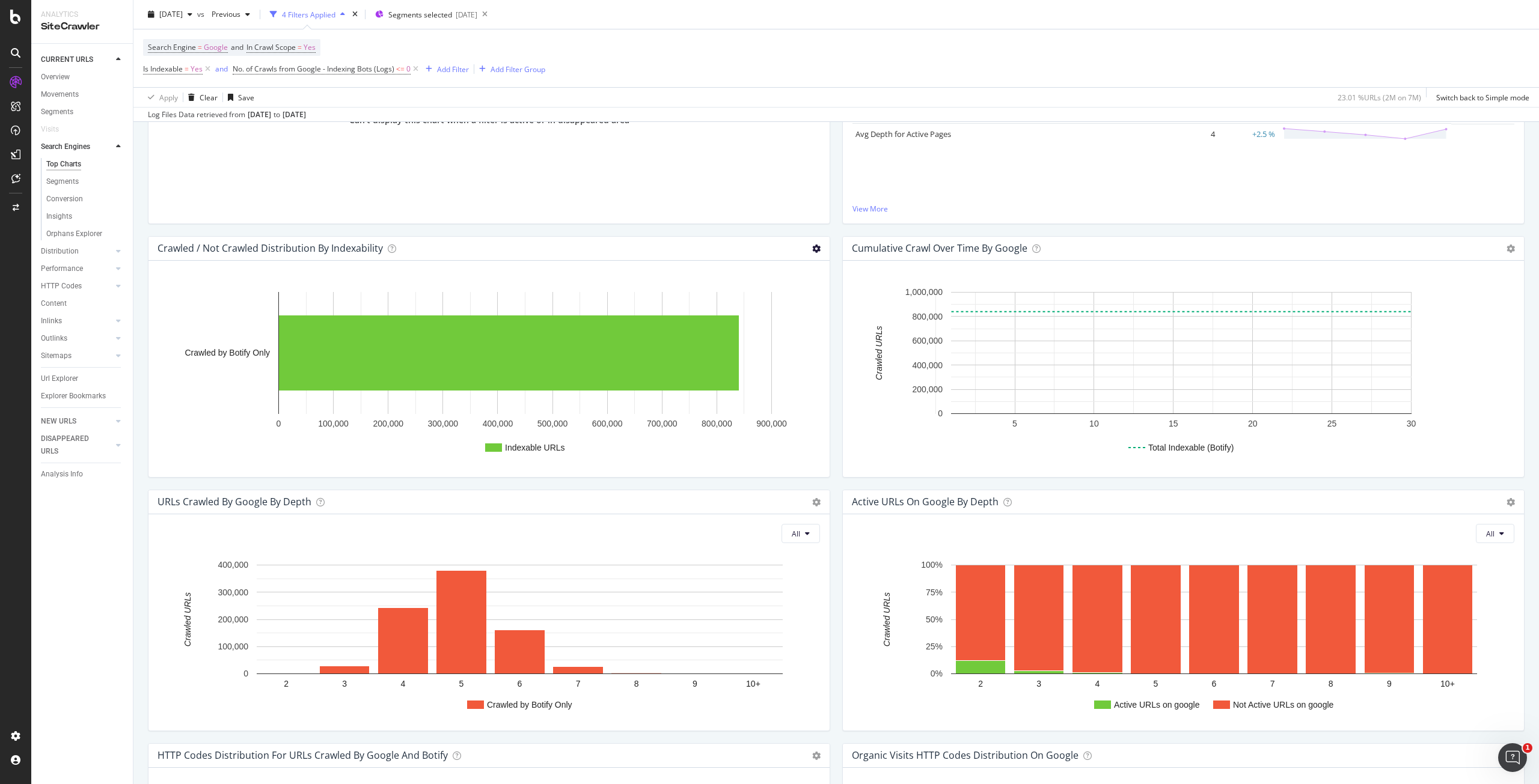
click at [812, 253] on icon at bounding box center [817, 249] width 9 height 9
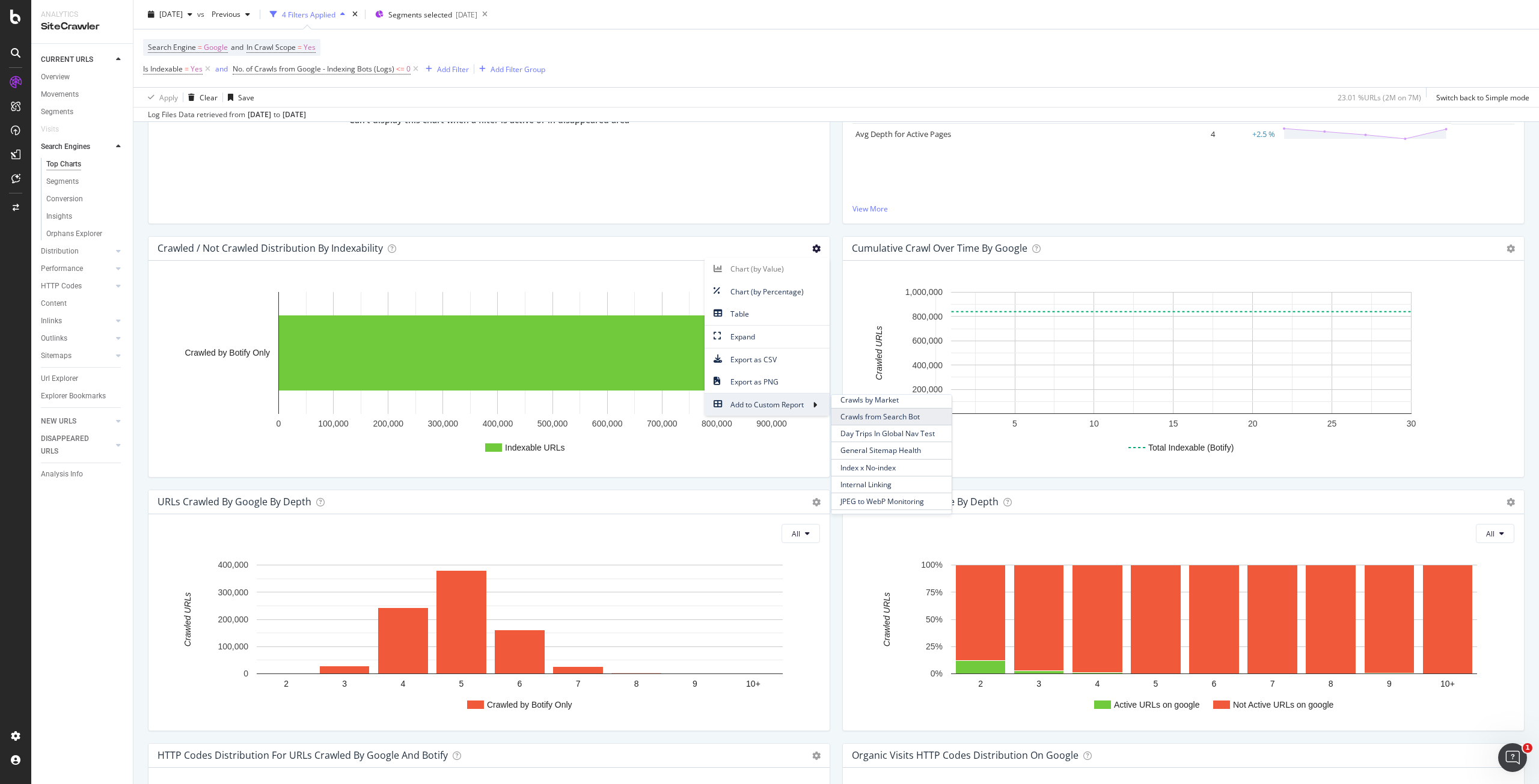
scroll to position [0, 0]
click at [799, 475] on div "Indexable URLs 0 100,000 200,000 300,000 400,000 500,000 600,000 700,000 800,00…" at bounding box center [489, 369] width 681 height 216
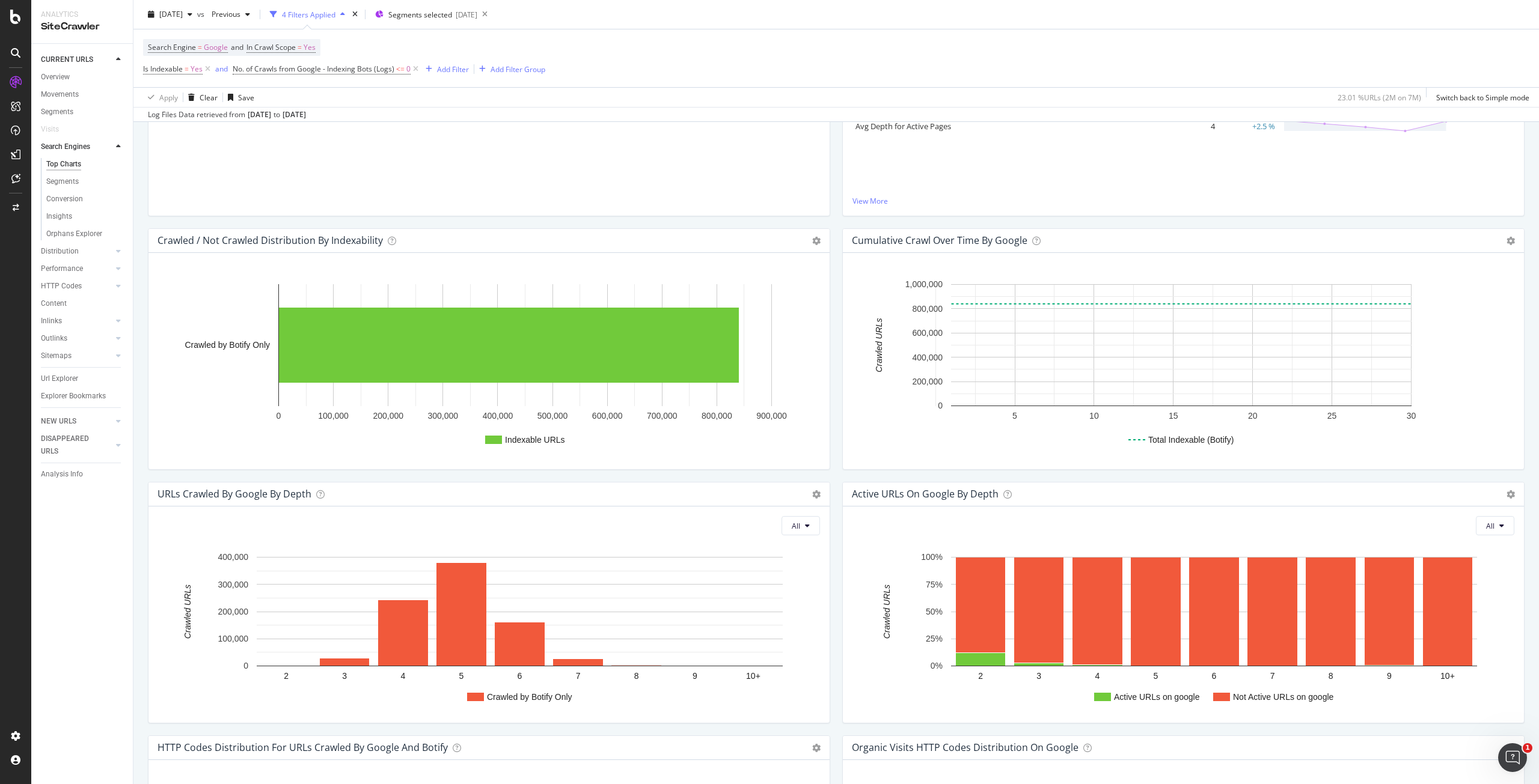
scroll to position [361, 0]
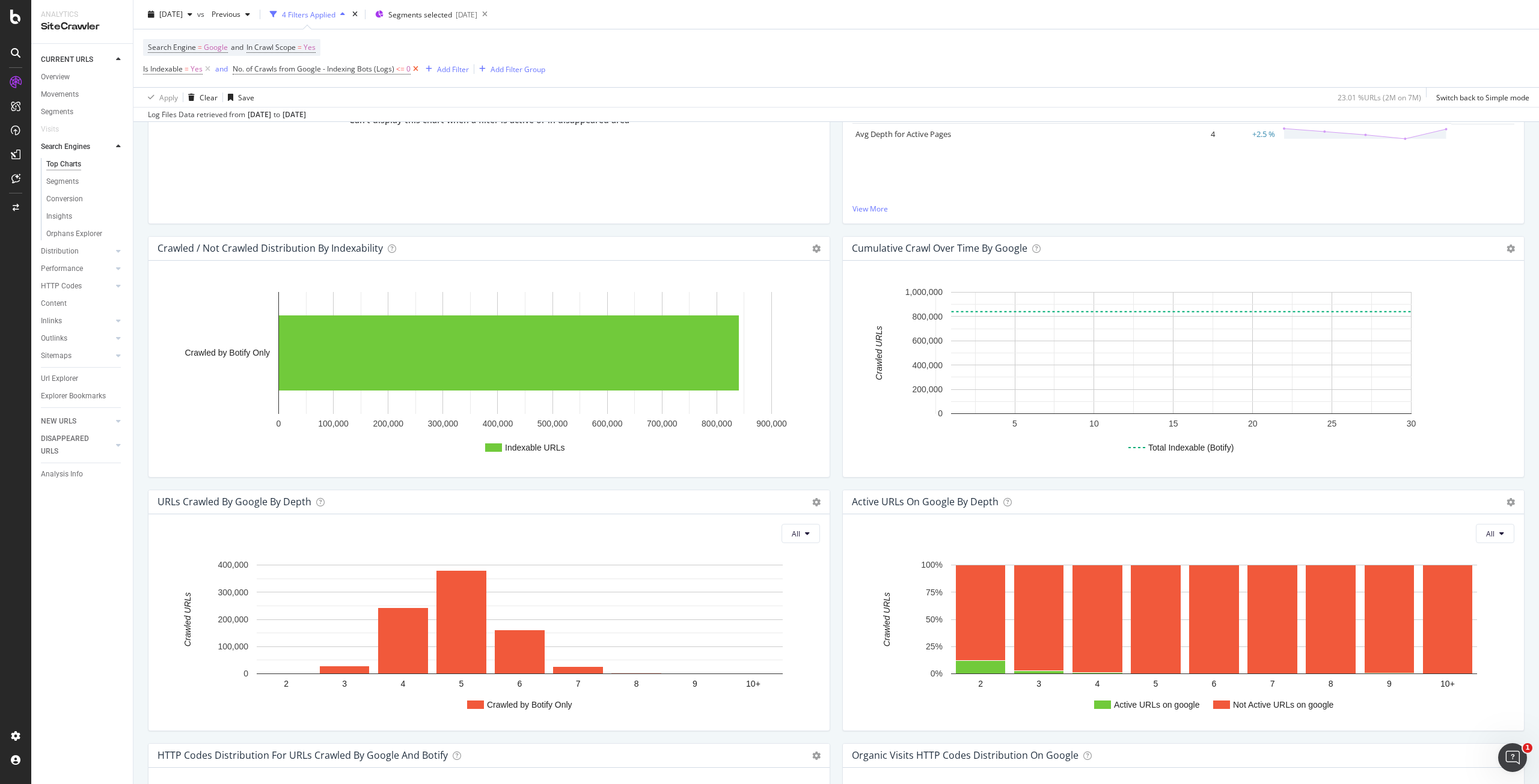
click at [416, 70] on icon at bounding box center [415, 70] width 11 height 12
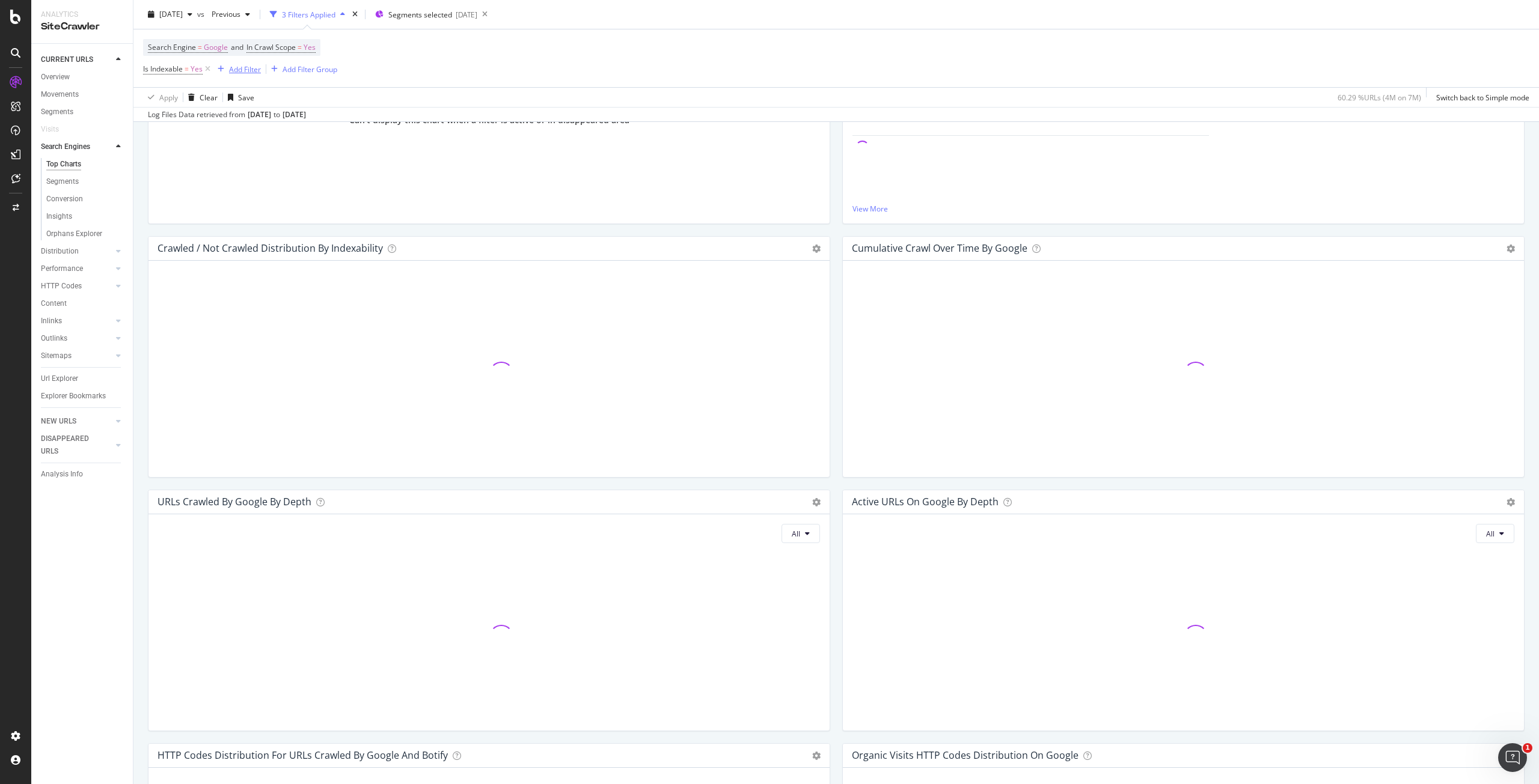
click at [246, 70] on div "Add Filter" at bounding box center [245, 69] width 32 height 11
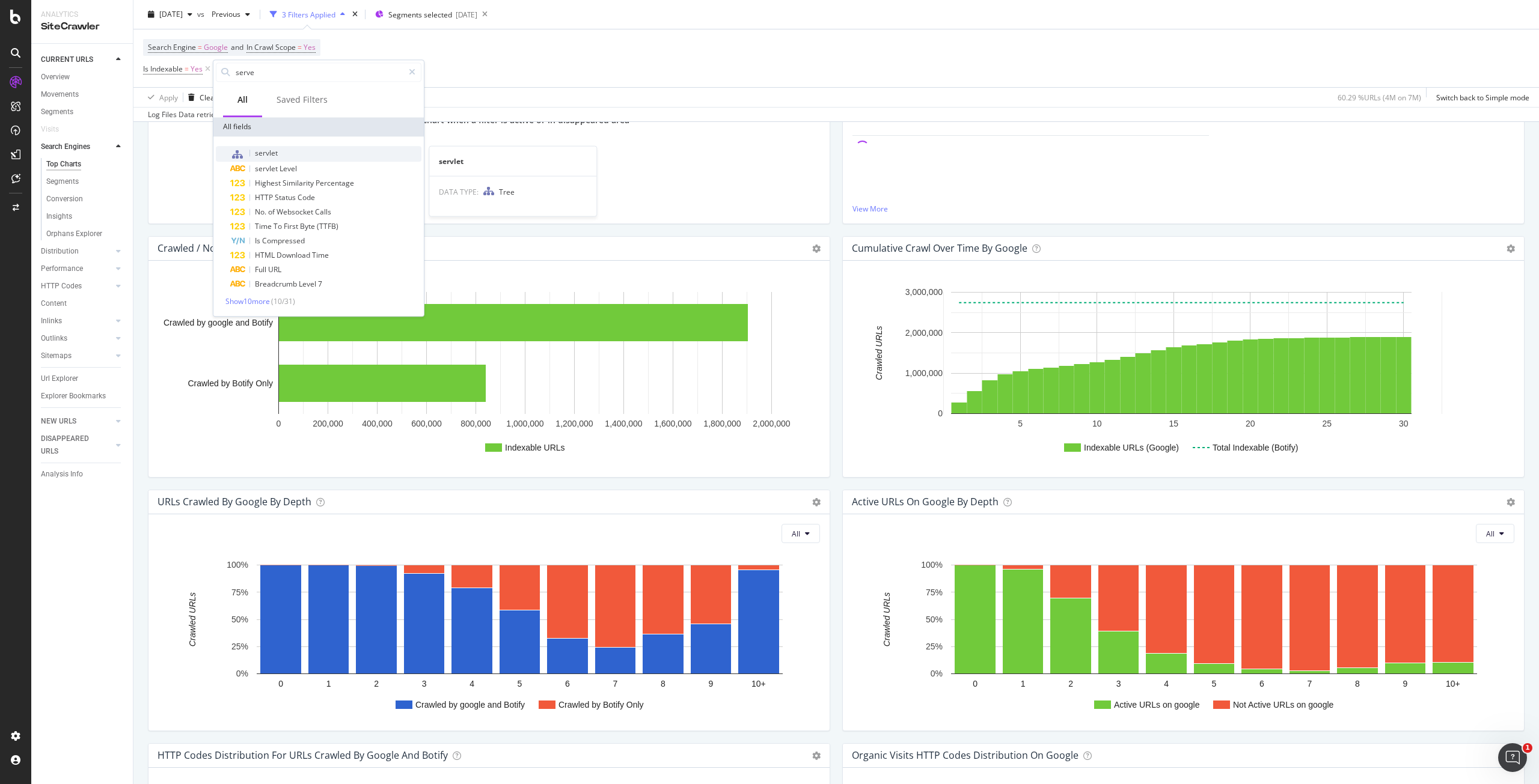
type input "serve"
click at [316, 154] on div "servlet" at bounding box center [326, 154] width 191 height 16
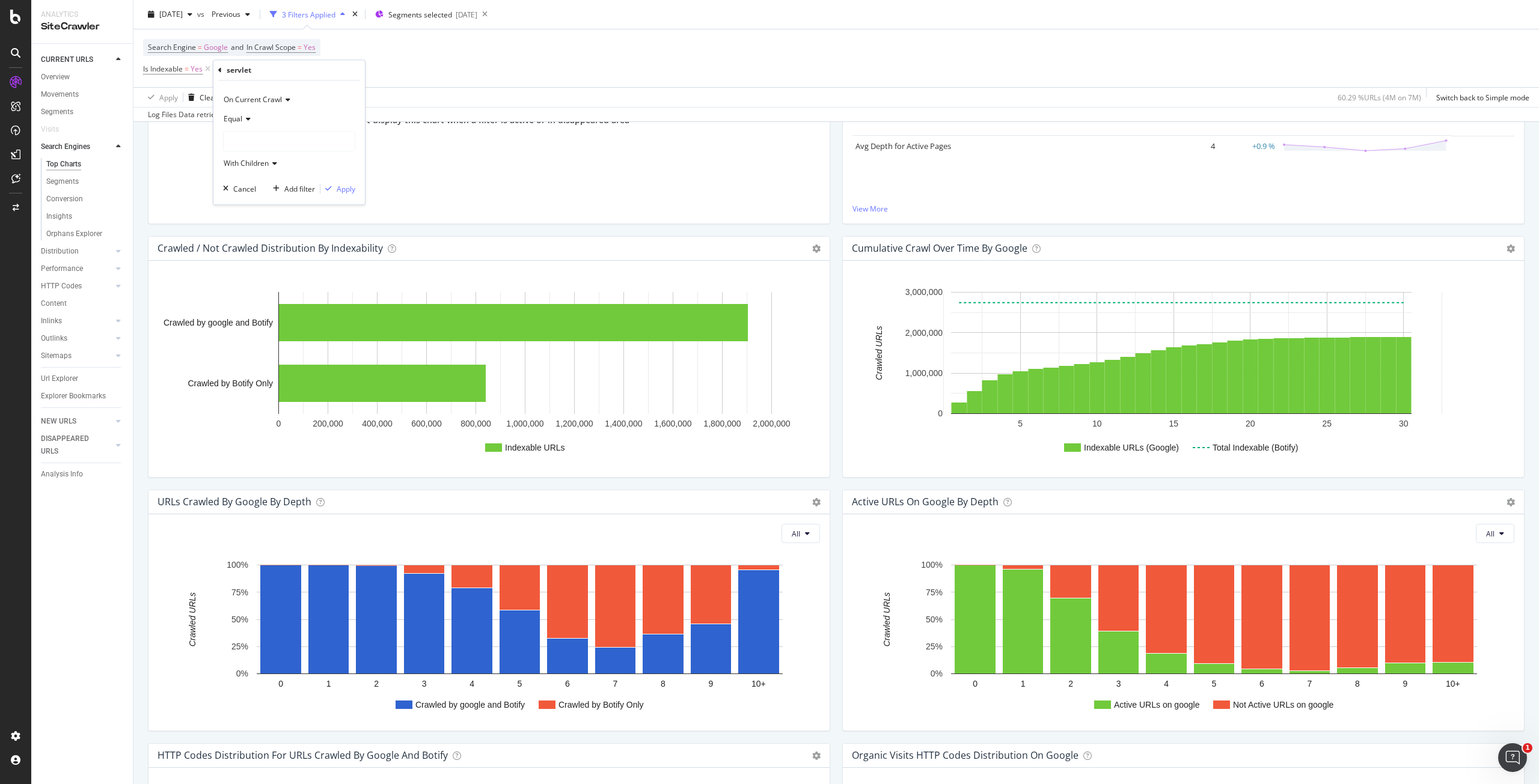
click at [297, 146] on div at bounding box center [289, 142] width 131 height 19
click at [294, 180] on span "3,052,811 URLS" at bounding box center [280, 179] width 55 height 11
click at [347, 192] on div "Apply" at bounding box center [345, 189] width 18 height 11
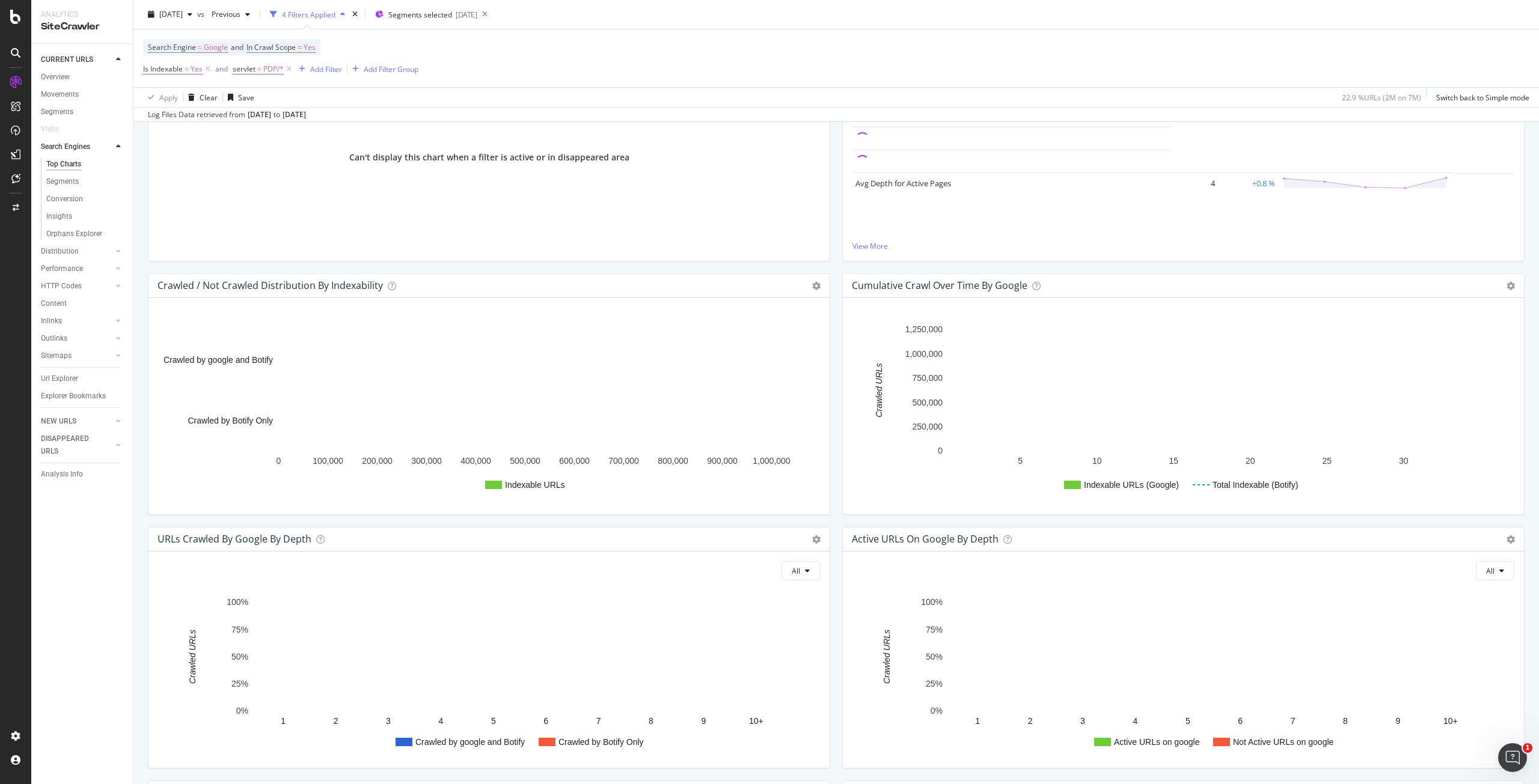
scroll to position [421, 0]
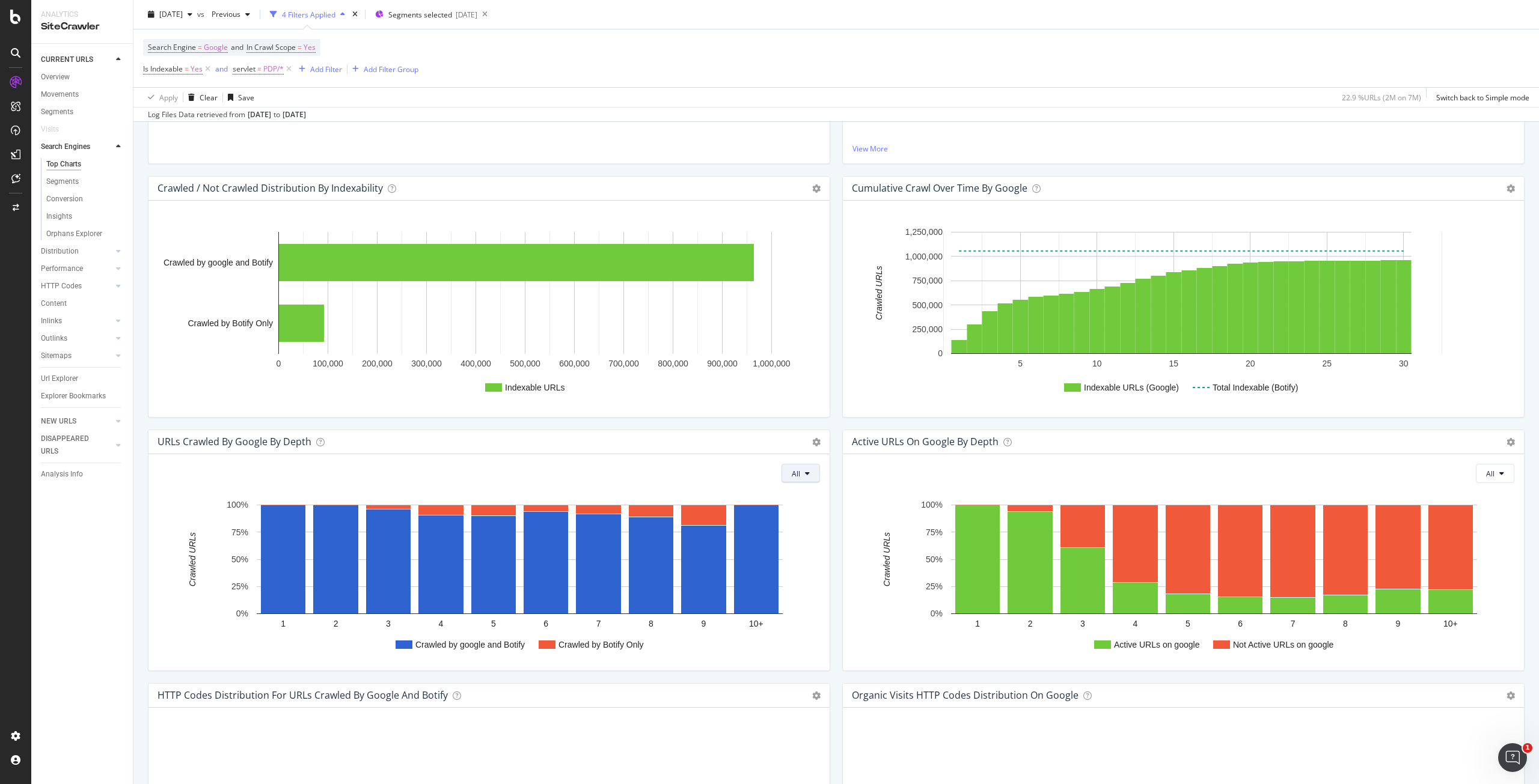
click at [792, 469] on span "All" at bounding box center [796, 474] width 9 height 11
click at [812, 452] on div "URLs Crawled by google by depth Chart (by Value) Chart (by Percentage) Table Ex…" at bounding box center [489, 442] width 681 height 24
click at [812, 443] on icon at bounding box center [817, 443] width 9 height 9
click at [781, 465] on span "Chart (by Value)" at bounding box center [766, 462] width 125 height 16
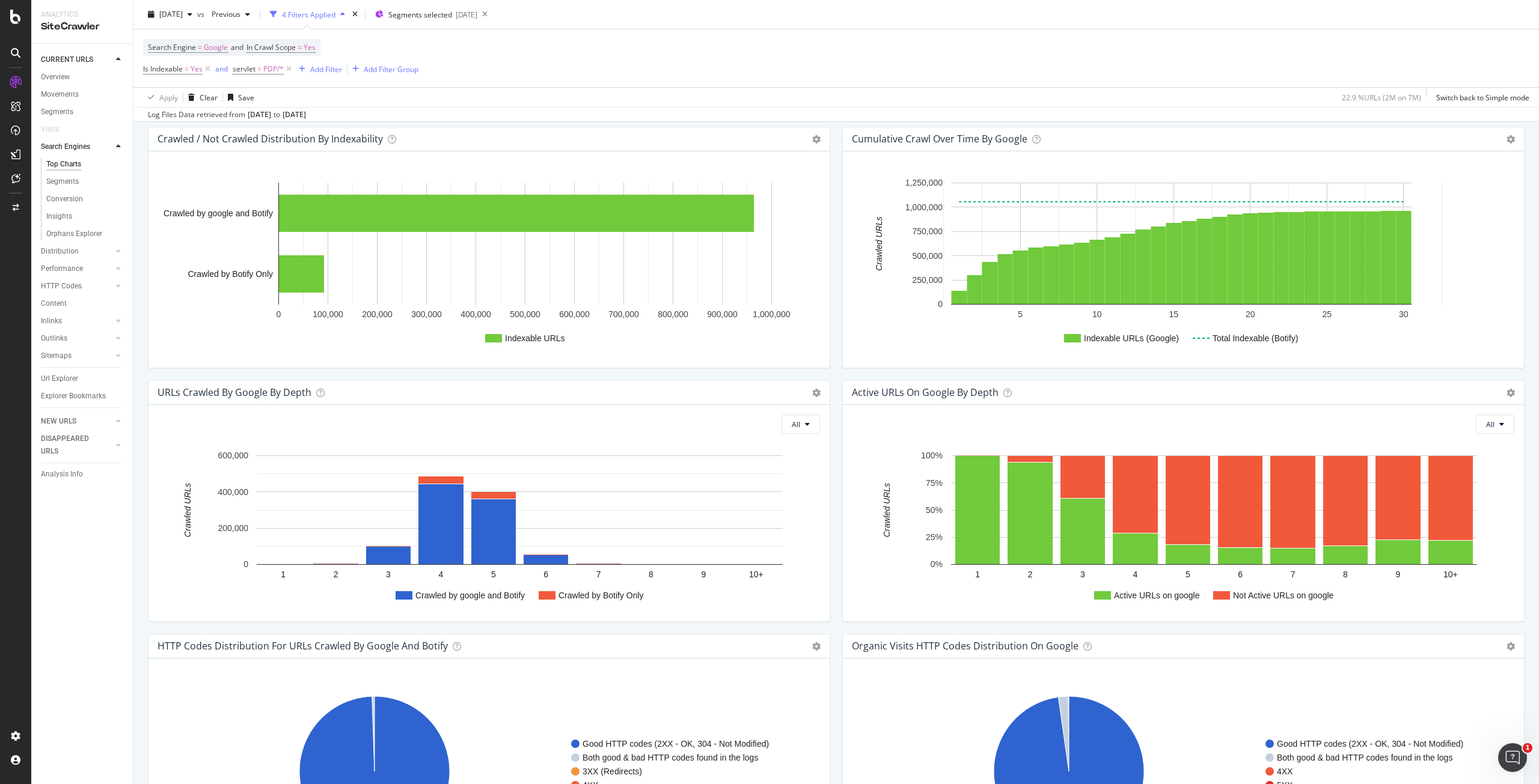
scroll to position [459, 0]
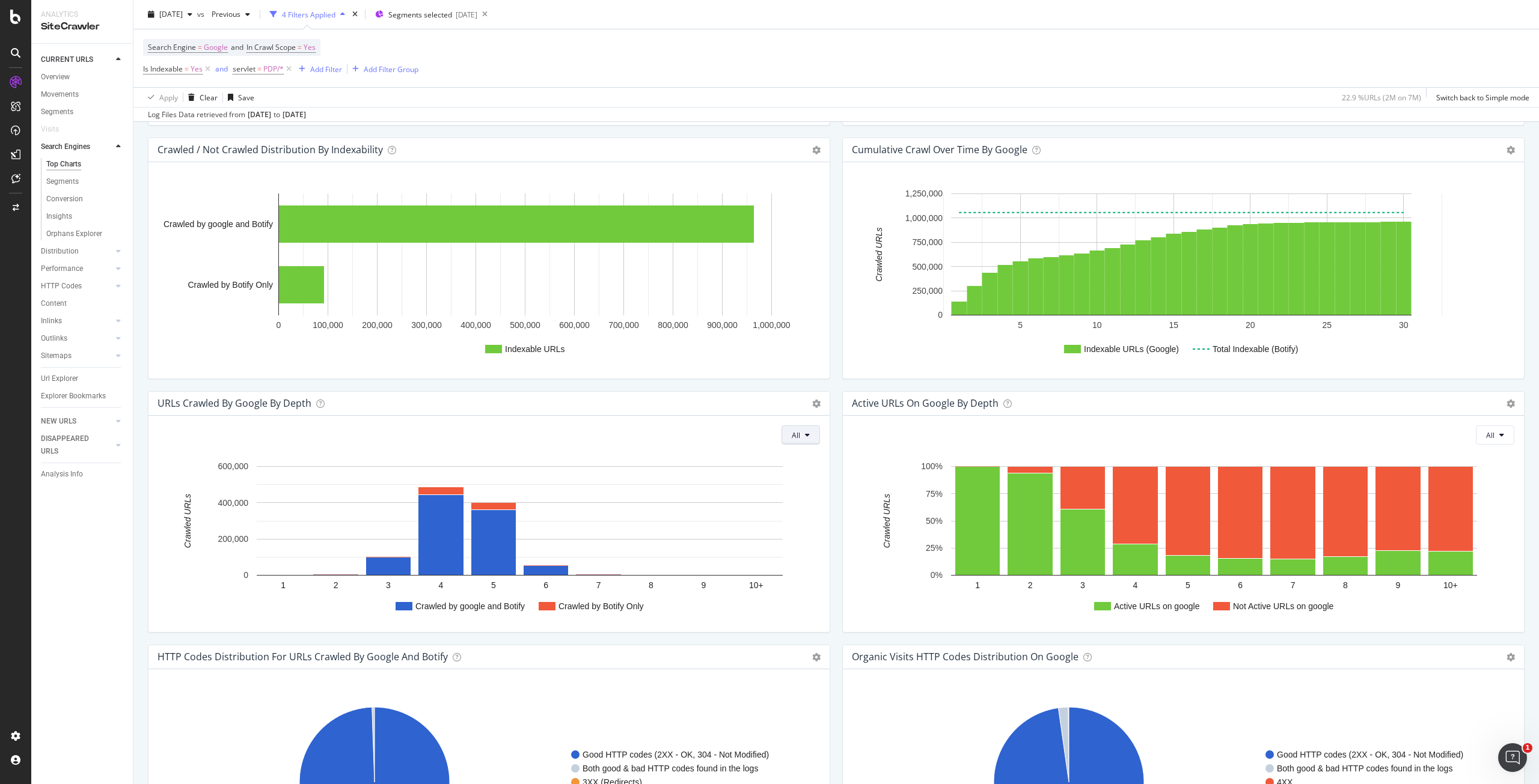
click at [799, 437] on button "All" at bounding box center [801, 436] width 39 height 19
click at [814, 403] on icon at bounding box center [817, 404] width 9 height 9
click at [776, 451] on span "Chart (by Percentage)" at bounding box center [766, 447] width 125 height 16
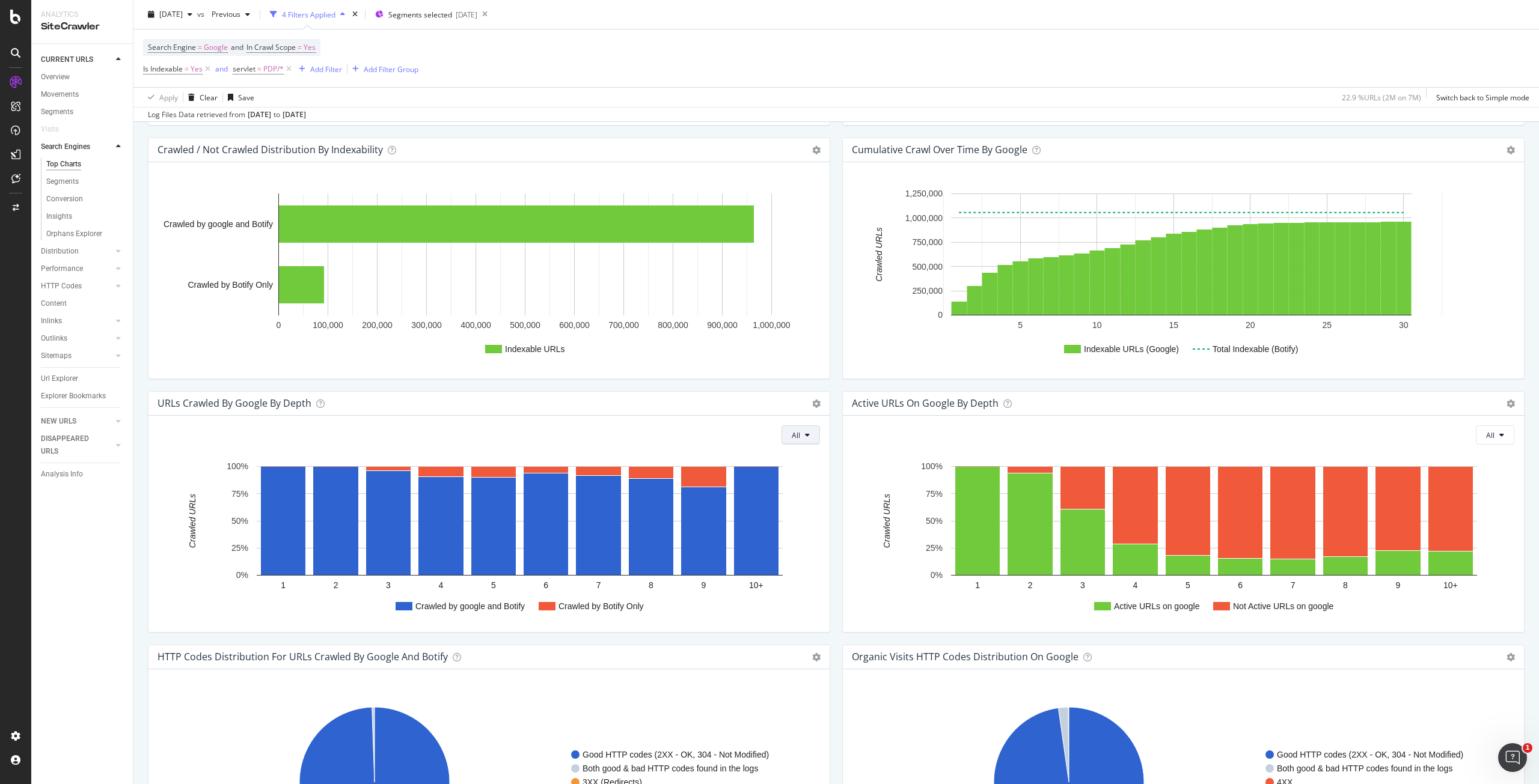
click at [795, 437] on button "All" at bounding box center [801, 436] width 39 height 19
click at [815, 406] on icon at bounding box center [817, 404] width 9 height 9
click at [798, 419] on span "Chart (by Value)" at bounding box center [766, 424] width 125 height 16
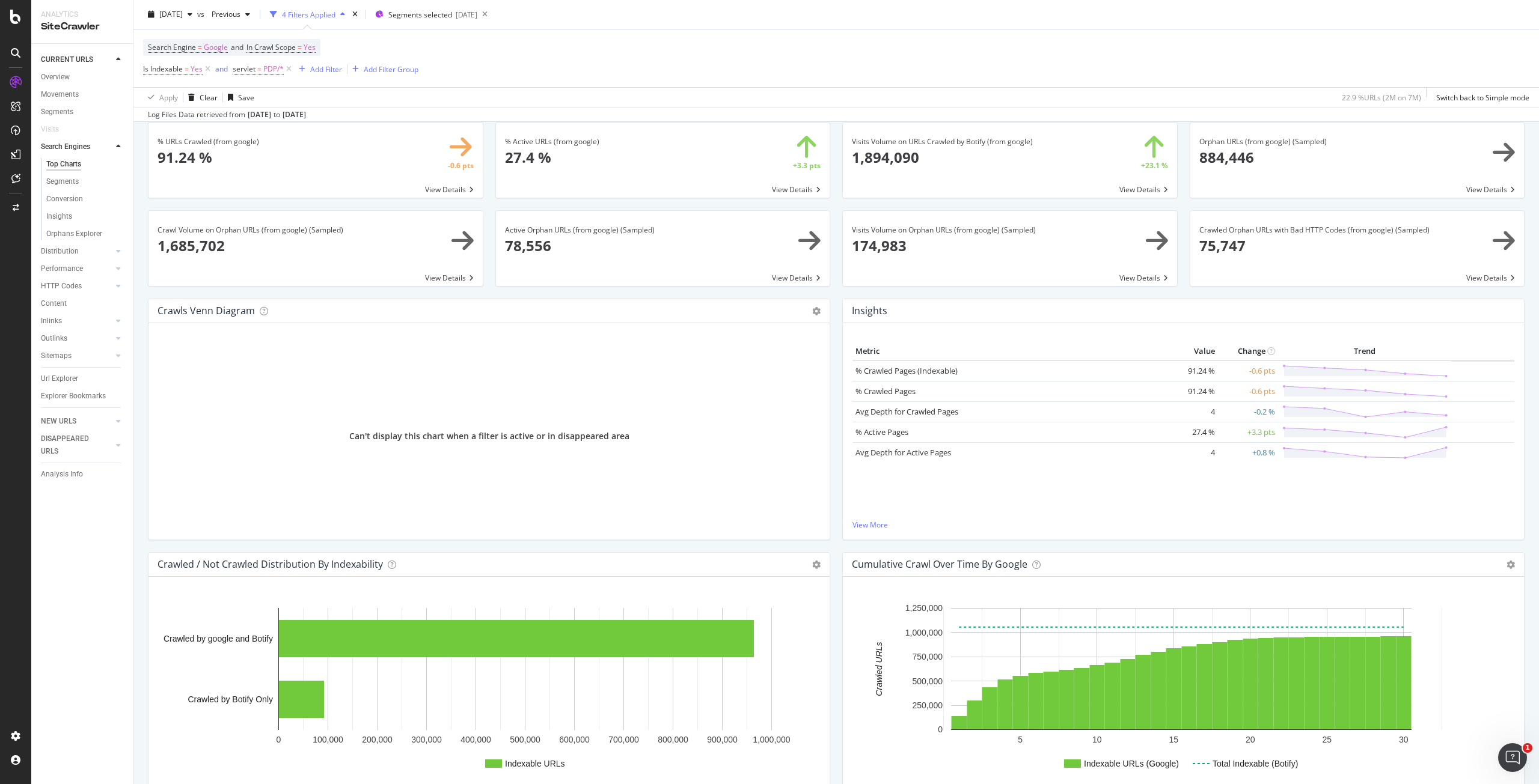
scroll to position [0, 0]
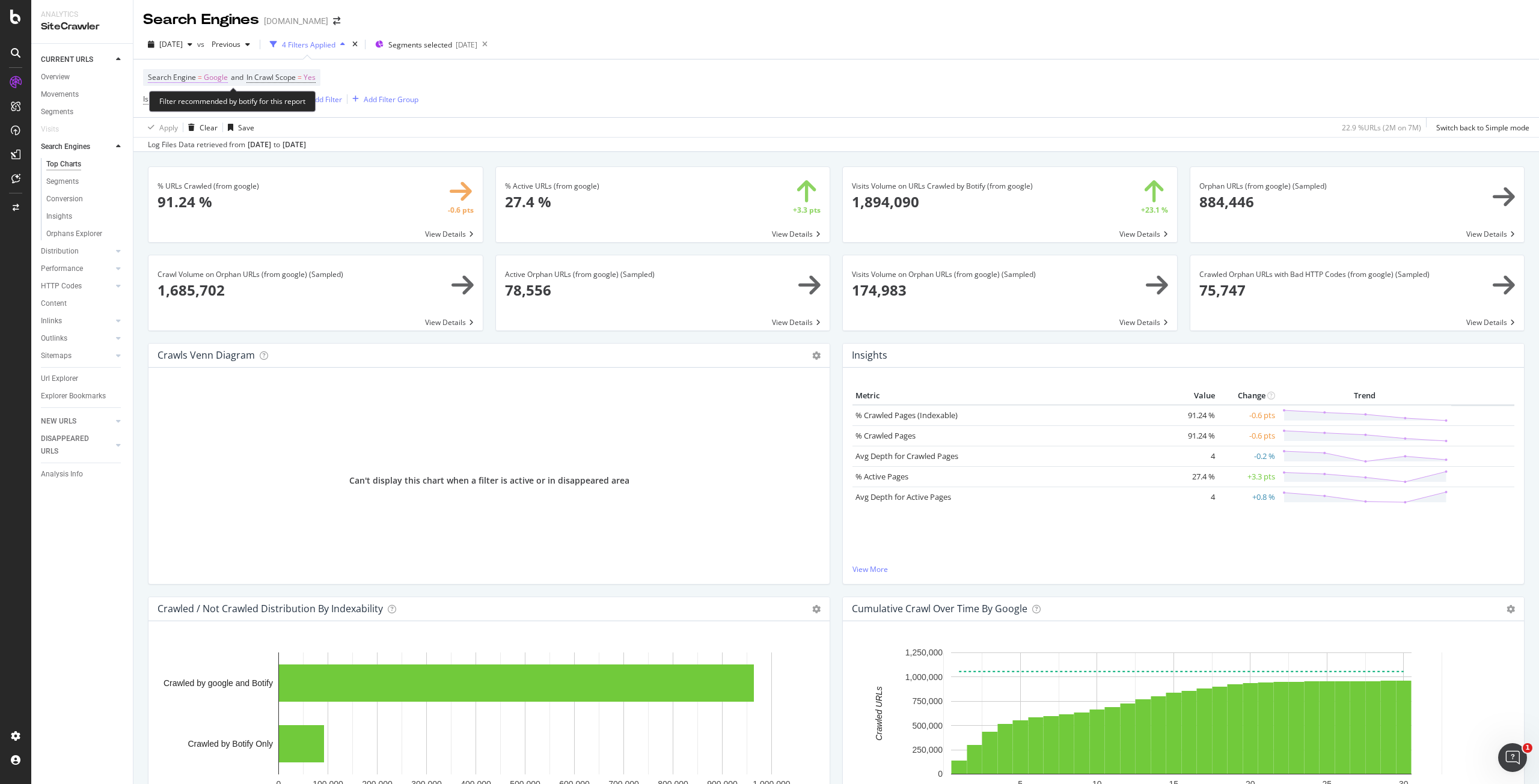
click at [215, 74] on span "Google" at bounding box center [216, 77] width 24 height 17
click at [434, 83] on div "Search Engine = Google and In Crawl Scope = Yes Is Indexable = Yes and servlet …" at bounding box center [836, 89] width 1386 height 58
click at [335, 45] on div "4 Filters Applied" at bounding box center [308, 45] width 54 height 11
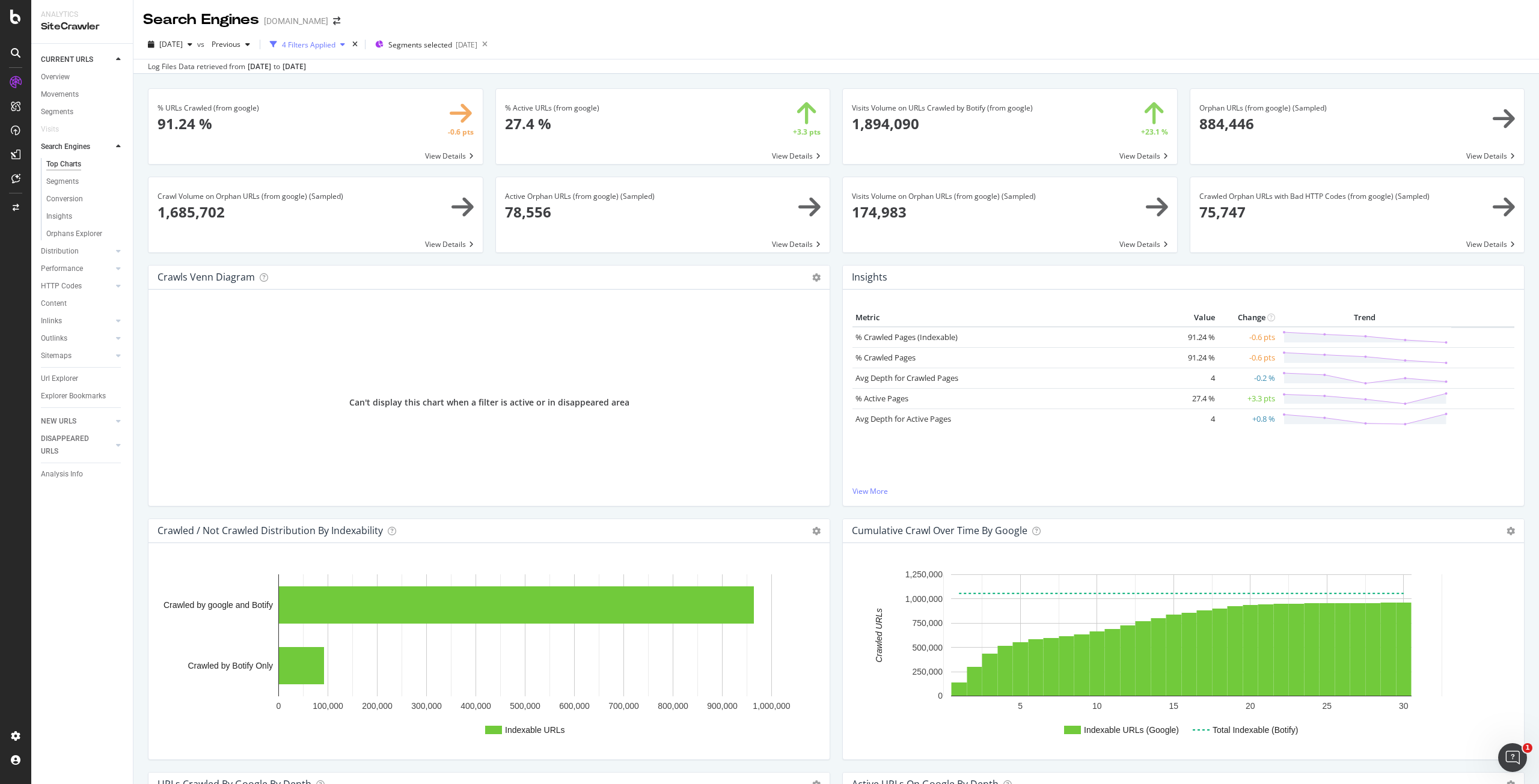
click at [335, 45] on div "4 Filters Applied" at bounding box center [308, 45] width 54 height 11
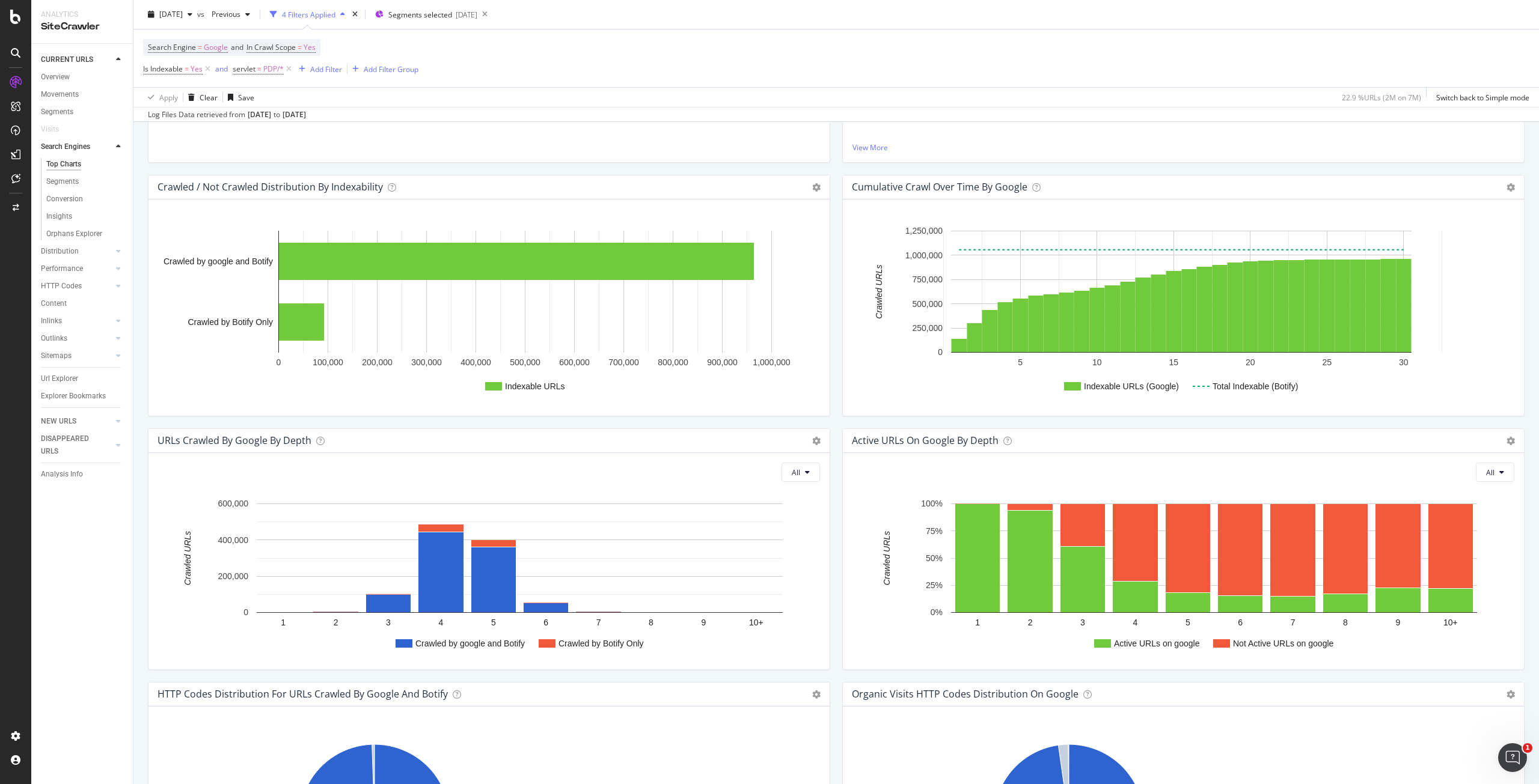
scroll to position [541, 0]
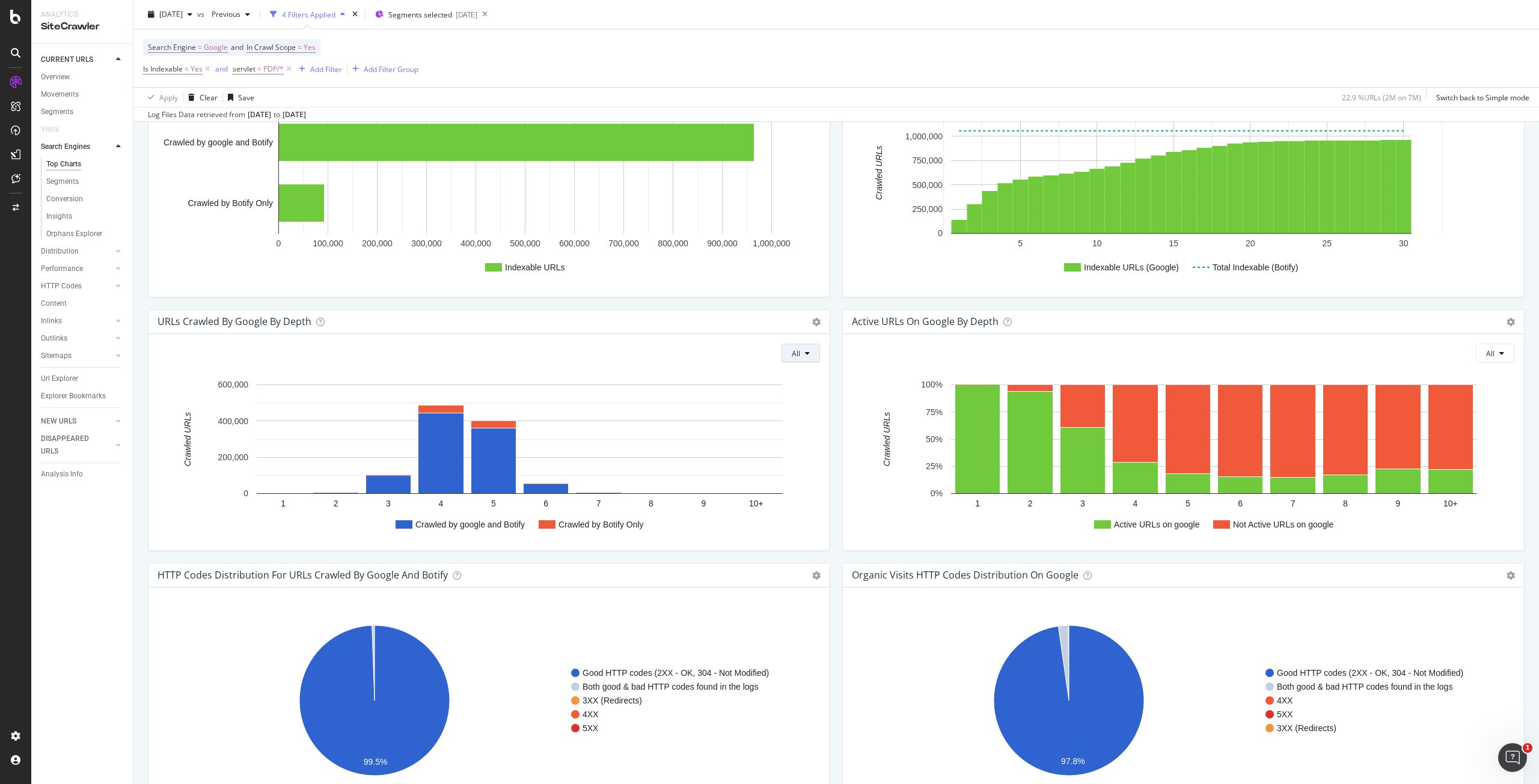
click at [799, 354] on button "All" at bounding box center [801, 354] width 39 height 19
click at [267, 72] on span "PDP/*" at bounding box center [273, 69] width 20 height 17
click at [363, 185] on div "Apply" at bounding box center [366, 187] width 18 height 11
click at [210, 70] on icon at bounding box center [208, 70] width 11 height 12
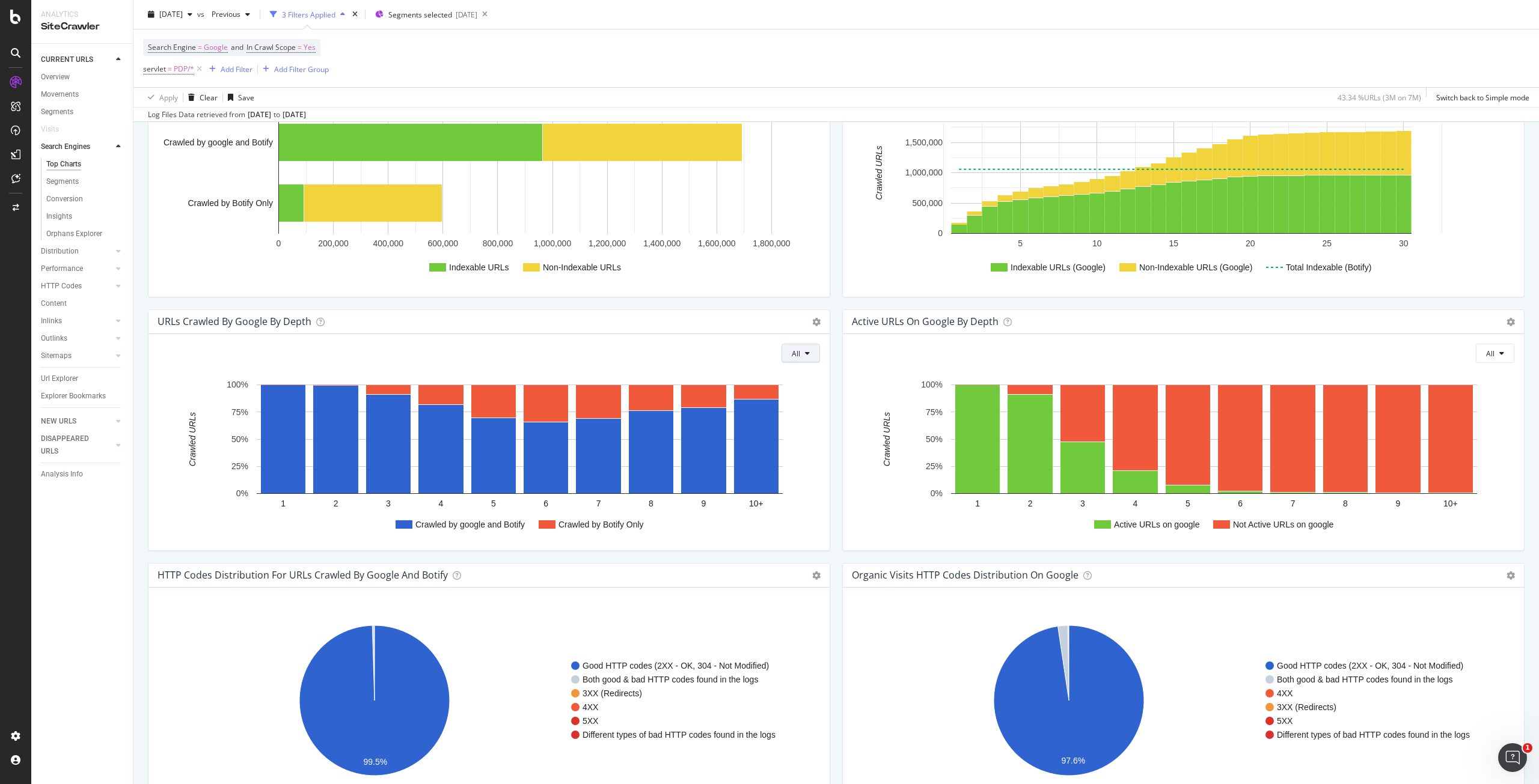
click at [798, 348] on button "All" at bounding box center [801, 354] width 39 height 19
click at [812, 323] on icon at bounding box center [817, 322] width 9 height 9
click at [790, 342] on span "Chart (by Value)" at bounding box center [766, 342] width 125 height 16
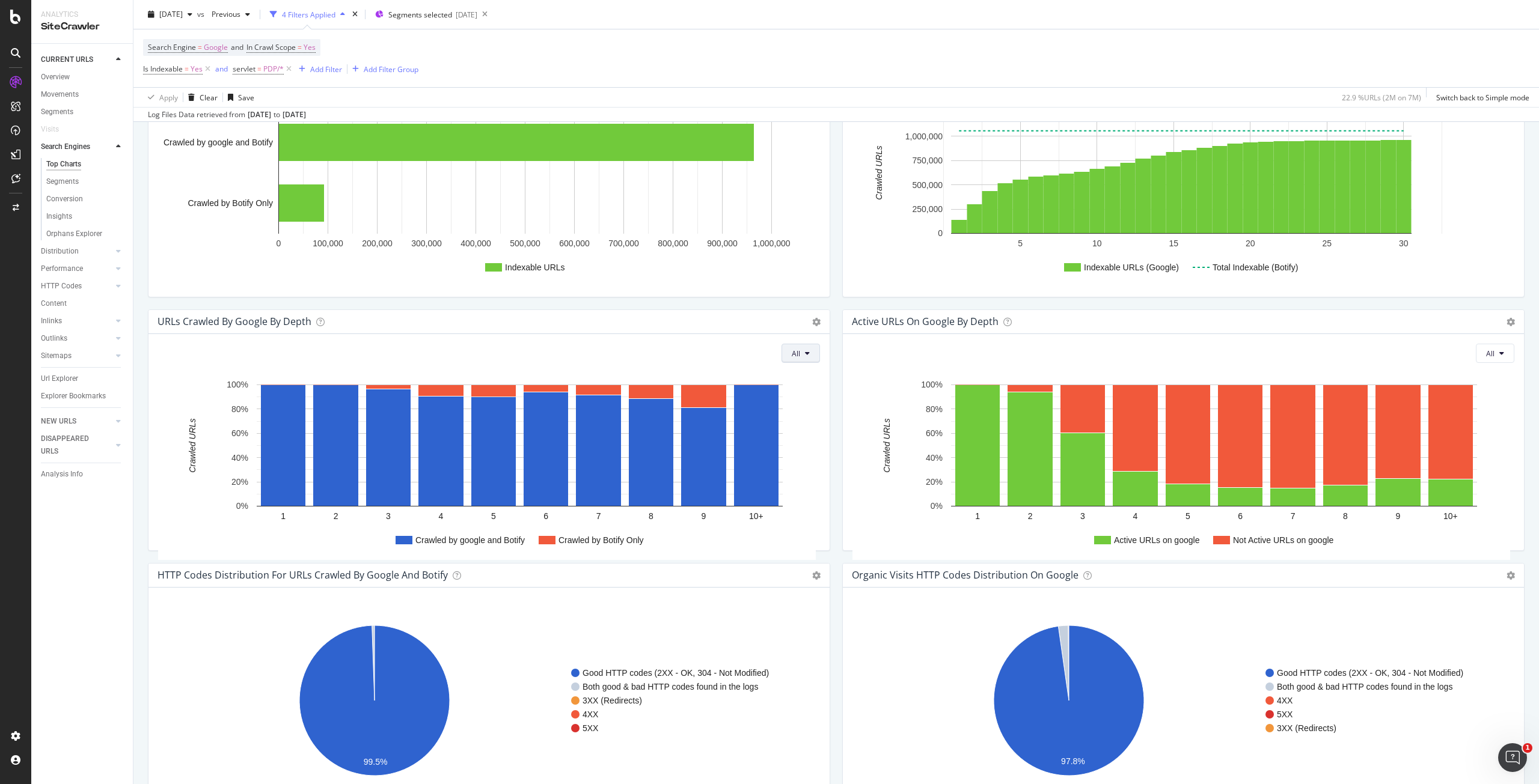
click at [812, 348] on button "All" at bounding box center [801, 354] width 39 height 19
click at [818, 323] on div "URLs Crawled by google by depth Chart (by Value) Chart (by Percentage) Table Ex…" at bounding box center [489, 321] width 681 height 24
click at [813, 319] on icon at bounding box center [817, 322] width 9 height 9
click at [791, 346] on span "Chart (by Value)" at bounding box center [766, 342] width 125 height 16
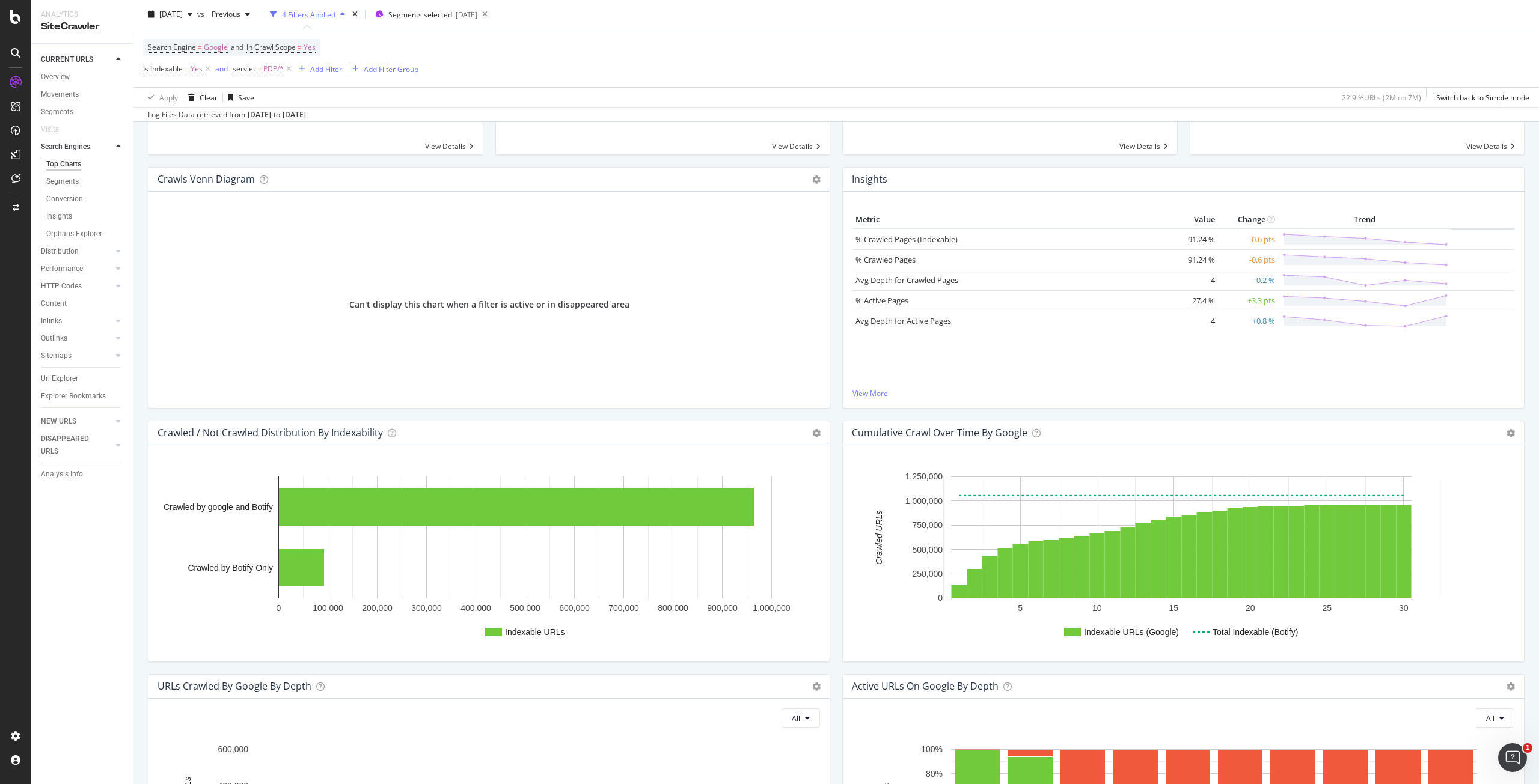
scroll to position [121, 0]
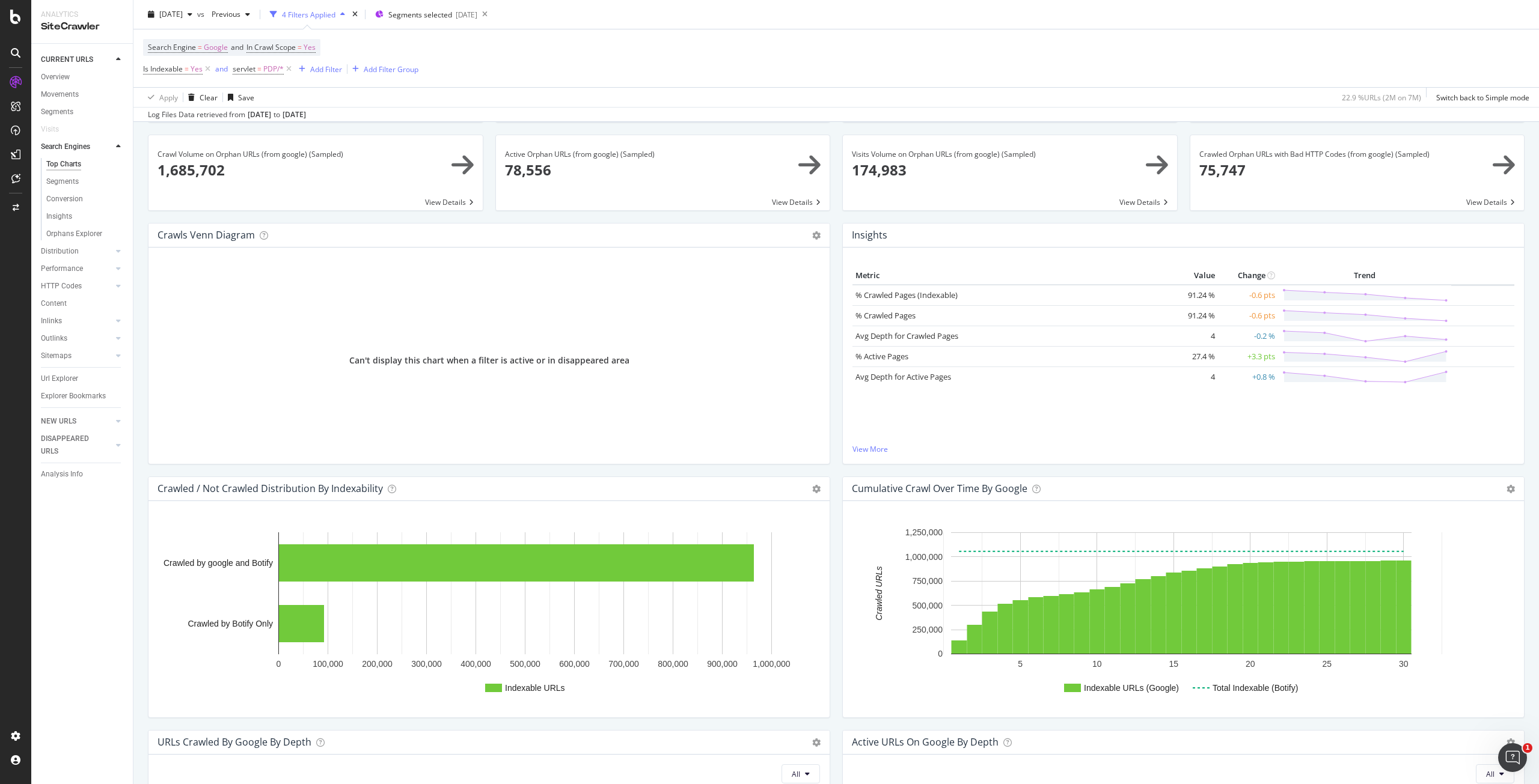
drag, startPoint x: 1201, startPoint y: 379, endPoint x: 1211, endPoint y: 379, distance: 10.0
click at [1206, 379] on td "4" at bounding box center [1193, 377] width 48 height 20
click at [1063, 388] on div "Metric Value Change Trend % Crawled Pages (Indexable) 91.24 % -0.6 pts % Crawle…" at bounding box center [1184, 355] width 662 height 177
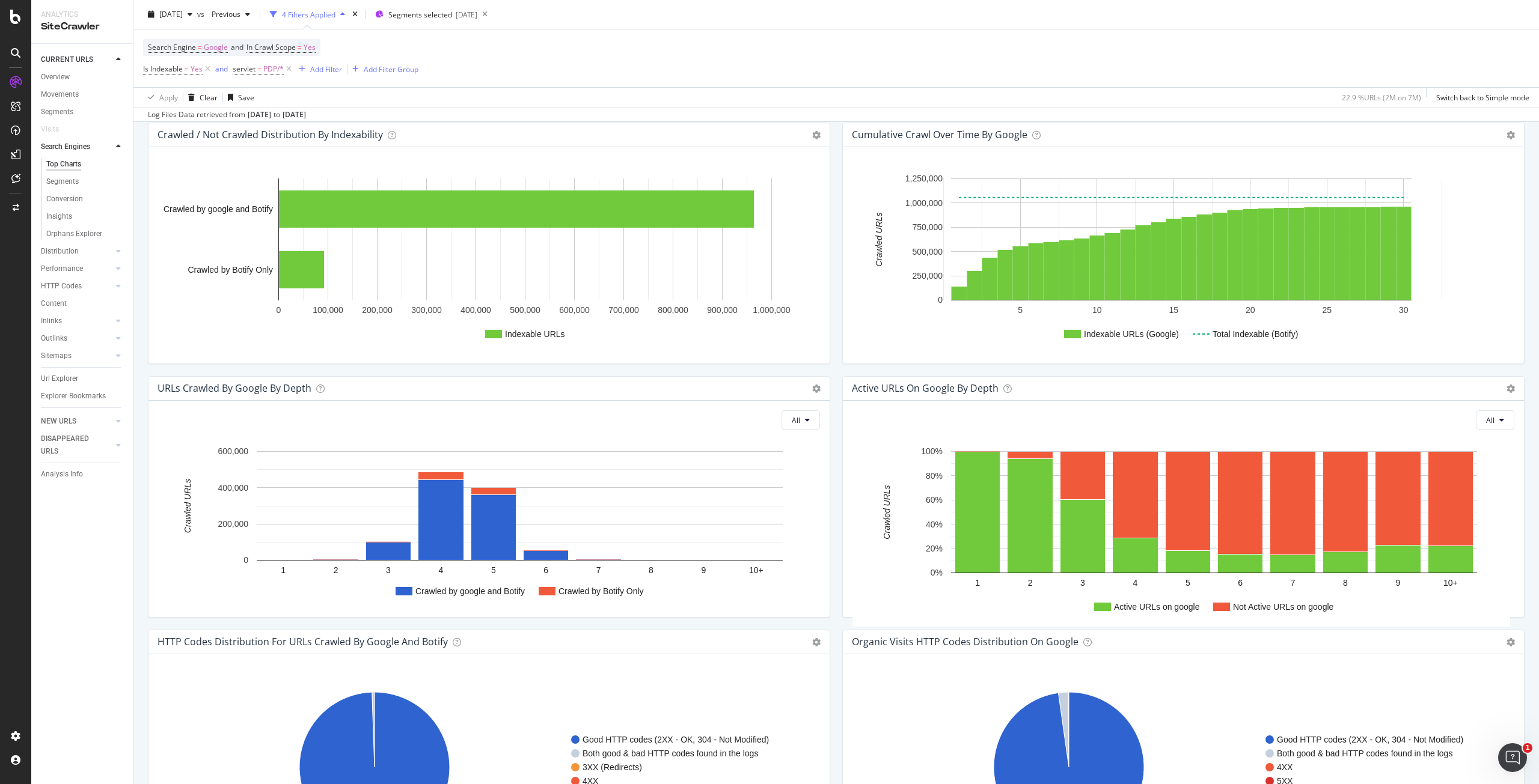
scroll to position [541, 0]
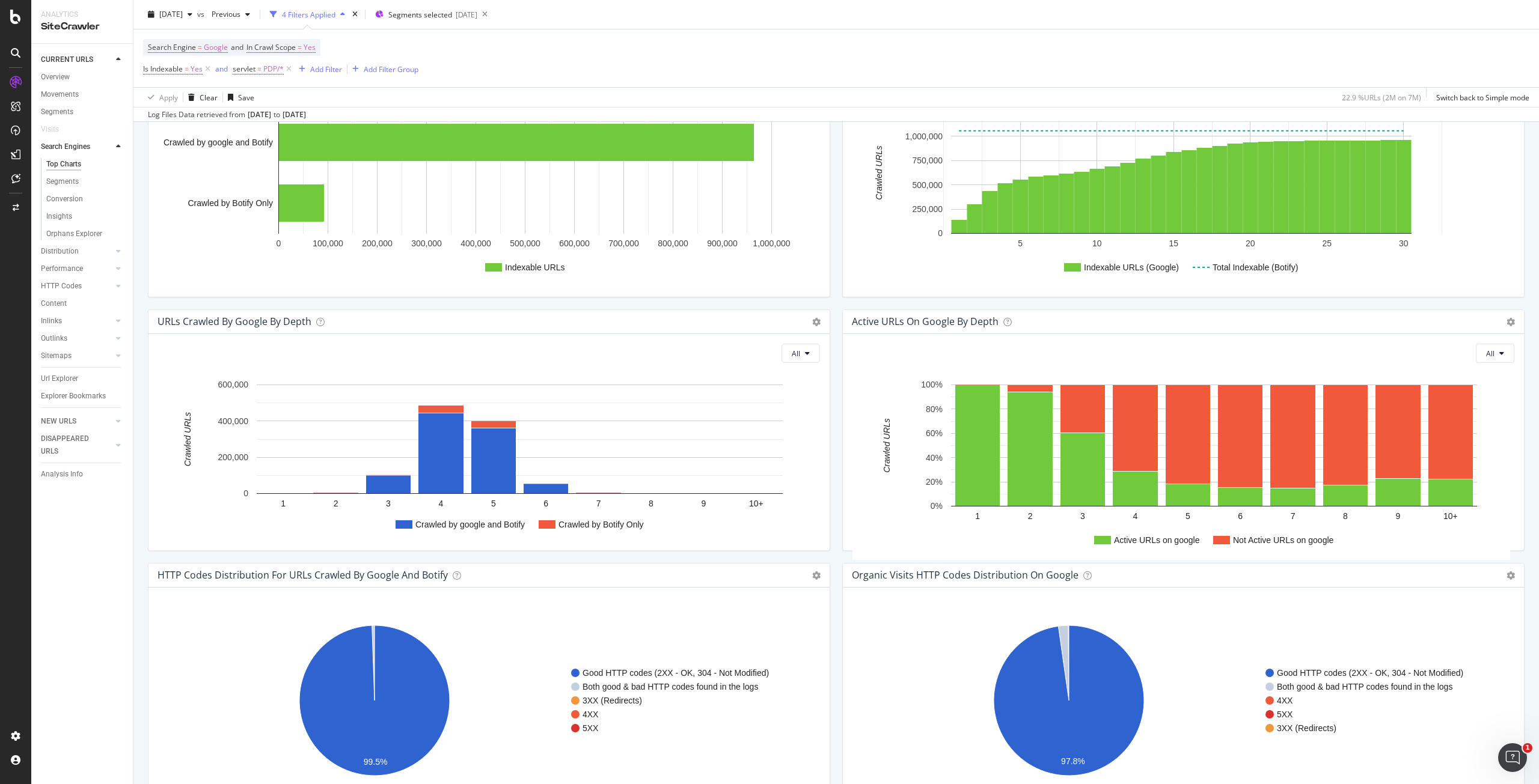
click at [825, 307] on div "Crawled / Not Crawled Distribution By Indexability Chart (by Value) Chart (by P…" at bounding box center [488, 183] width 694 height 253
click at [812, 323] on icon at bounding box center [817, 322] width 9 height 9
click at [749, 388] on span "Table" at bounding box center [766, 387] width 125 height 16
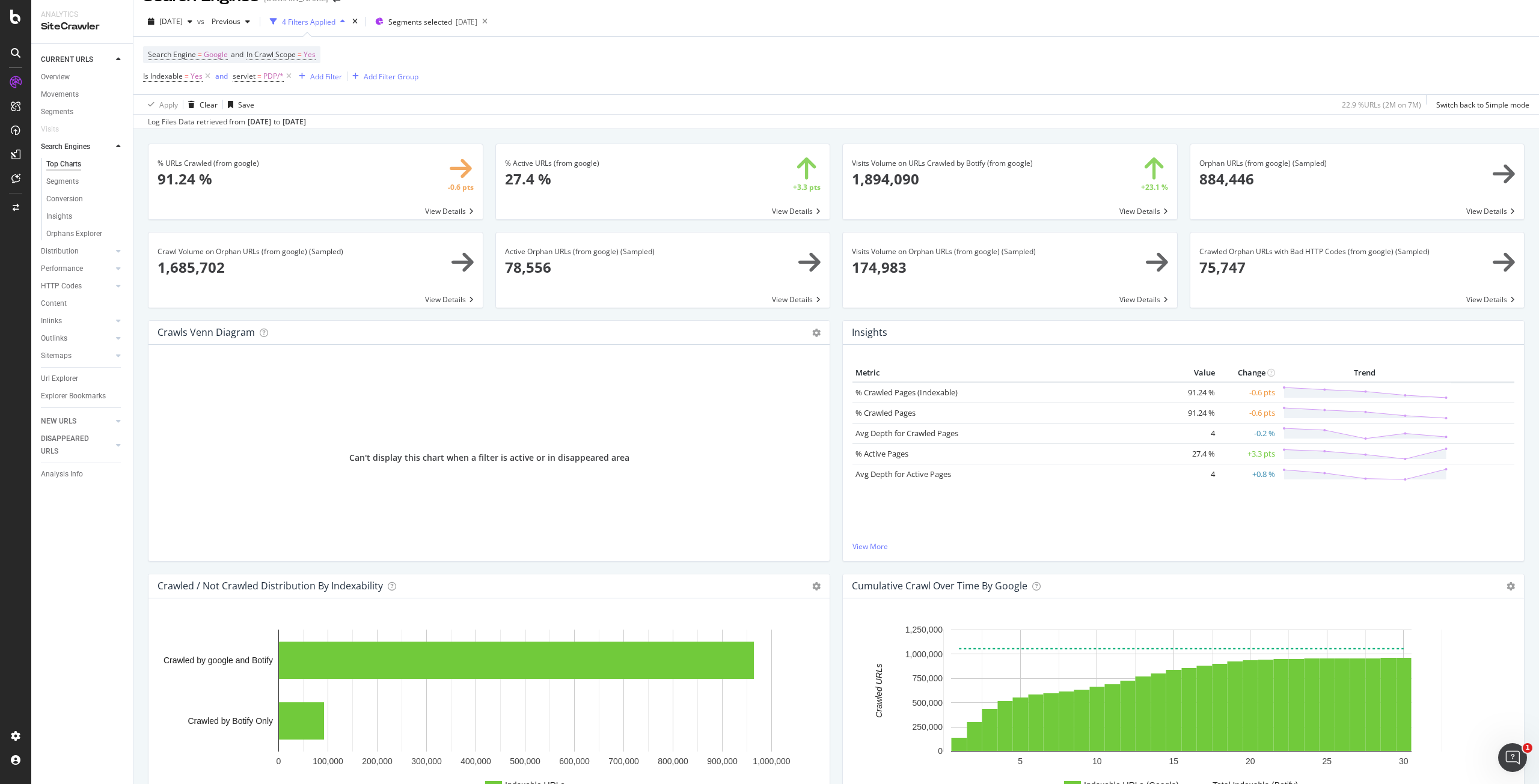
scroll to position [0, 0]
